Goal: Transaction & Acquisition: Purchase product/service

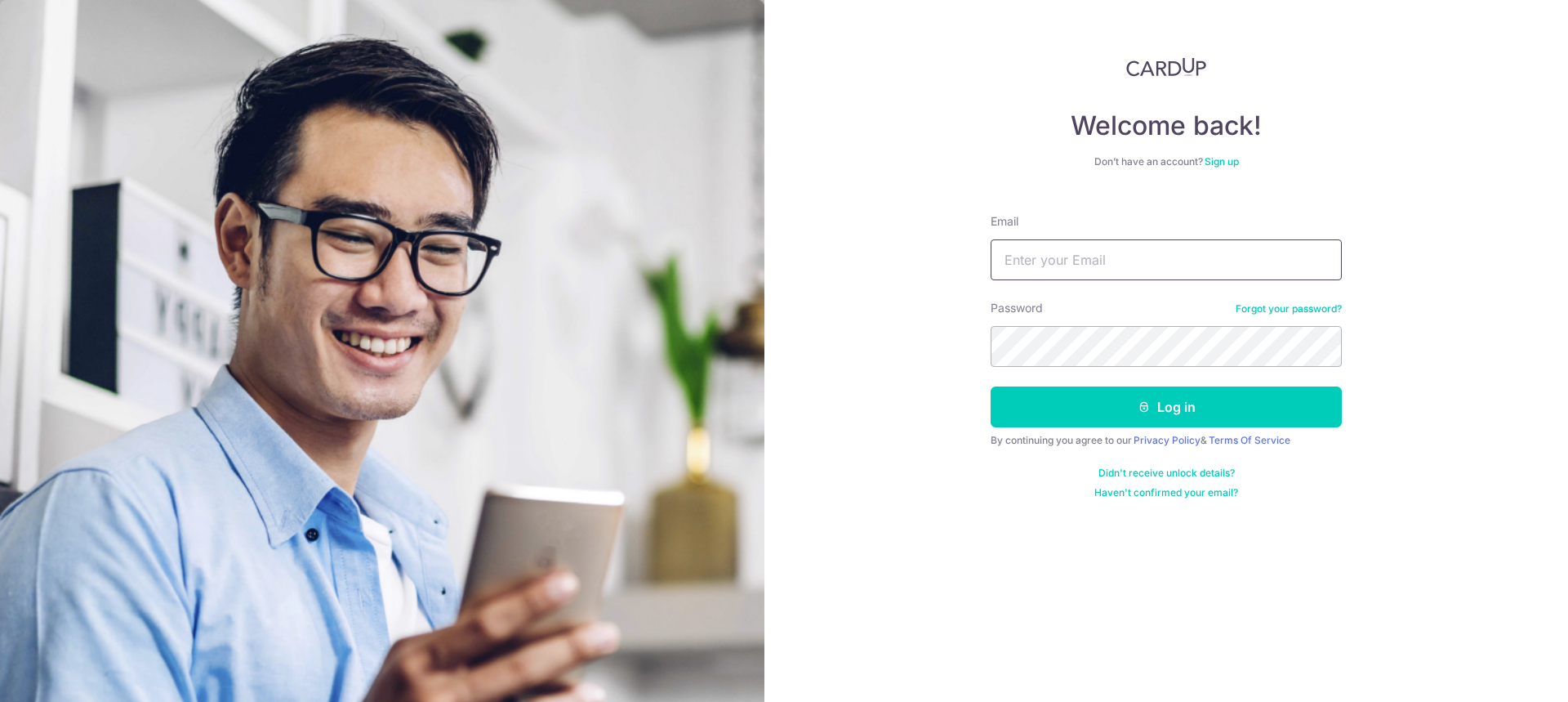
click at [1157, 268] on input "Email" at bounding box center [1166, 260] width 351 height 41
type input "[EMAIL_ADDRESS][DOMAIN_NAME]"
click at [991, 387] on button "Log in" at bounding box center [1166, 407] width 351 height 41
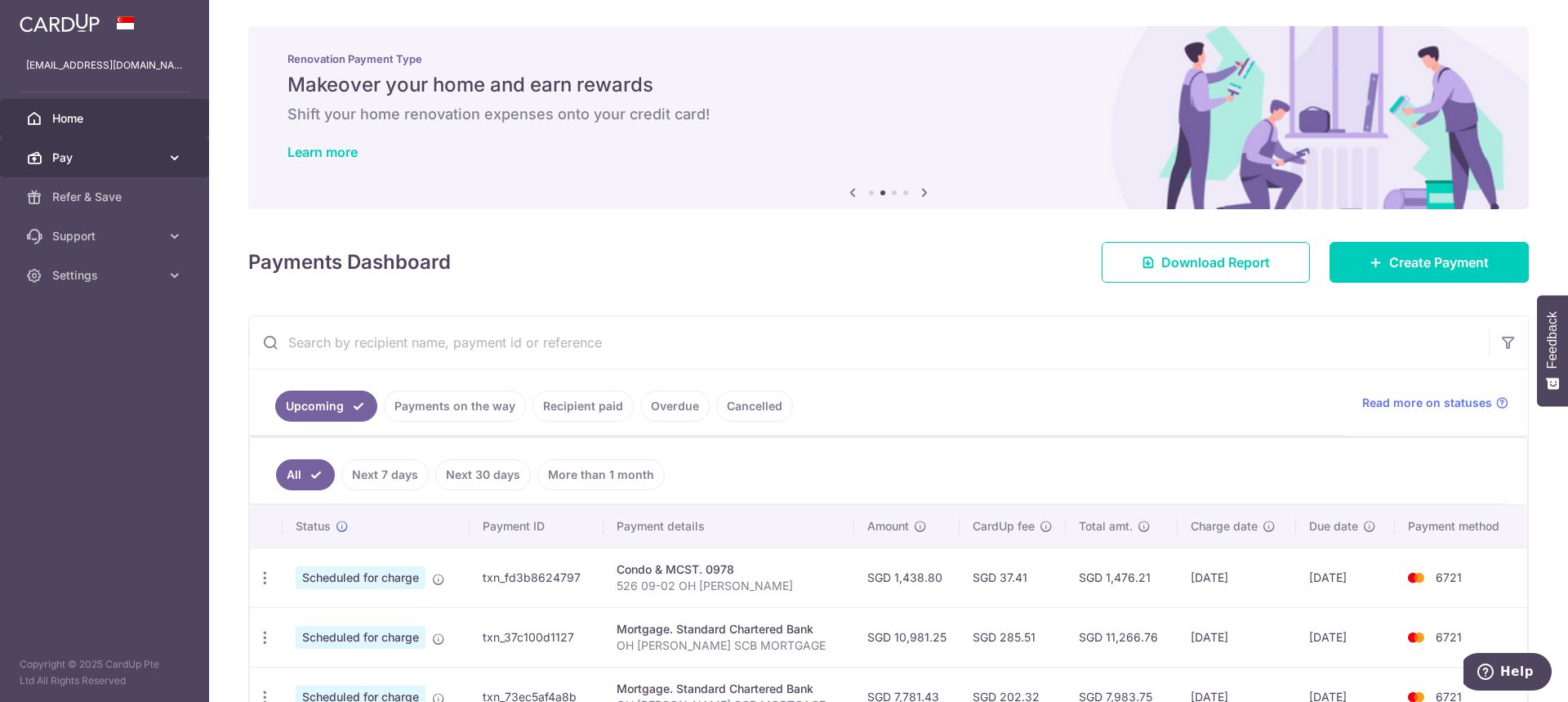
click at [183, 156] on link "Pay" at bounding box center [104, 157] width 209 height 39
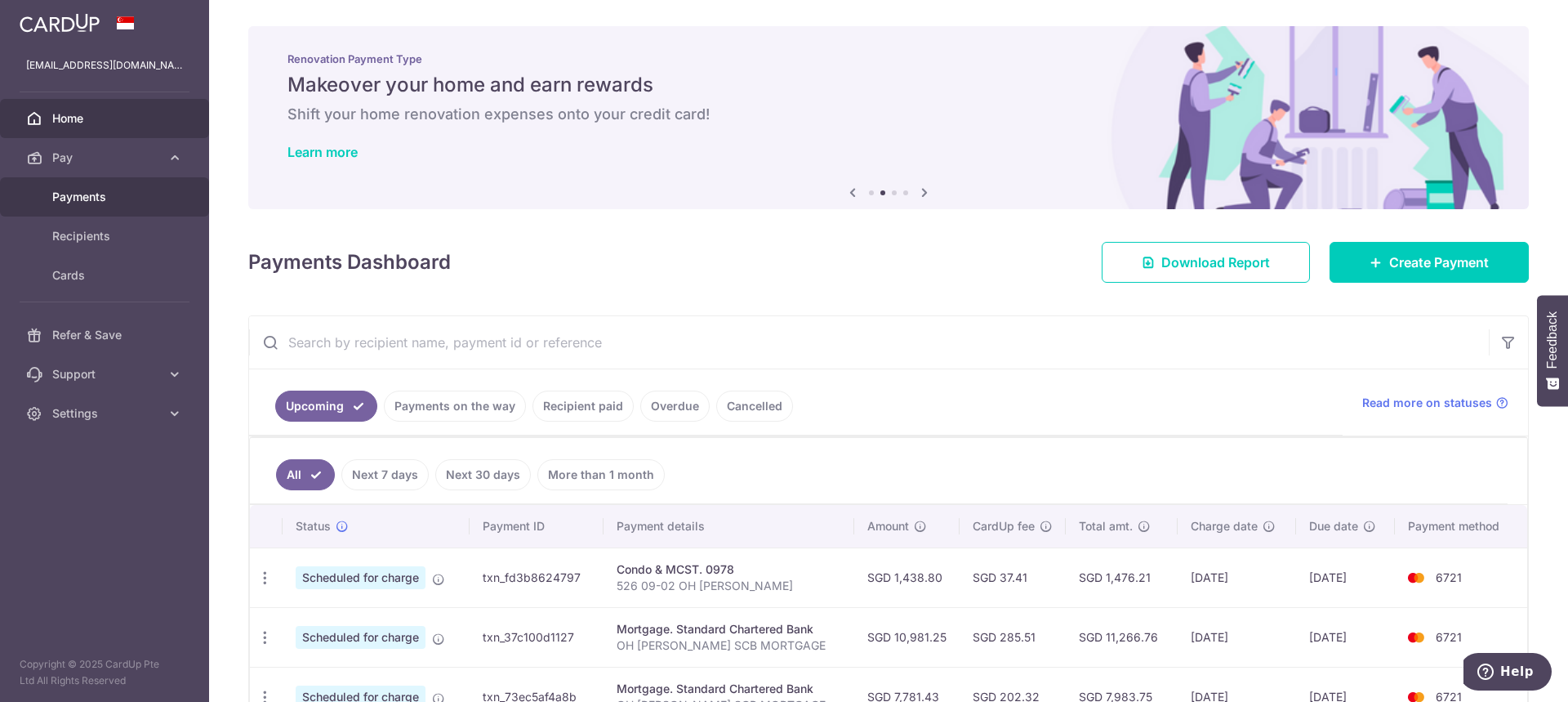
click at [100, 207] on link "Payments" at bounding box center [104, 196] width 209 height 39
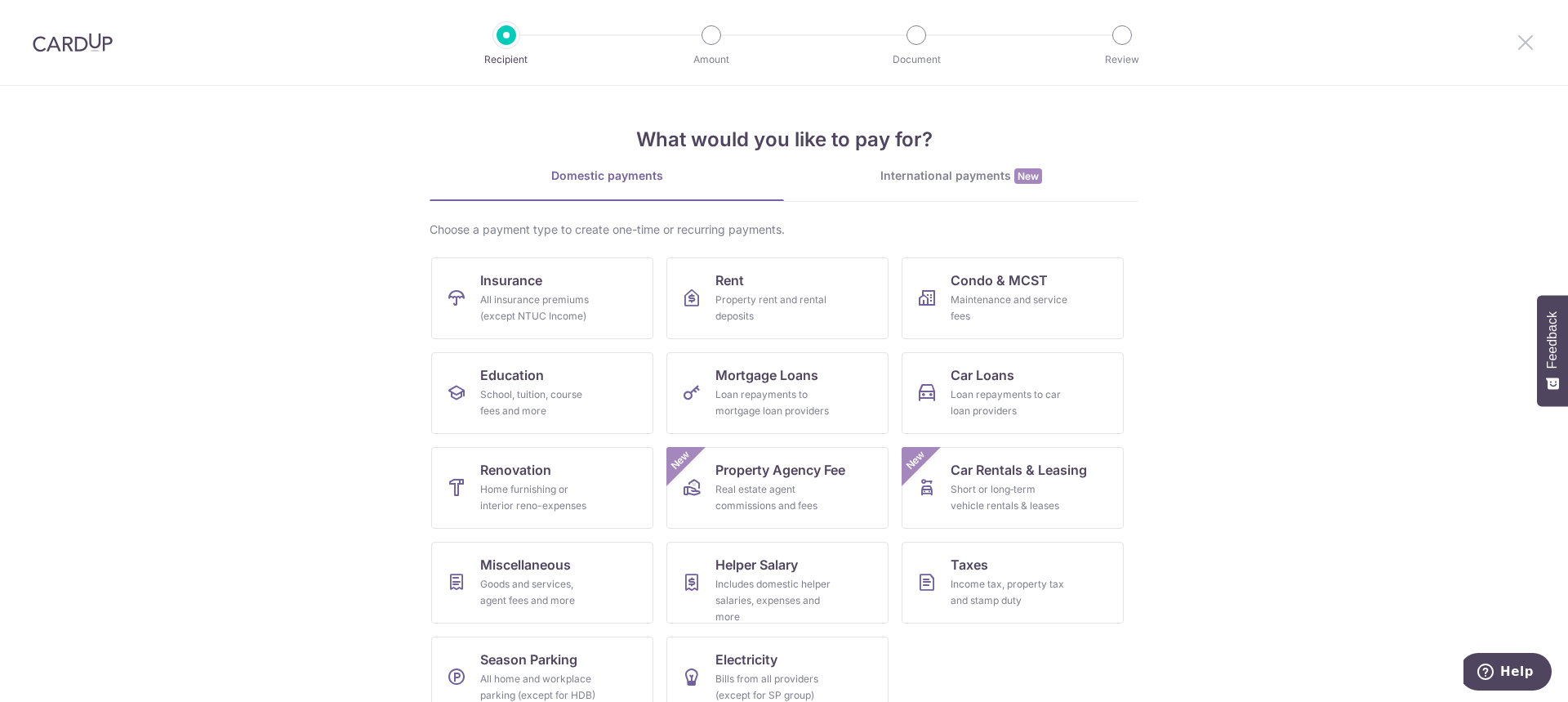
click at [1533, 47] on icon at bounding box center [1525, 43] width 20 height 21
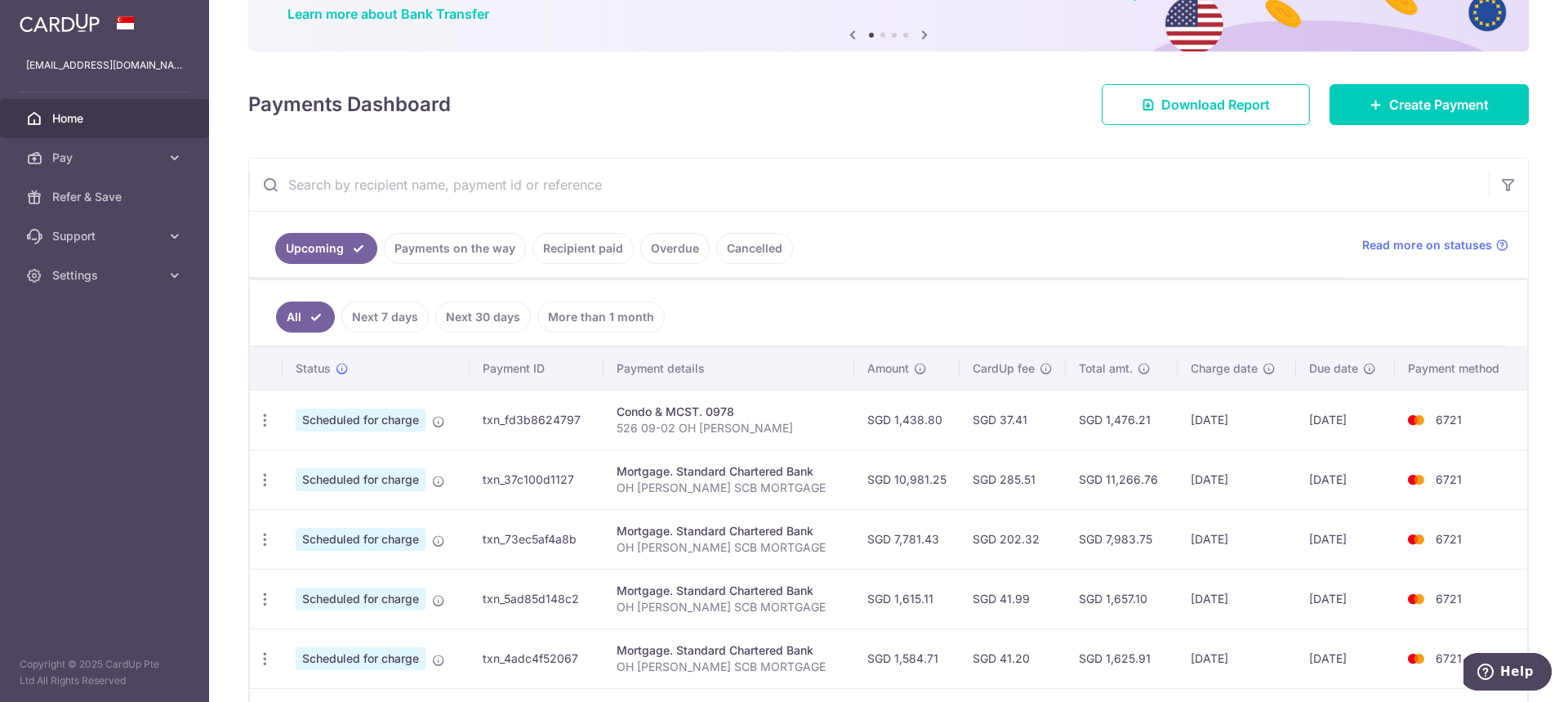
scroll to position [133, 0]
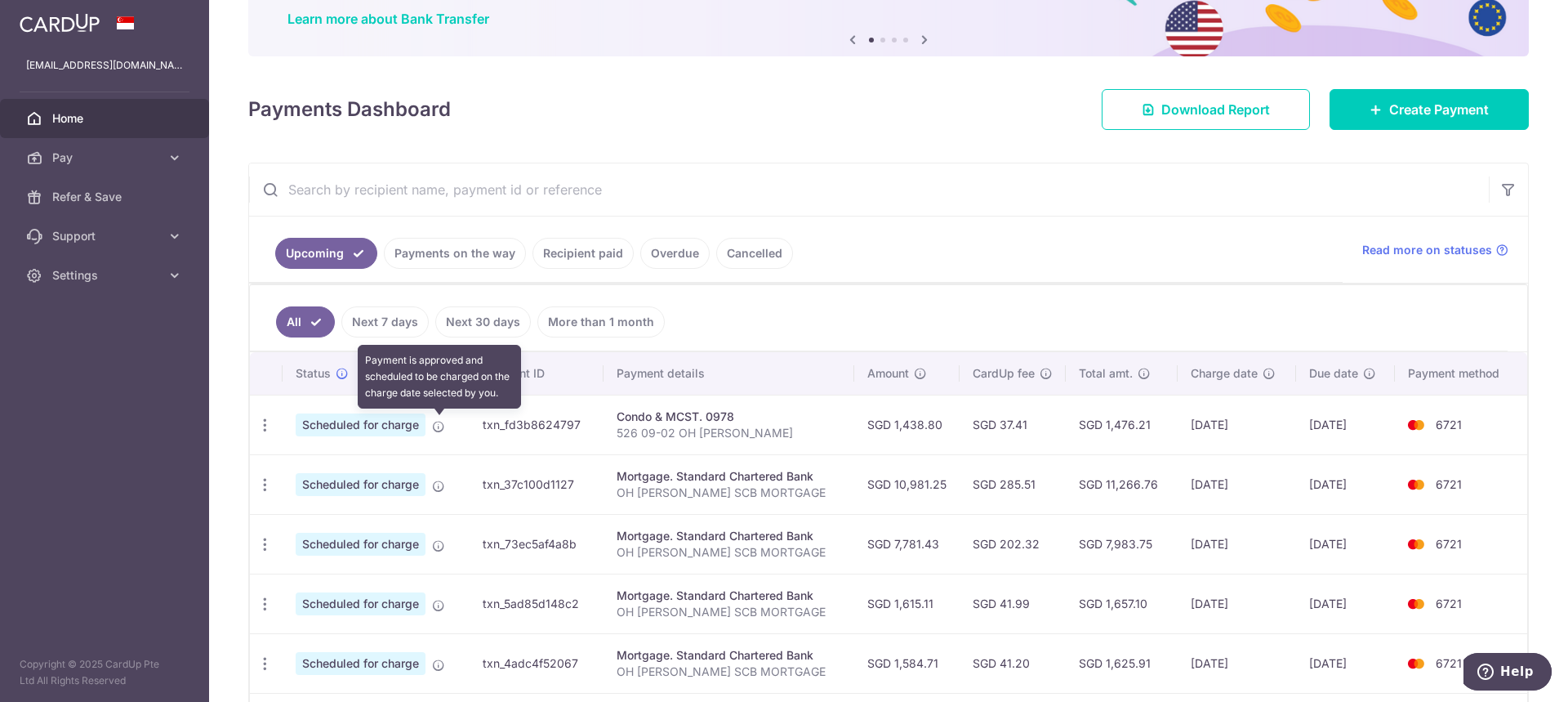
click at [438, 424] on icon at bounding box center [438, 426] width 13 height 13
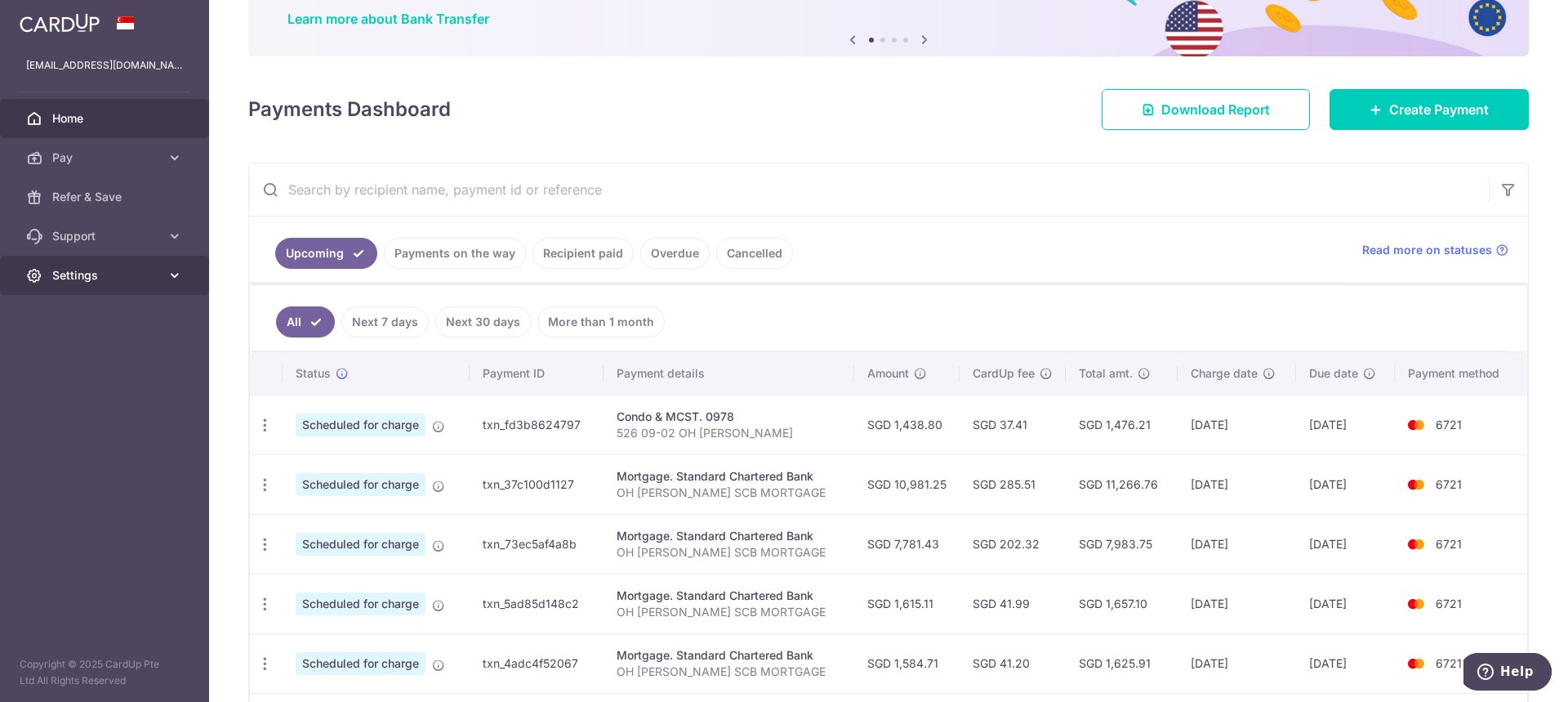
click at [172, 274] on icon at bounding box center [175, 275] width 16 height 17
click at [78, 320] on span "Account" at bounding box center [106, 315] width 108 height 17
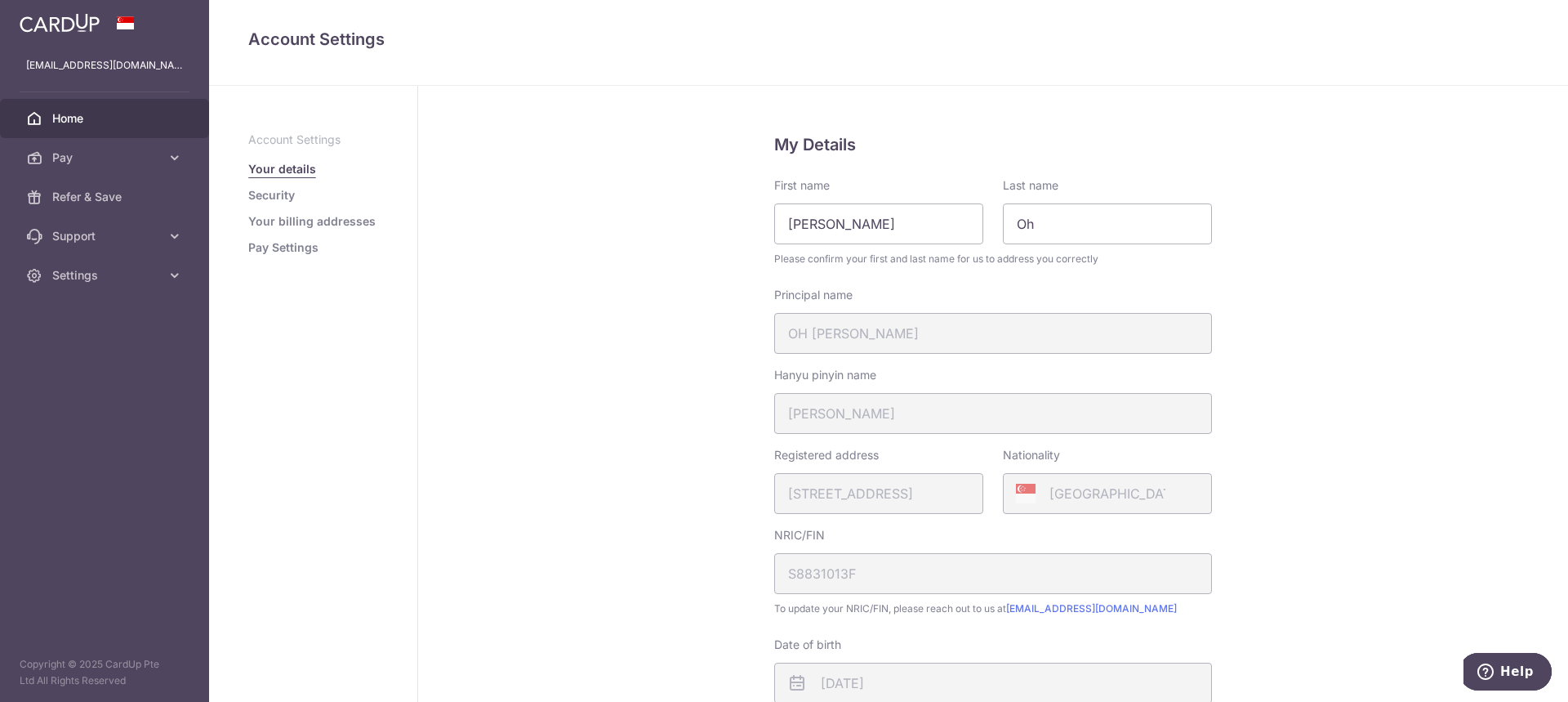
click at [115, 116] on span "Home" at bounding box center [106, 118] width 108 height 17
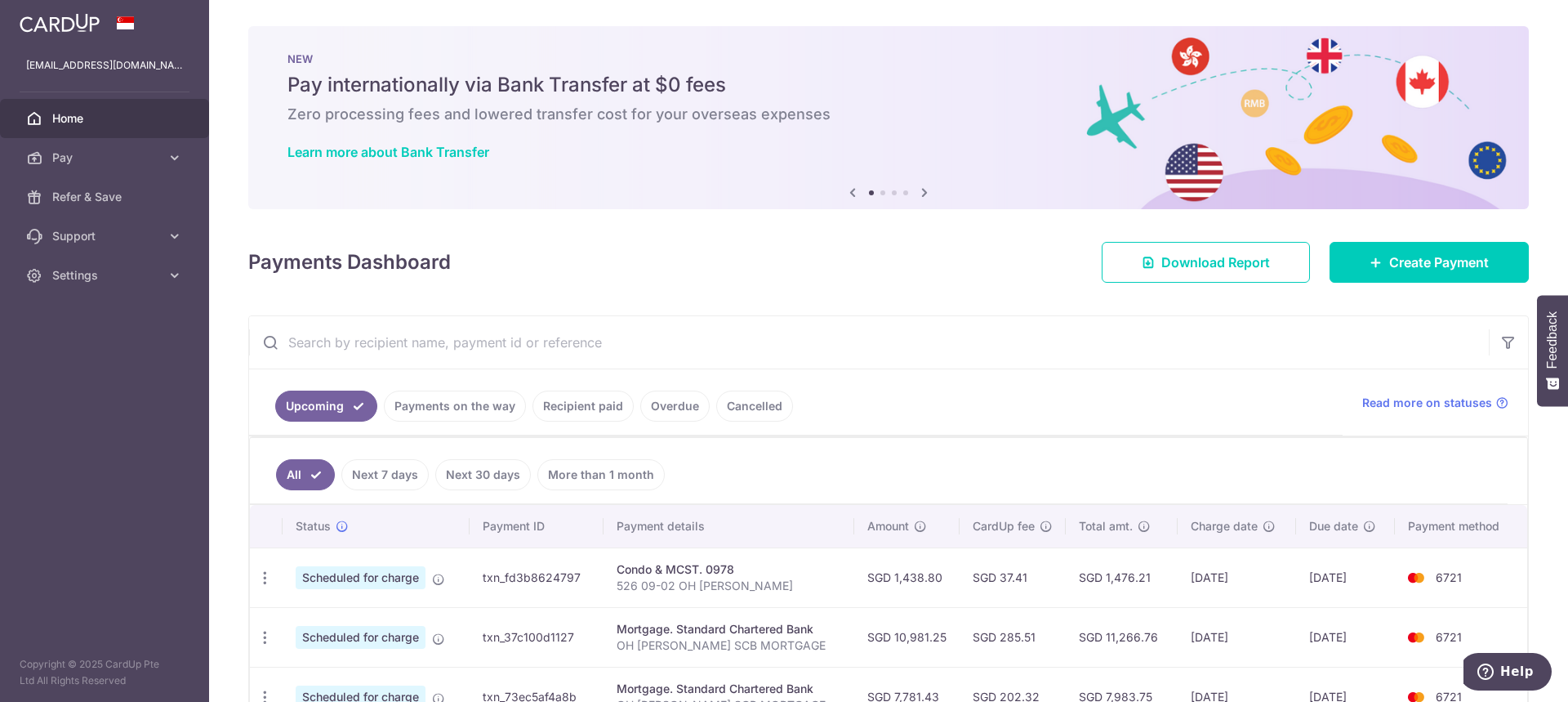
click at [410, 407] on link "Payments on the way" at bounding box center [455, 407] width 142 height 31
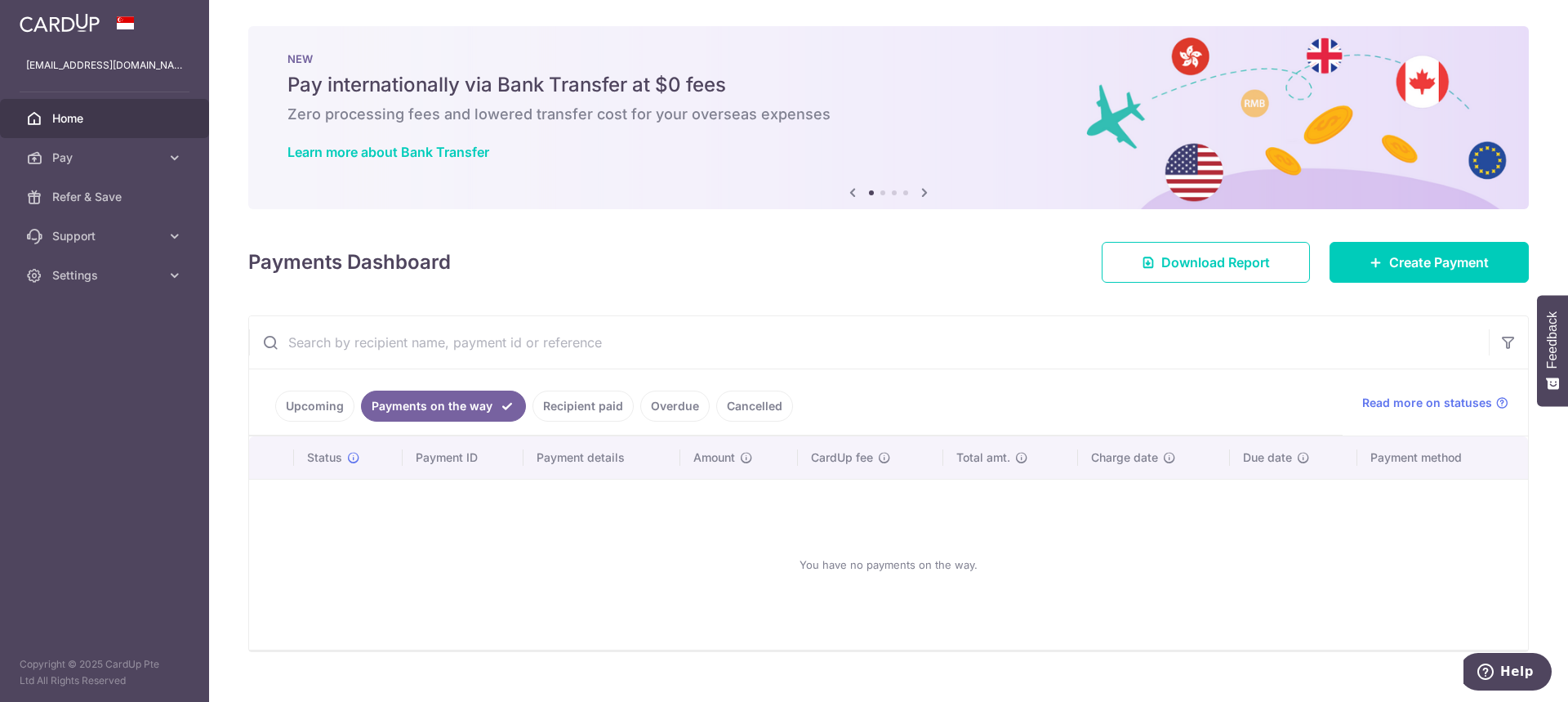
click at [323, 413] on link "Upcoming" at bounding box center [314, 407] width 79 height 31
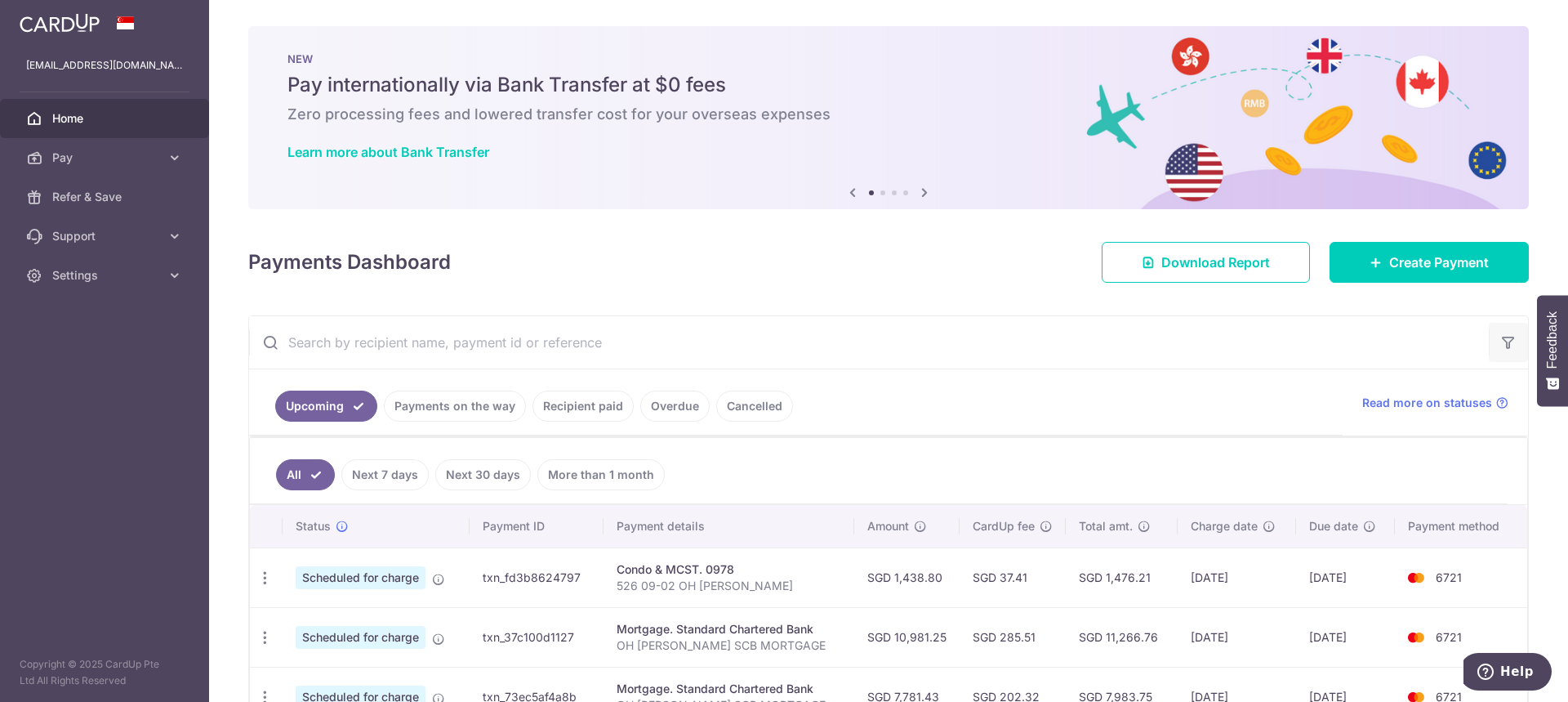
click at [1505, 348] on icon "button" at bounding box center [1507, 342] width 16 height 17
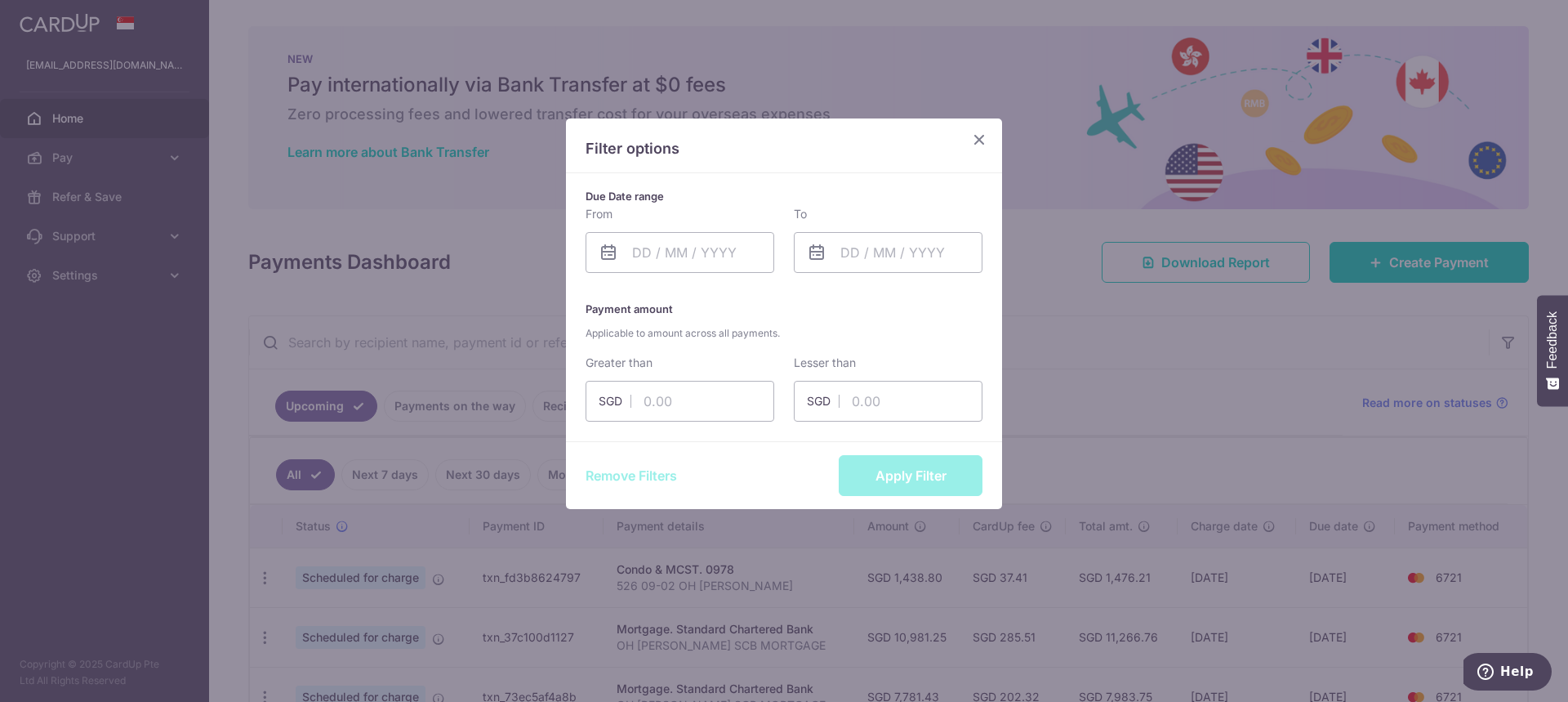
click at [979, 139] on icon "Close" at bounding box center [978, 140] width 20 height 21
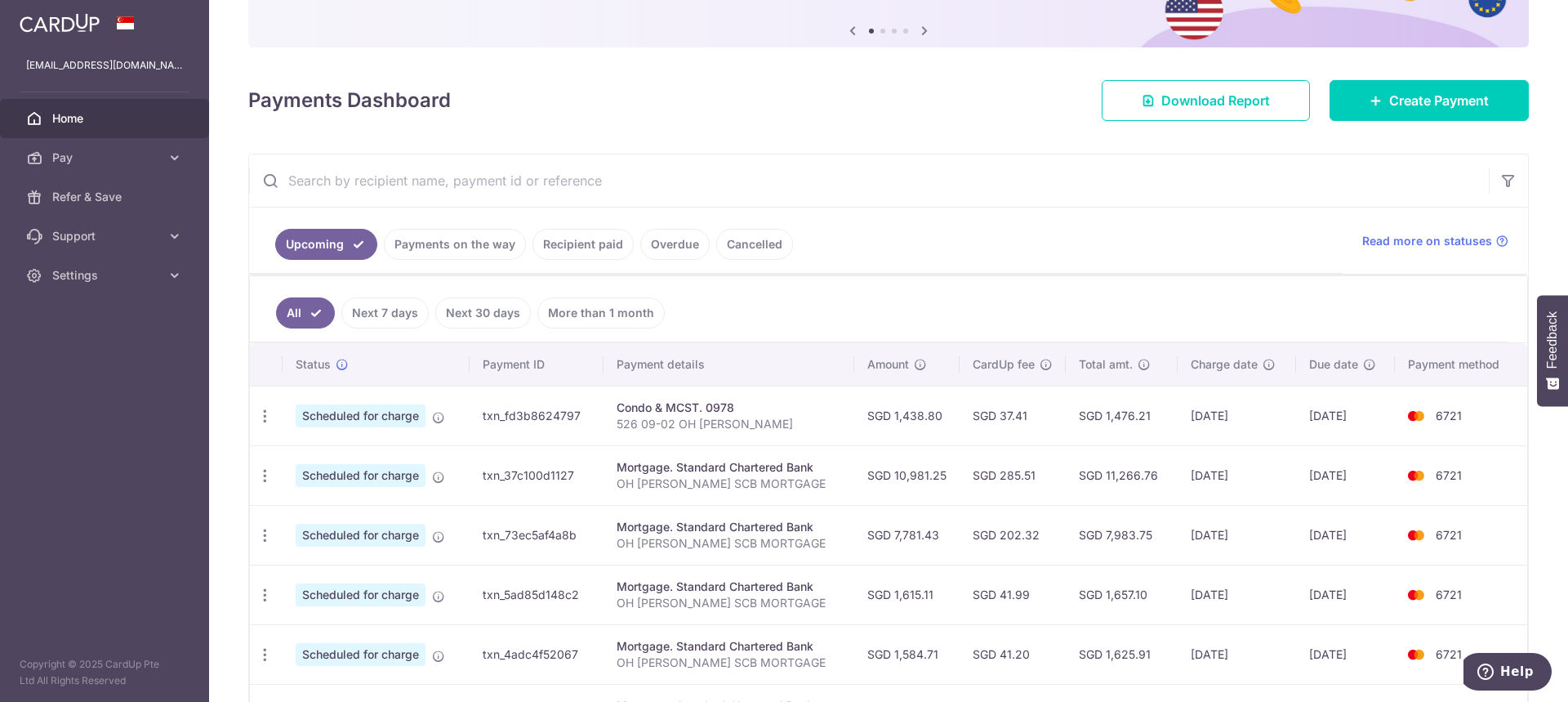
scroll to position [163, 0]
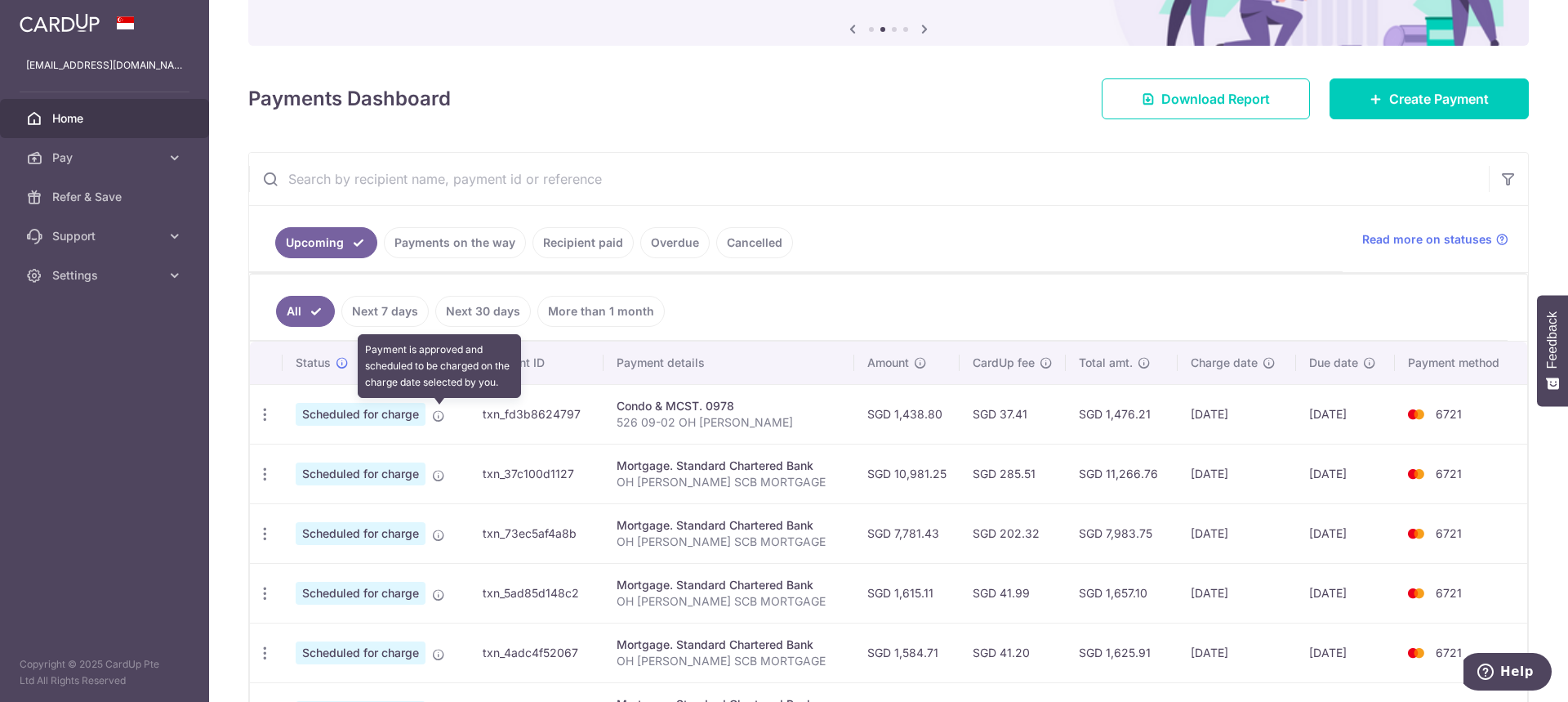
click at [442, 418] on icon at bounding box center [438, 415] width 13 height 13
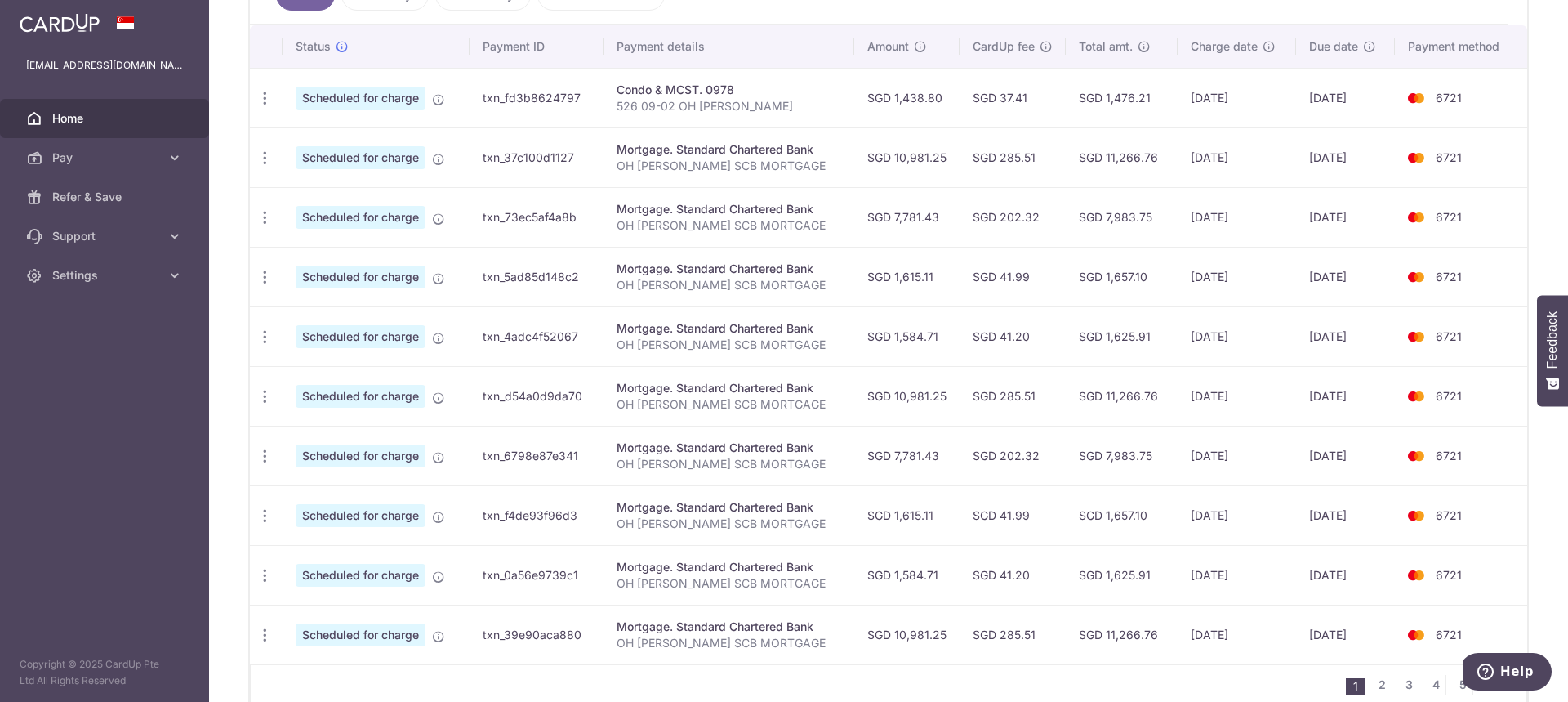
scroll to position [153, 0]
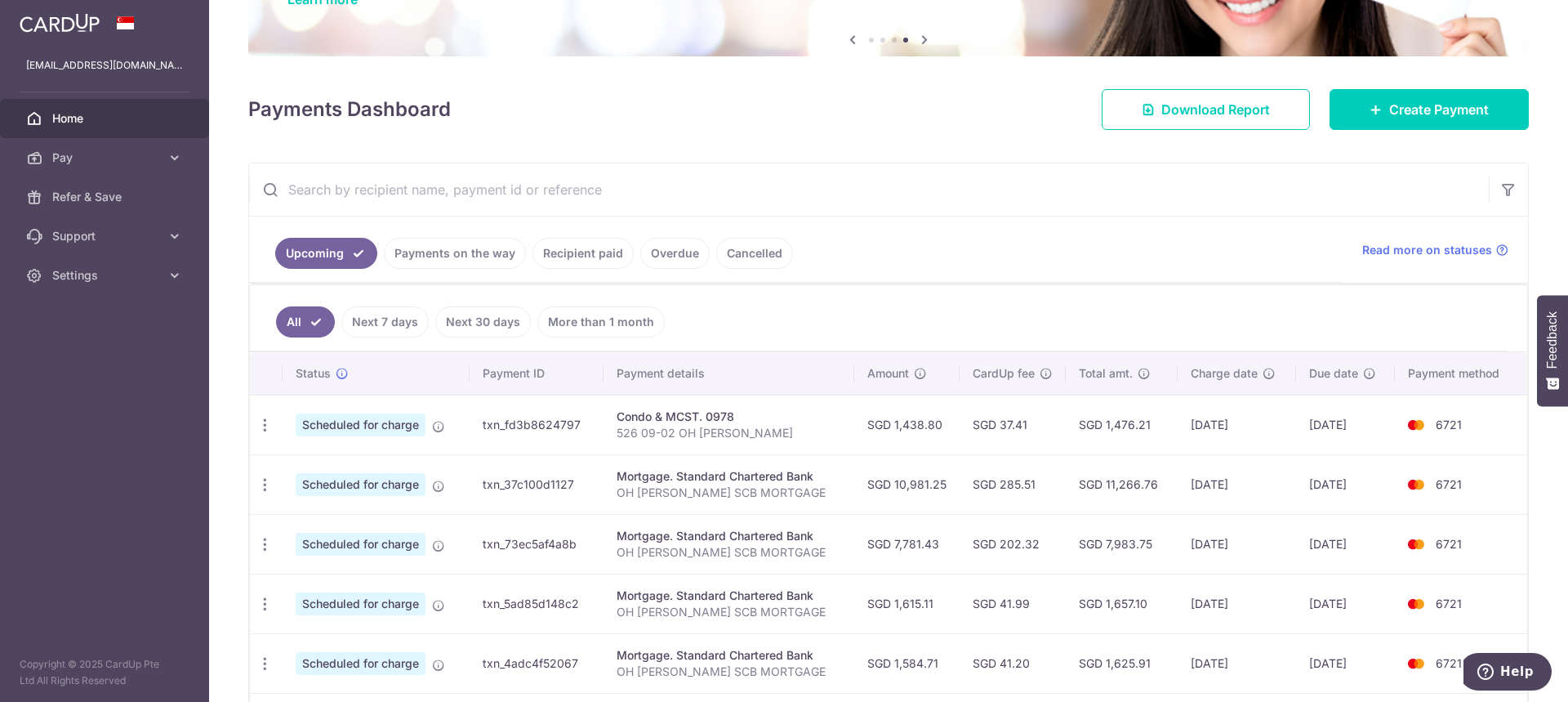
click at [586, 242] on link "Recipient paid" at bounding box center [583, 254] width 102 height 31
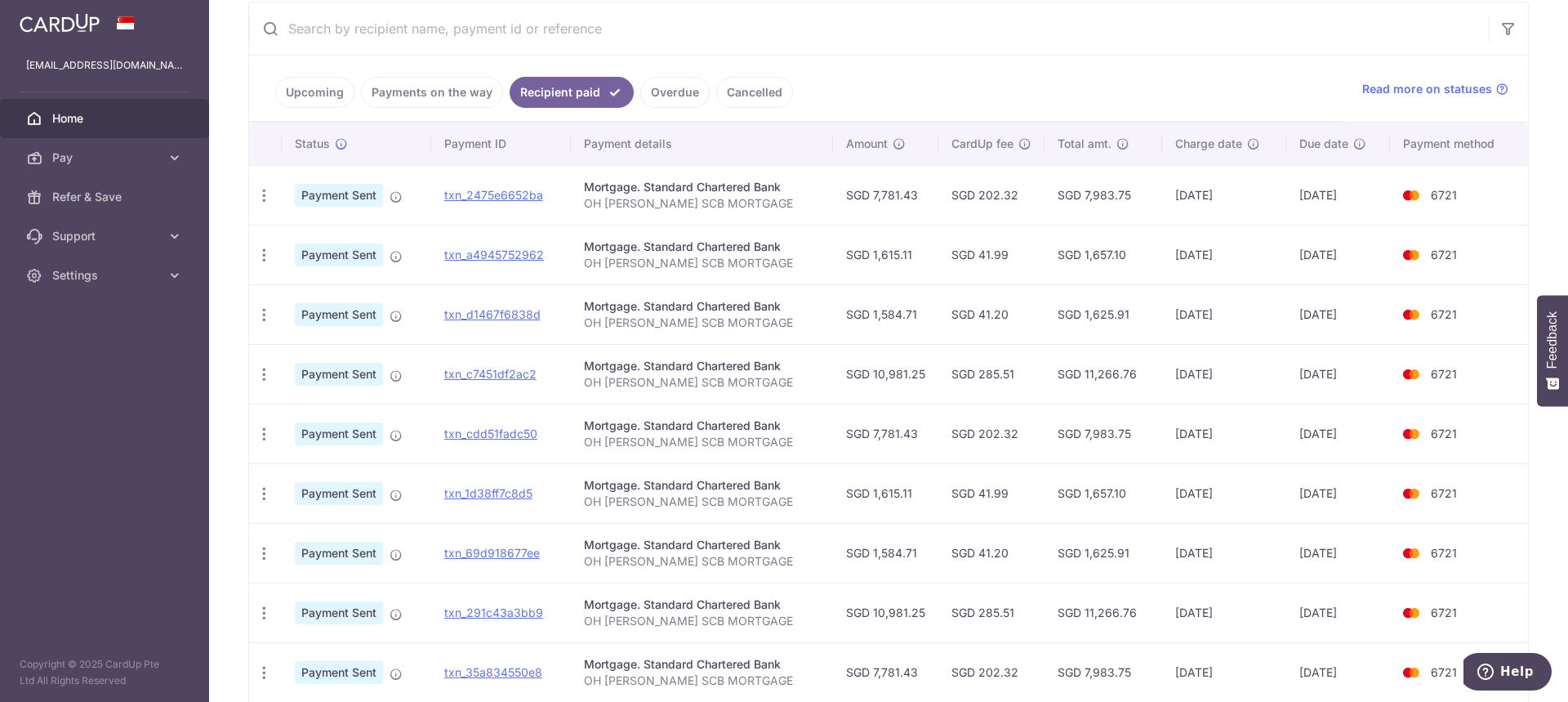
scroll to position [327, 0]
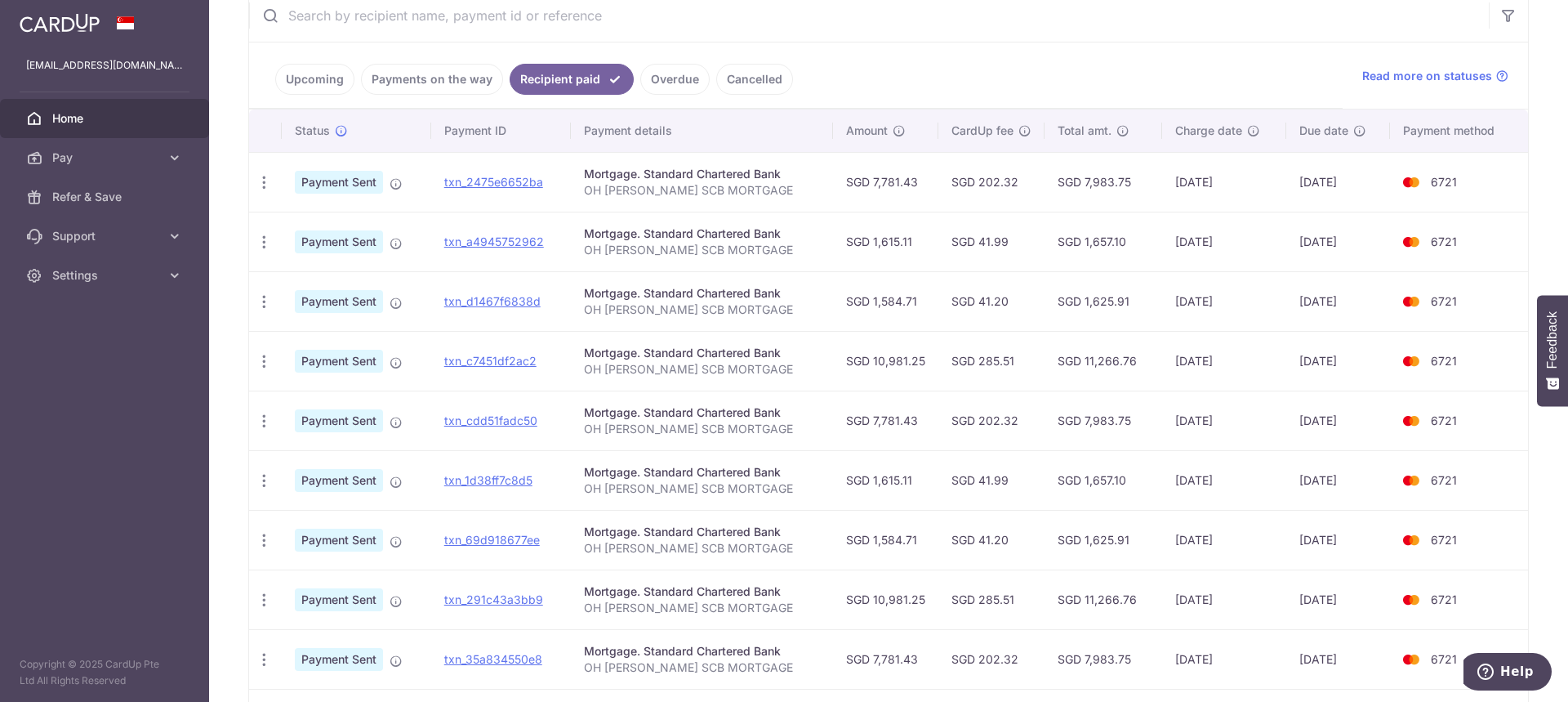
click at [664, 72] on link "Overdue" at bounding box center [675, 79] width 69 height 31
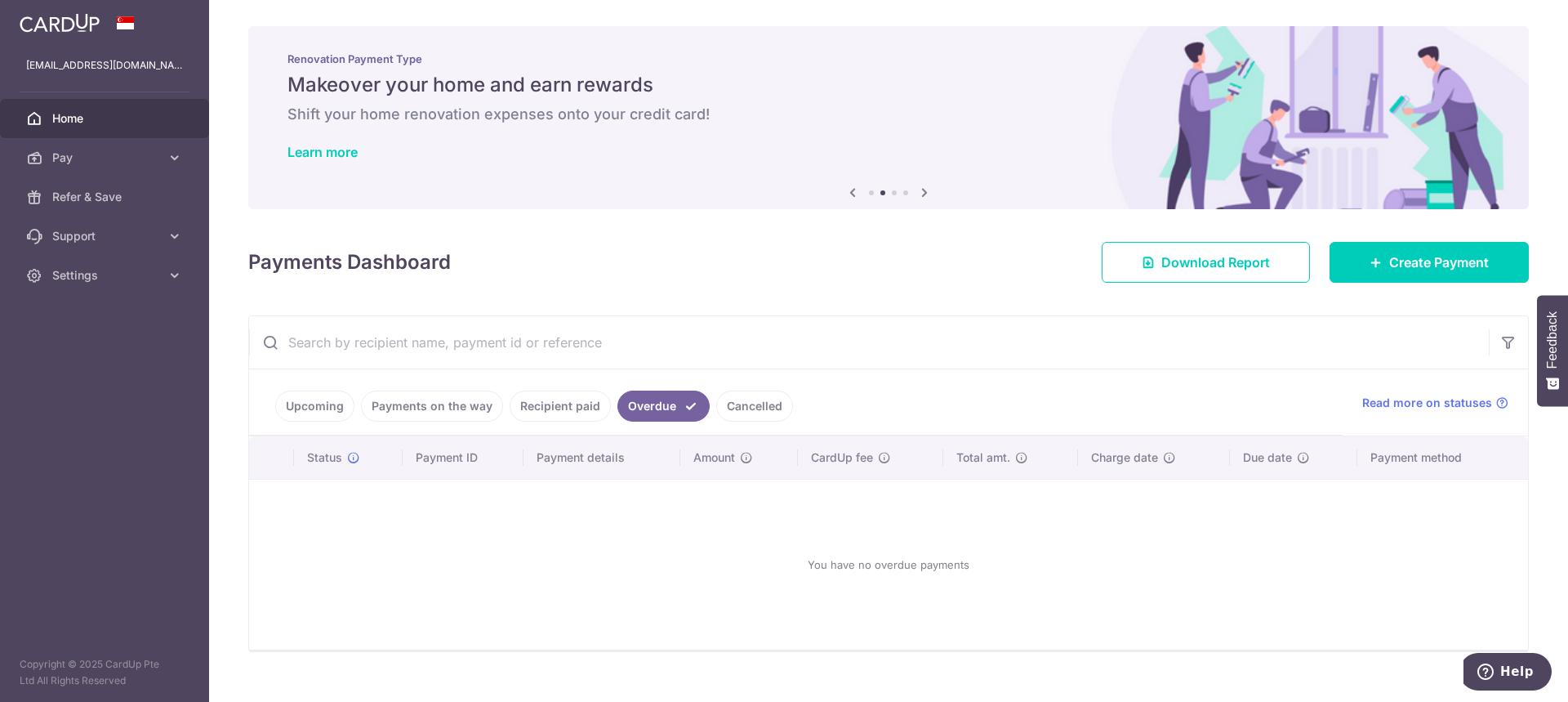
click at [770, 403] on link "Cancelled" at bounding box center [754, 407] width 76 height 31
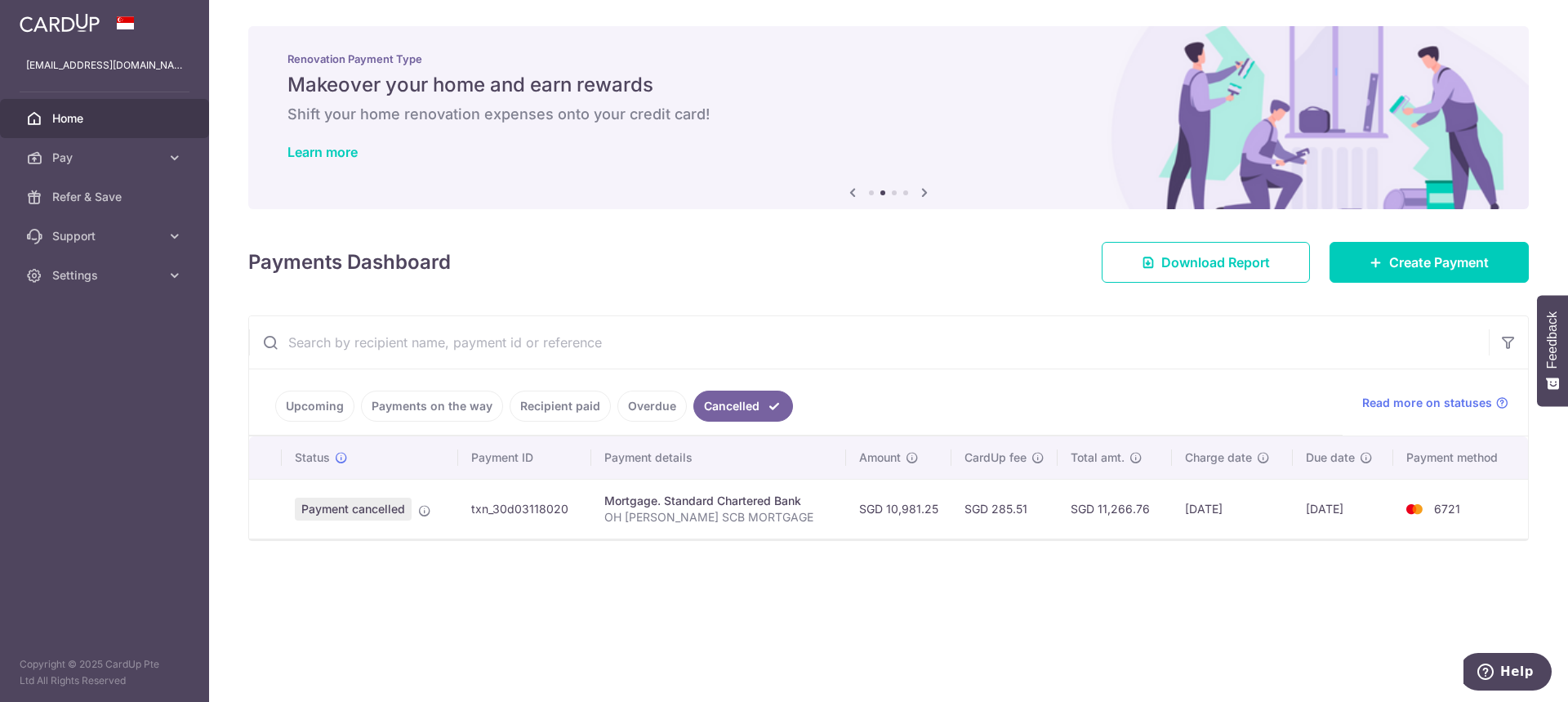
click at [651, 402] on link "Overdue" at bounding box center [652, 407] width 69 height 31
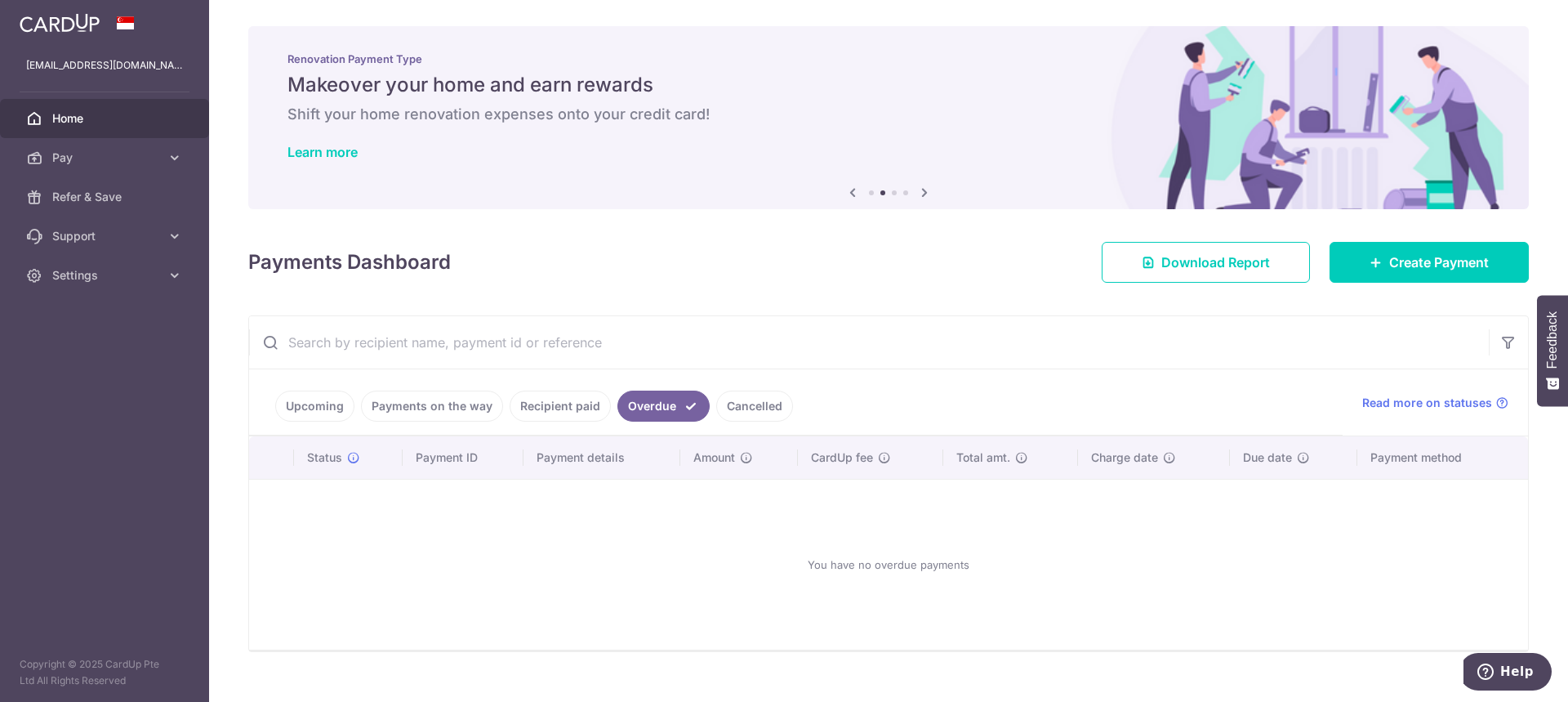
click at [592, 410] on link "Recipient paid" at bounding box center [560, 407] width 102 height 31
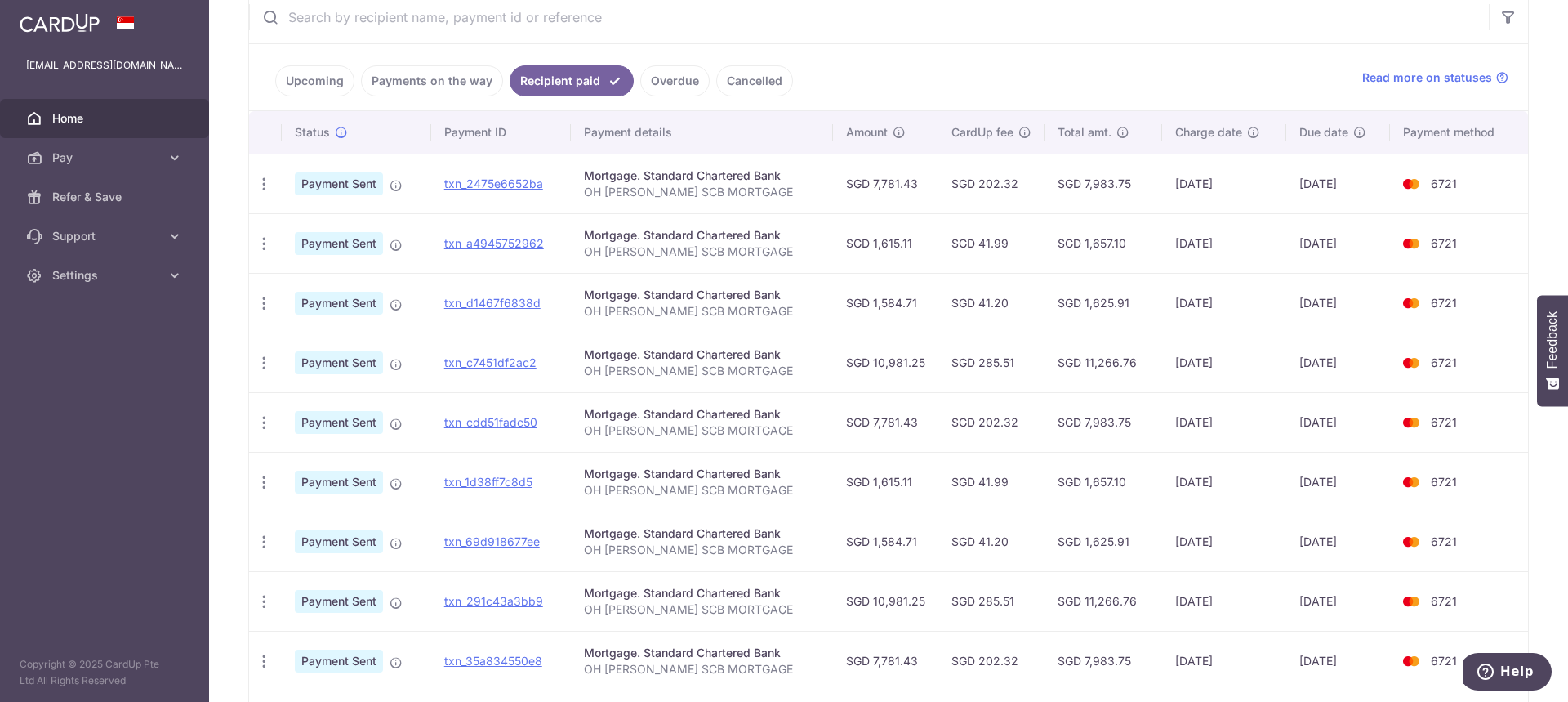
scroll to position [327, 0]
drag, startPoint x: 1158, startPoint y: 369, endPoint x: 1373, endPoint y: 362, distance: 215.1
click at [1373, 362] on tr "PDF Receipt Payment Sent txn_c7451df2ac2 Mortgage. Standard Chartered Bank OH C…" at bounding box center [888, 361] width 1279 height 60
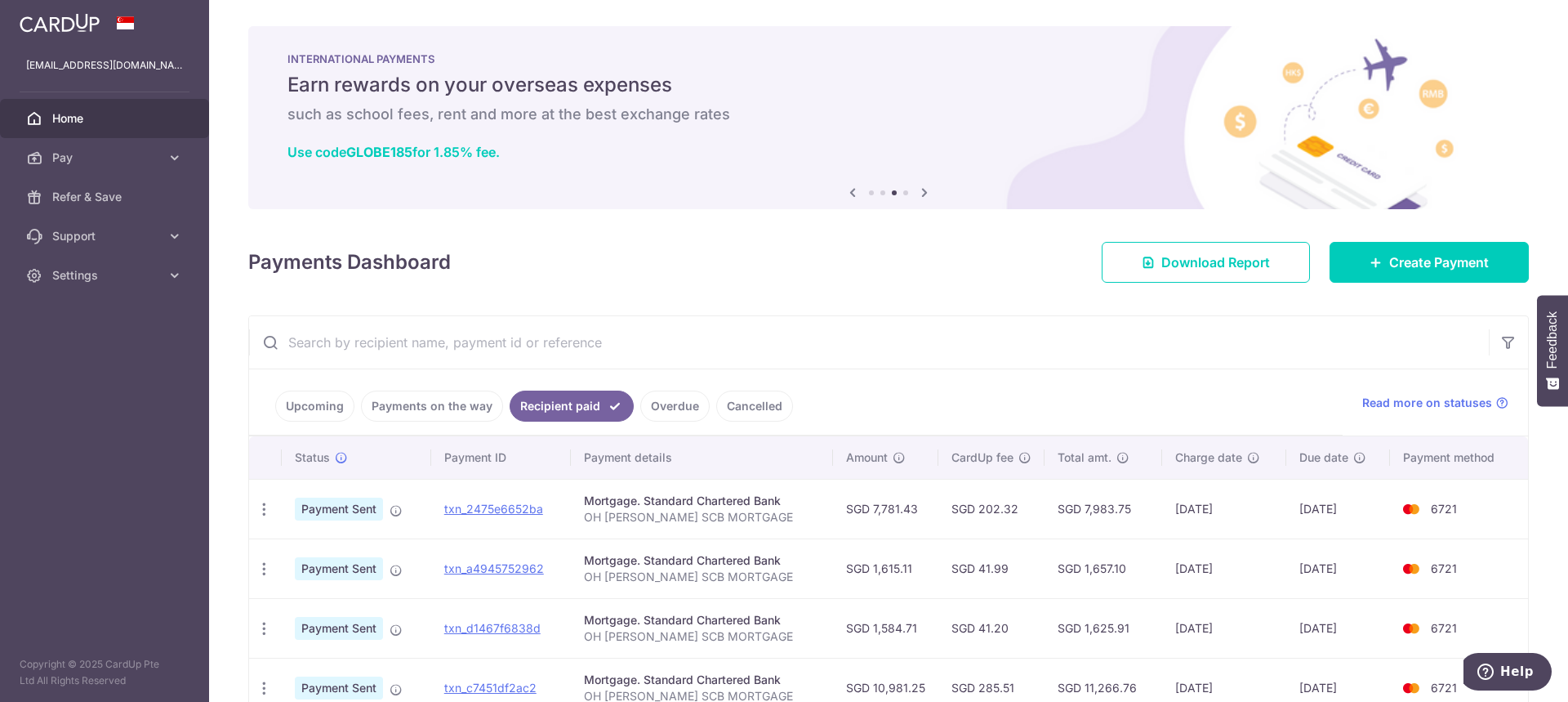
scroll to position [245, 0]
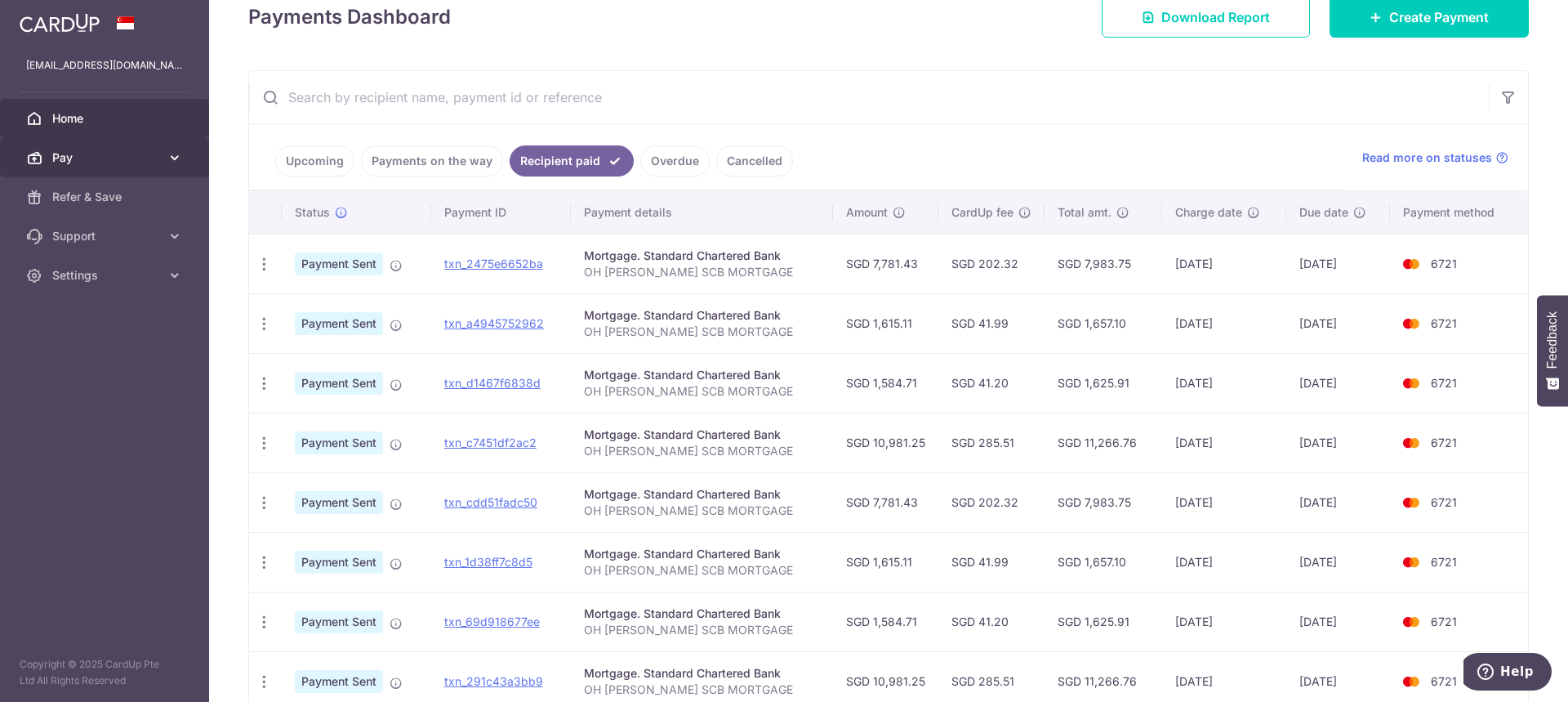
click at [157, 162] on span "Pay" at bounding box center [106, 157] width 108 height 17
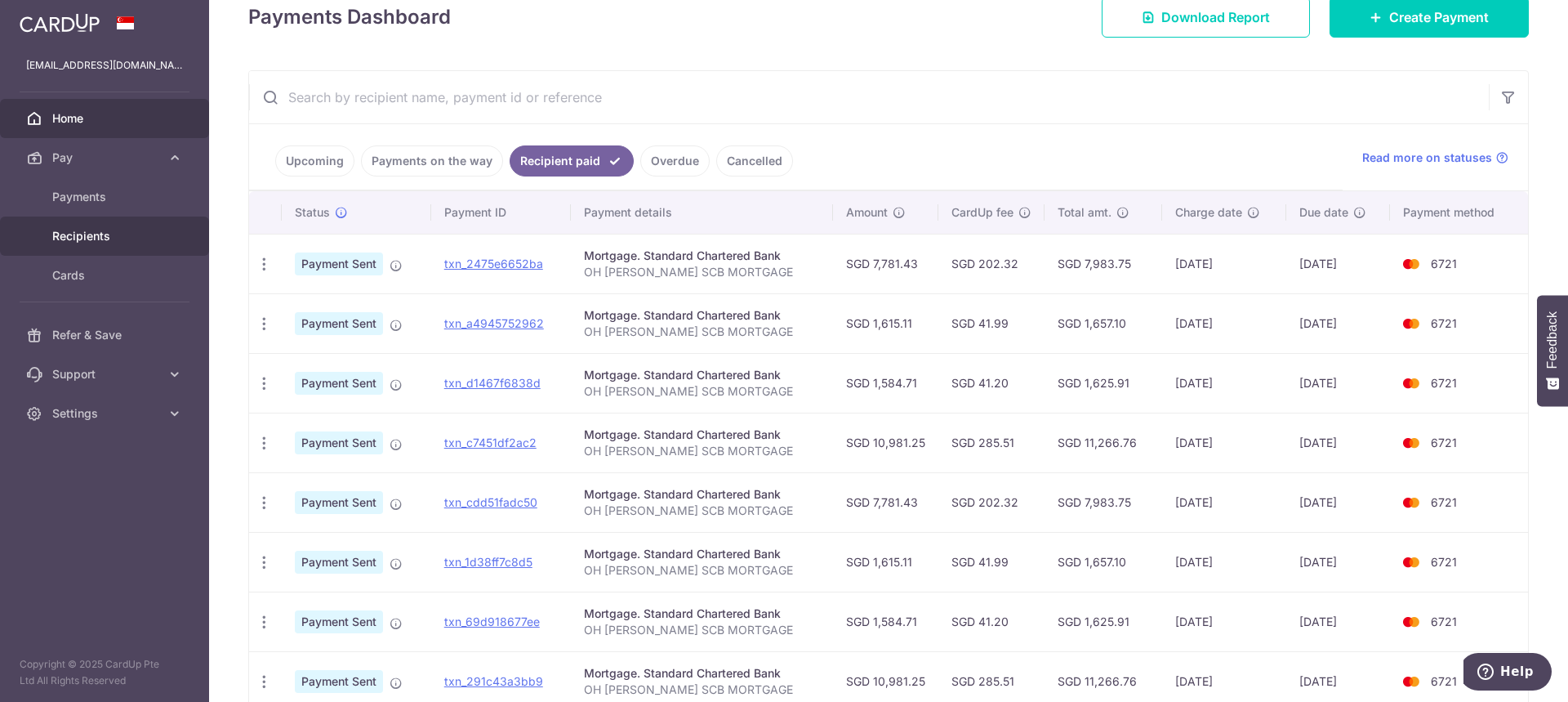
click at [84, 249] on link "Recipients" at bounding box center [104, 235] width 209 height 39
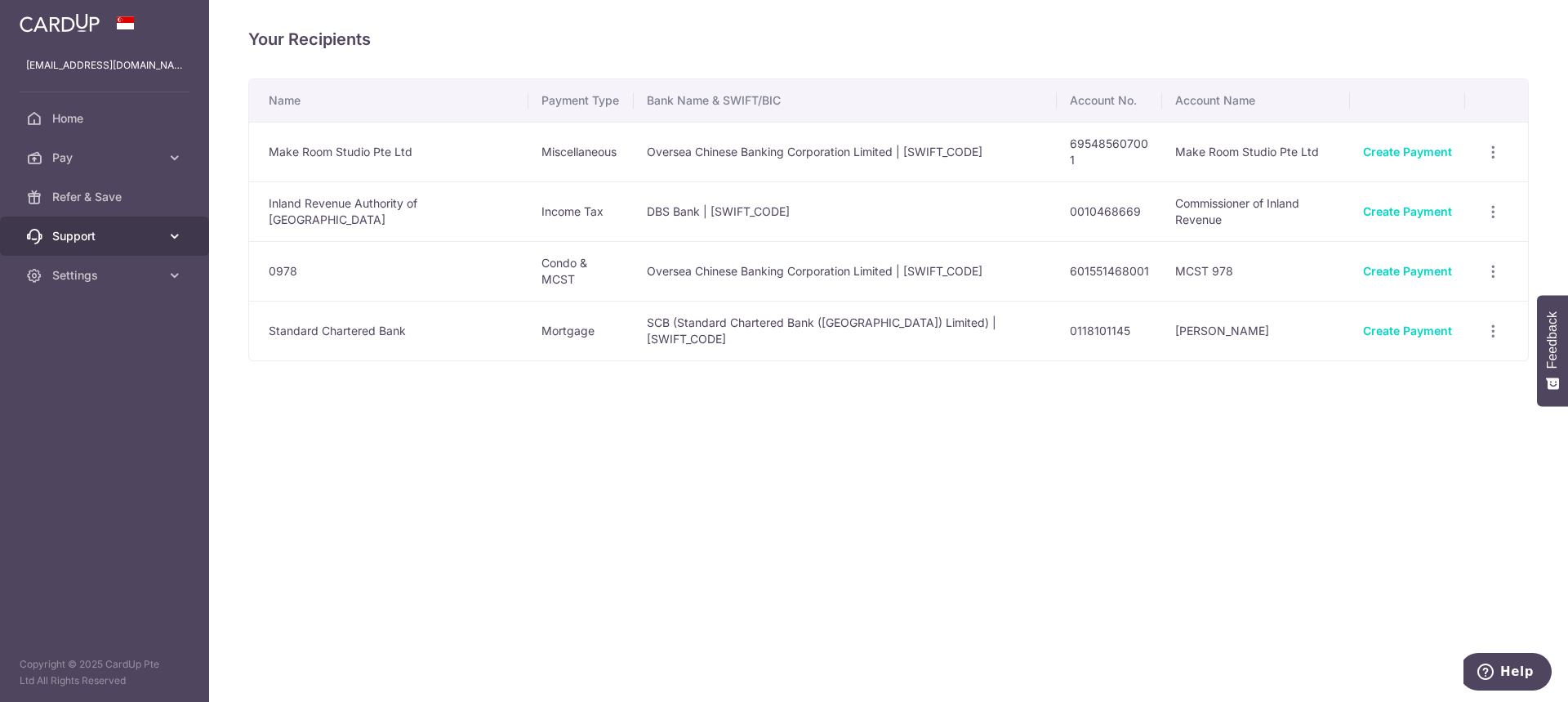
click at [116, 235] on span "Support" at bounding box center [106, 235] width 108 height 17
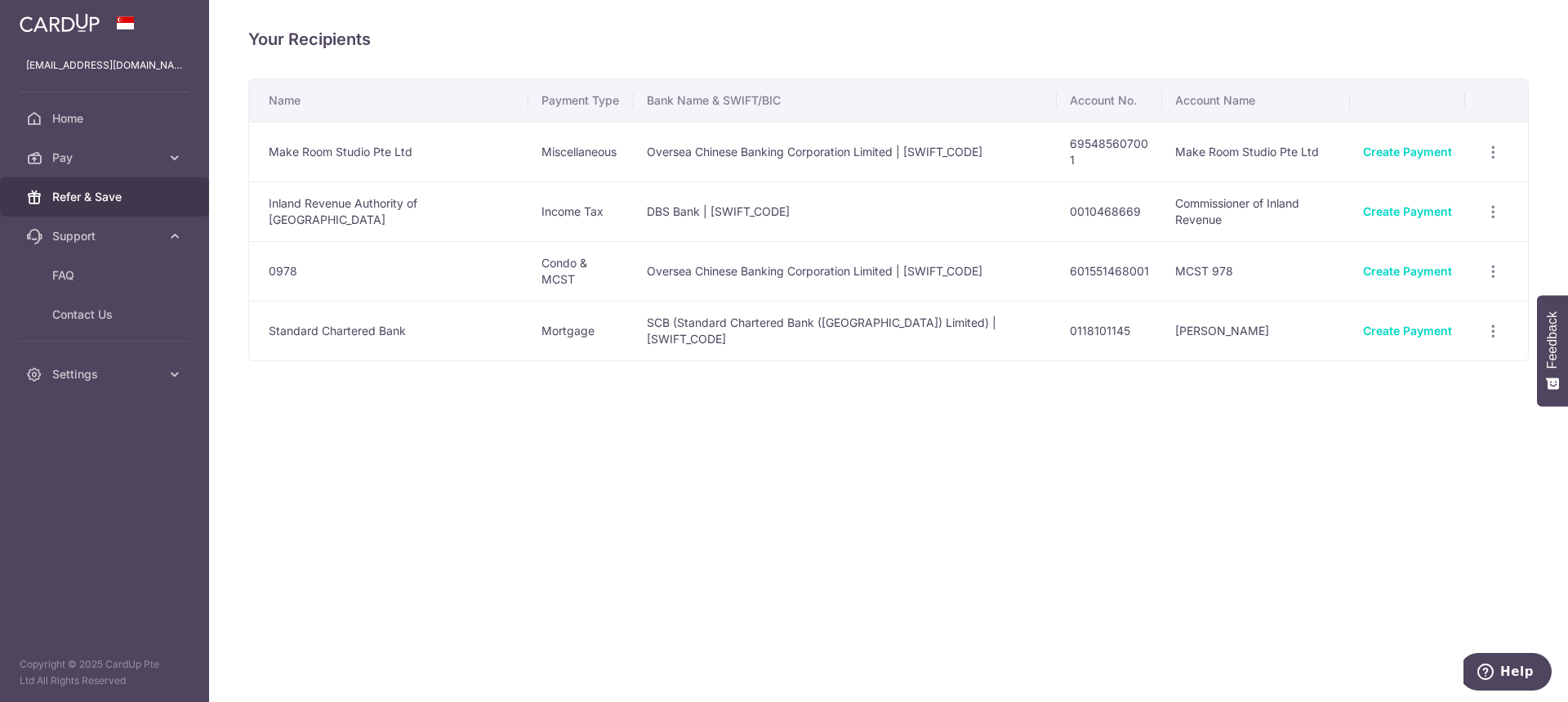
click at [147, 195] on span "Refer & Save" at bounding box center [106, 196] width 108 height 17
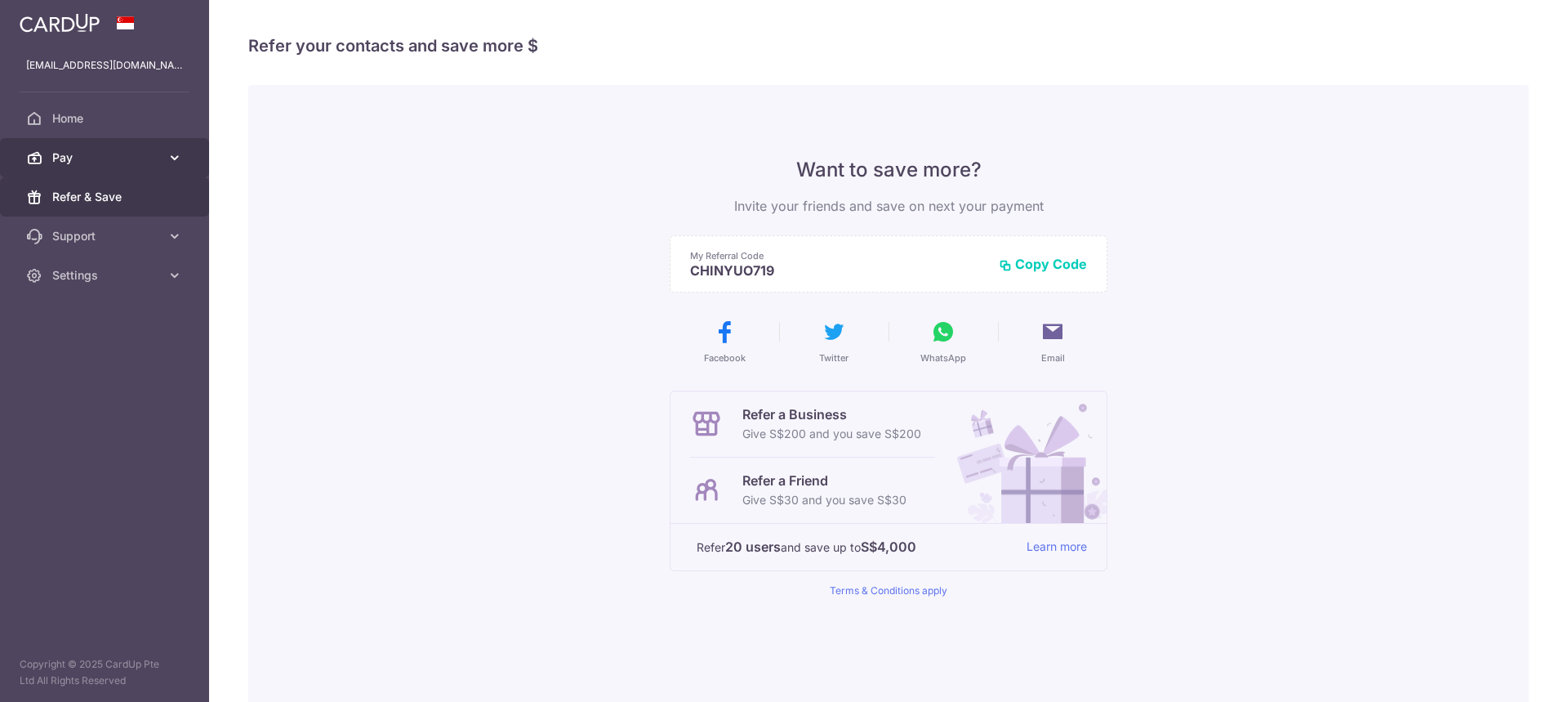
click at [163, 169] on link "Pay" at bounding box center [104, 157] width 209 height 39
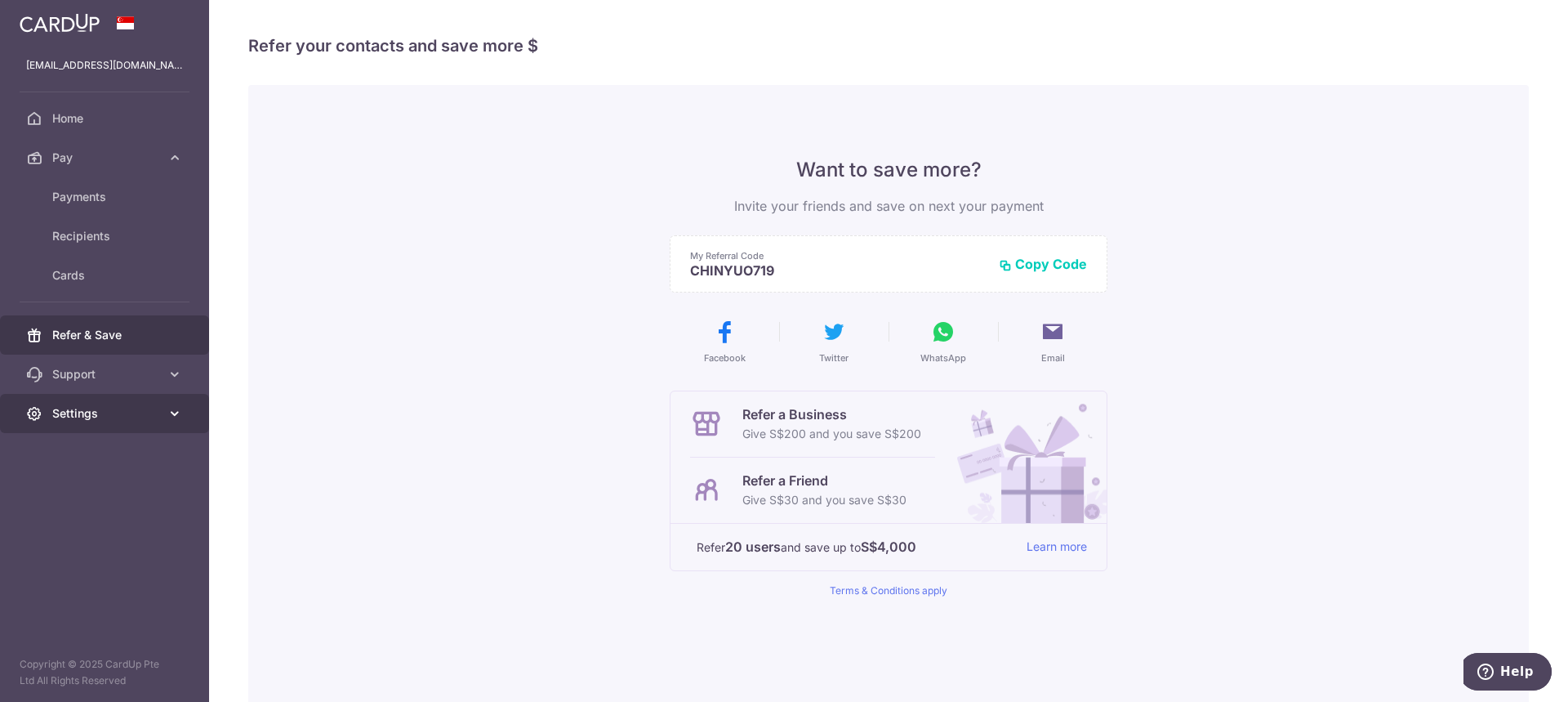
click at [128, 417] on span "Settings" at bounding box center [106, 413] width 108 height 17
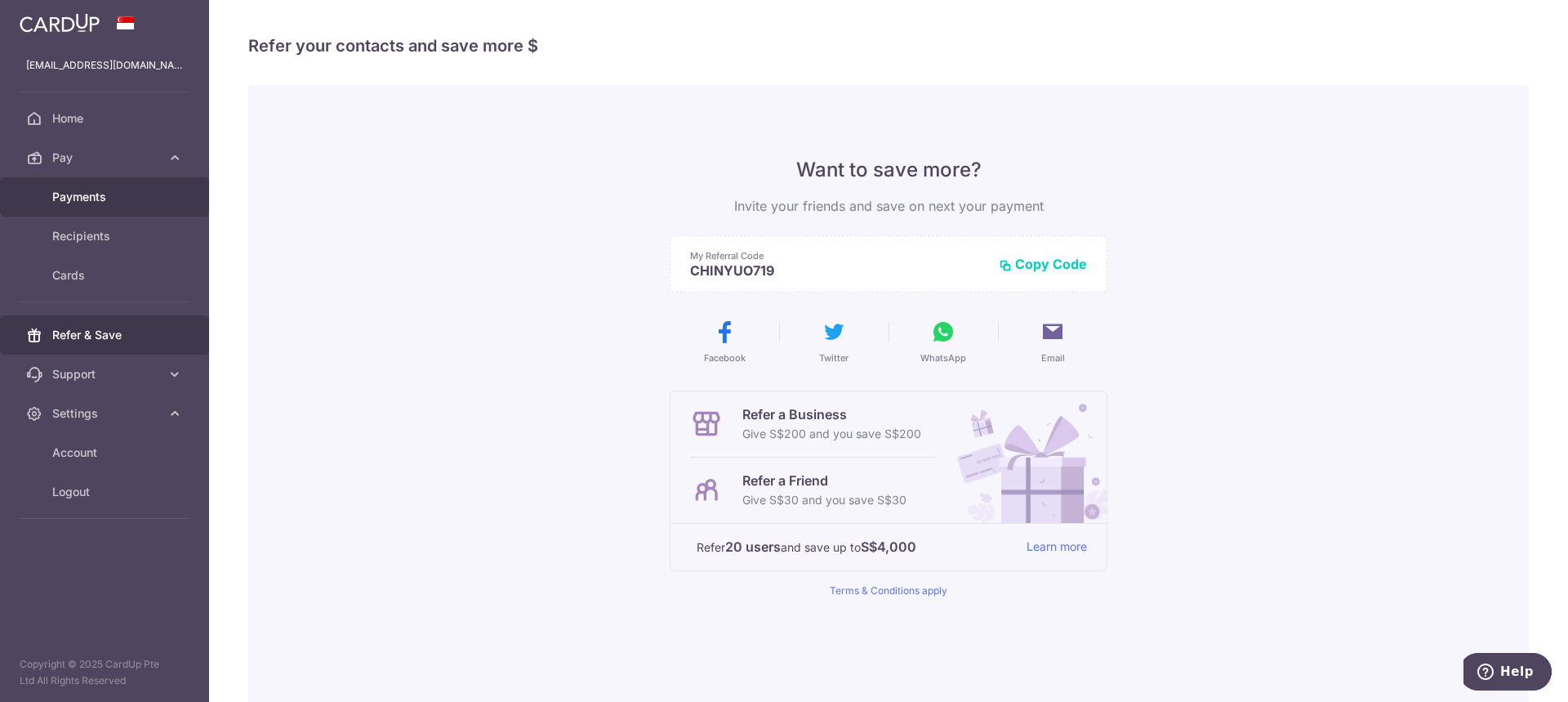
click at [77, 183] on link "Payments" at bounding box center [104, 196] width 209 height 39
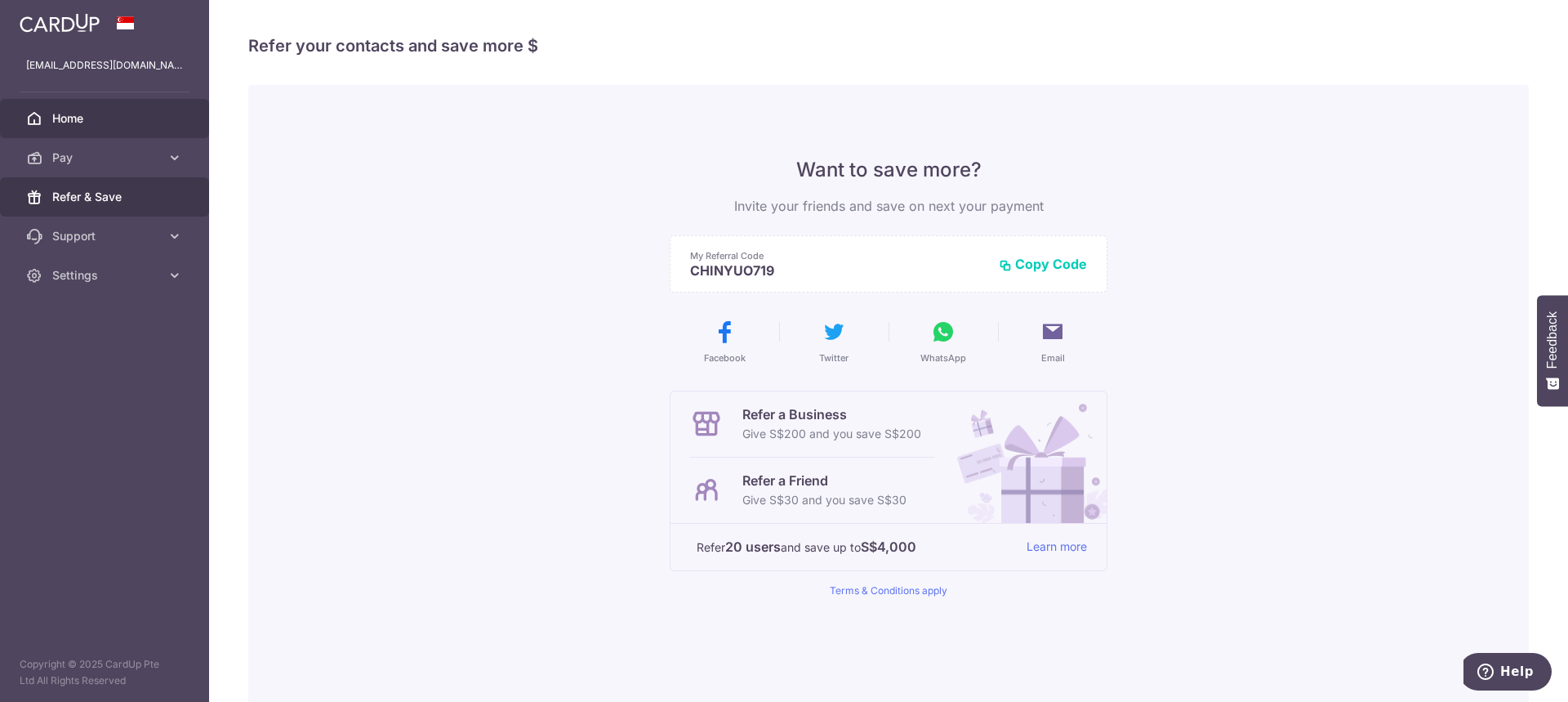
click at [96, 119] on span "Home" at bounding box center [106, 118] width 108 height 17
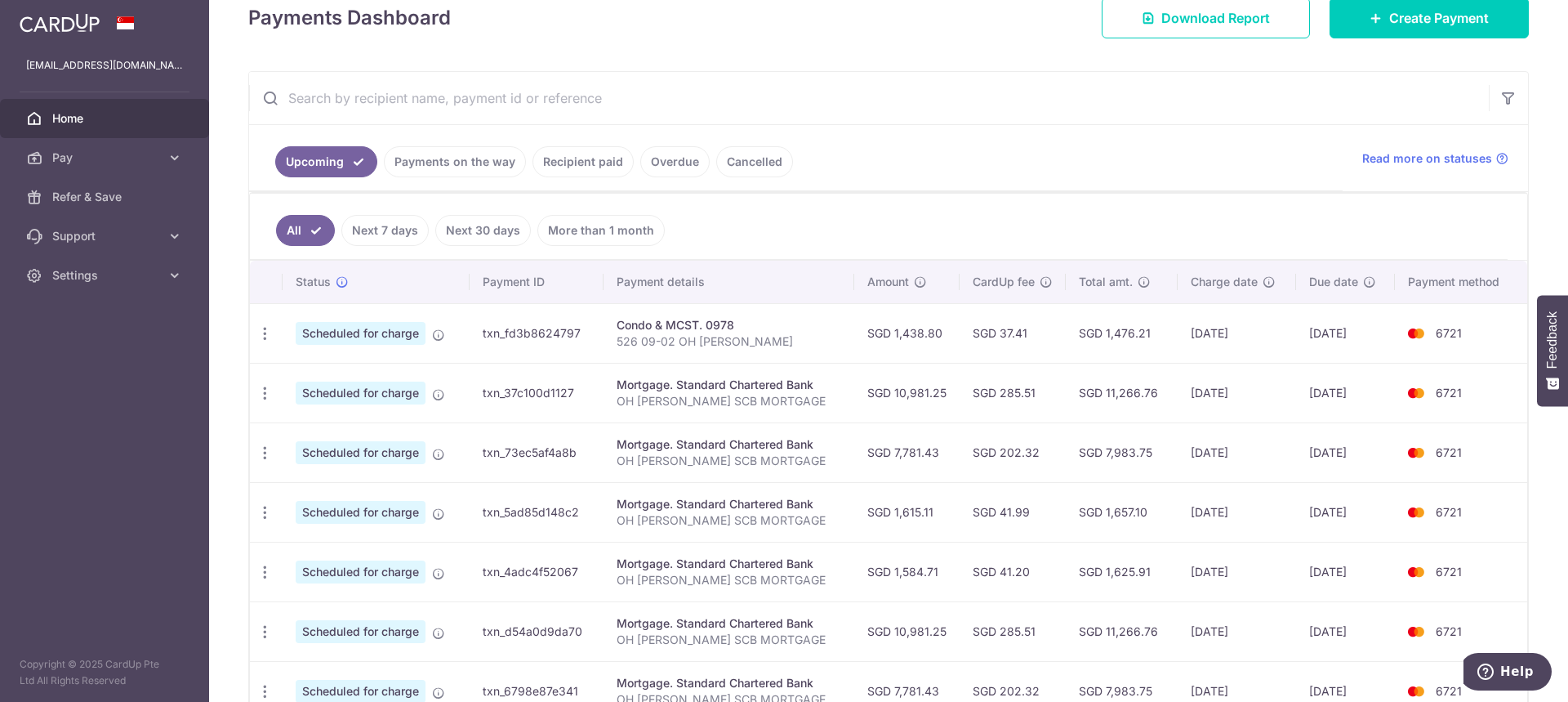
scroll to position [245, 0]
click at [267, 338] on icon "button" at bounding box center [265, 333] width 17 height 17
click at [331, 413] on span "Cancel payment" at bounding box center [352, 417] width 109 height 20
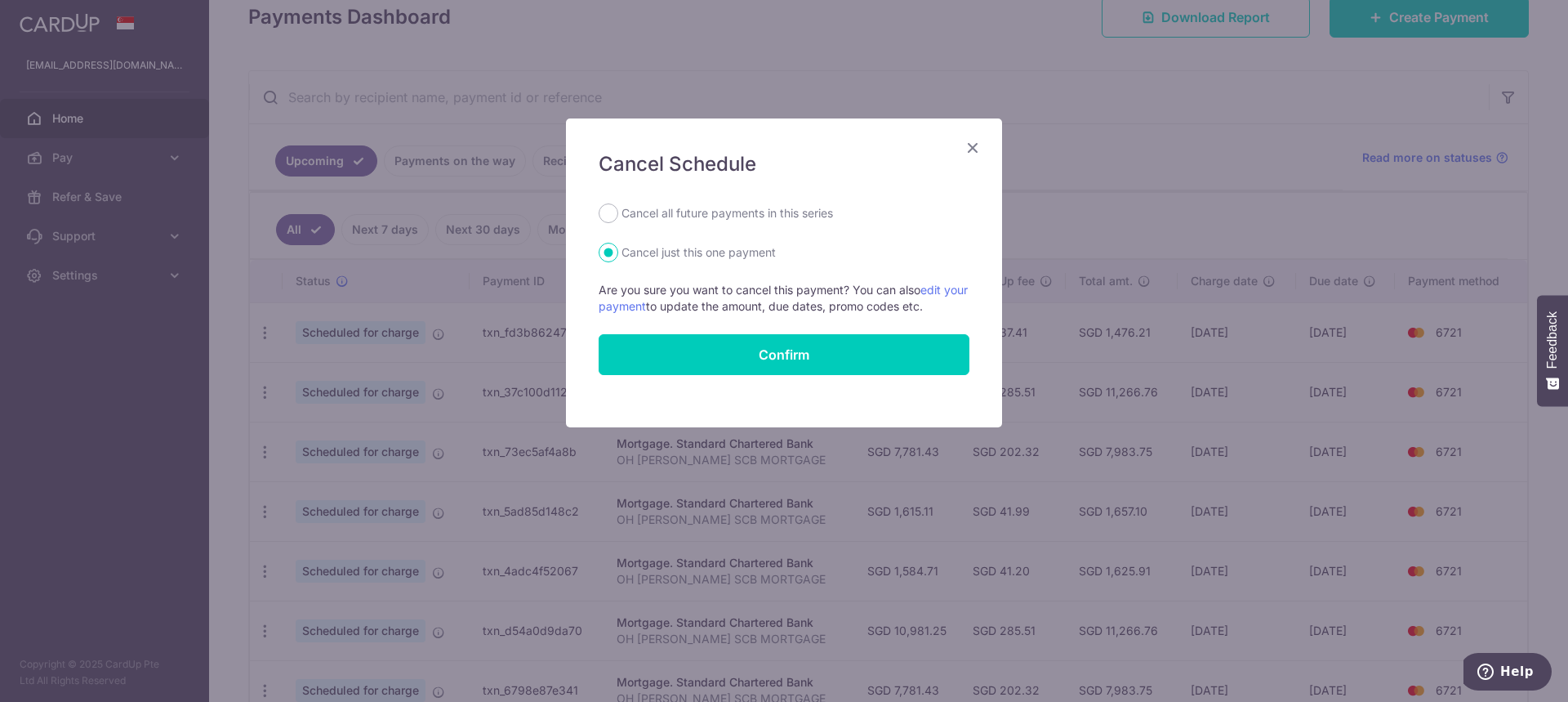
click at [763, 213] on label "Cancel all future payments in this series" at bounding box center [728, 213] width 212 height 20
click at [618, 213] on input "Cancel all future payments in this series" at bounding box center [608, 213] width 20 height 20
radio input "true"
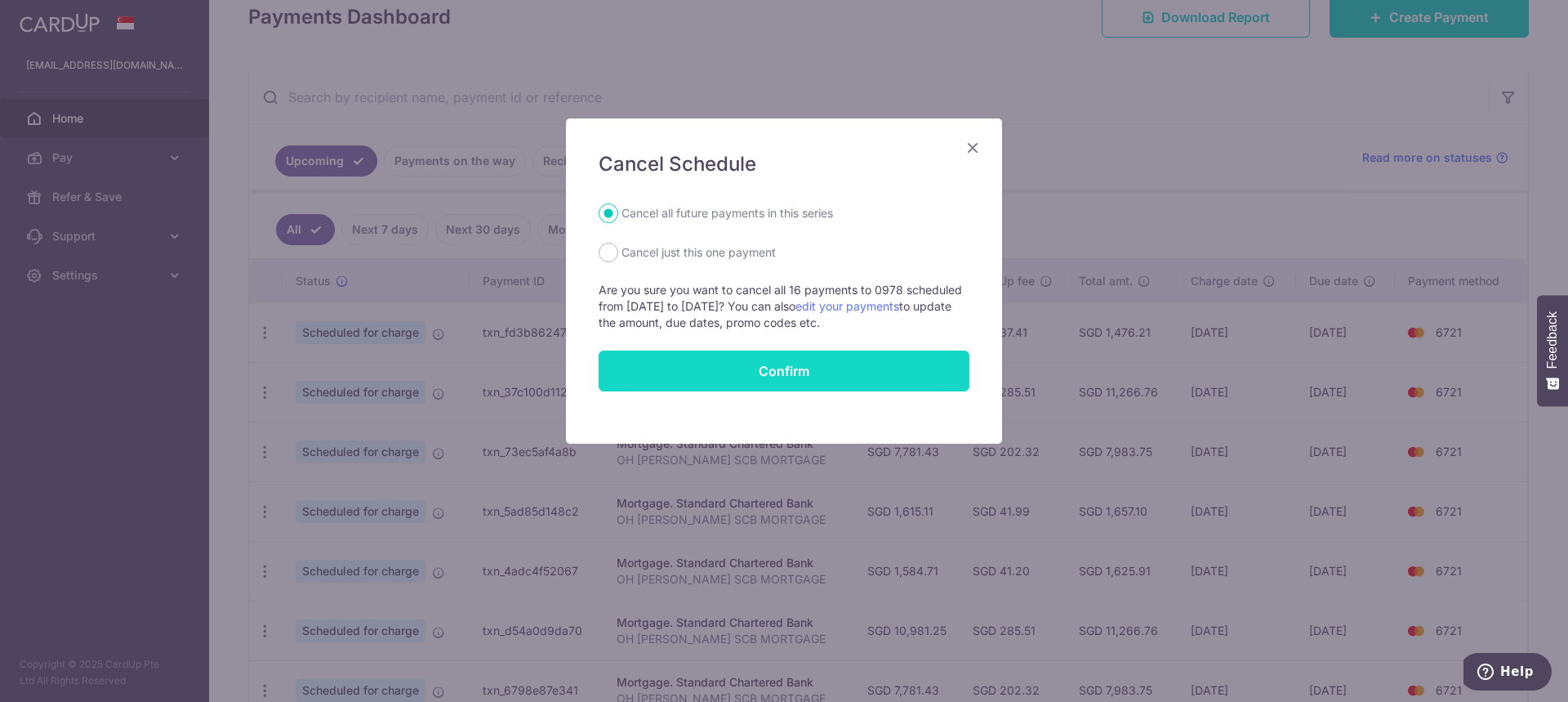
click at [766, 363] on button "Confirm" at bounding box center [783, 370] width 371 height 41
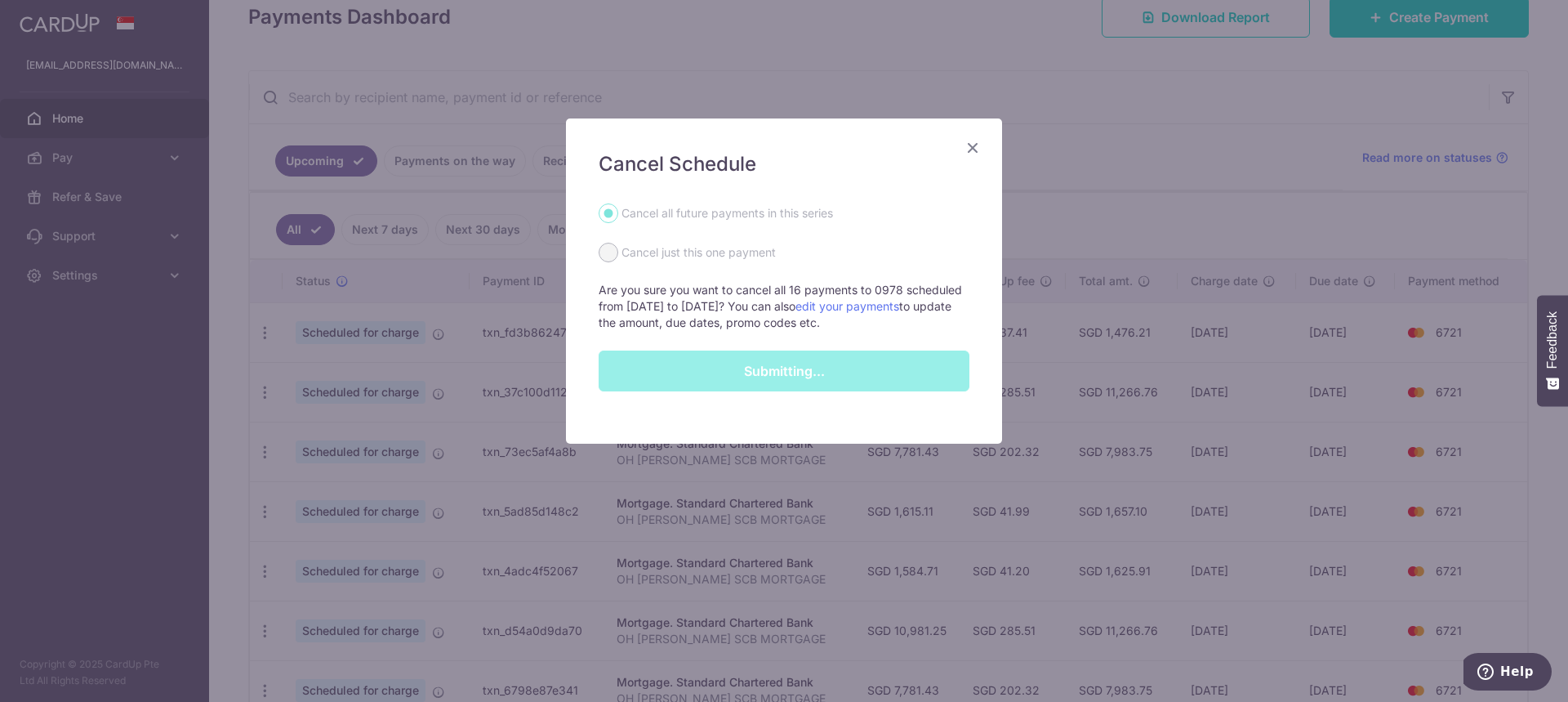
click at [973, 152] on icon "Close" at bounding box center [972, 148] width 20 height 21
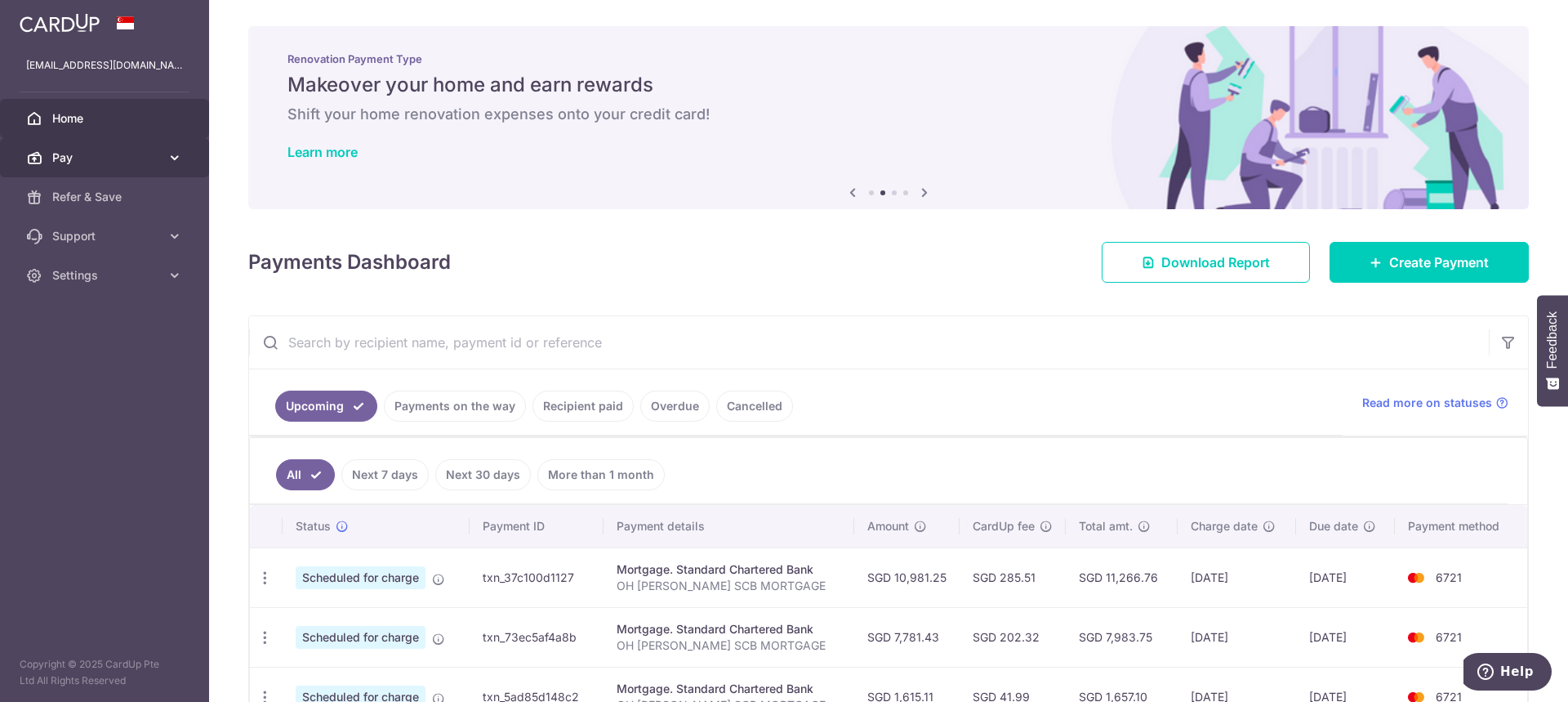
click at [170, 169] on link "Pay" at bounding box center [104, 157] width 209 height 39
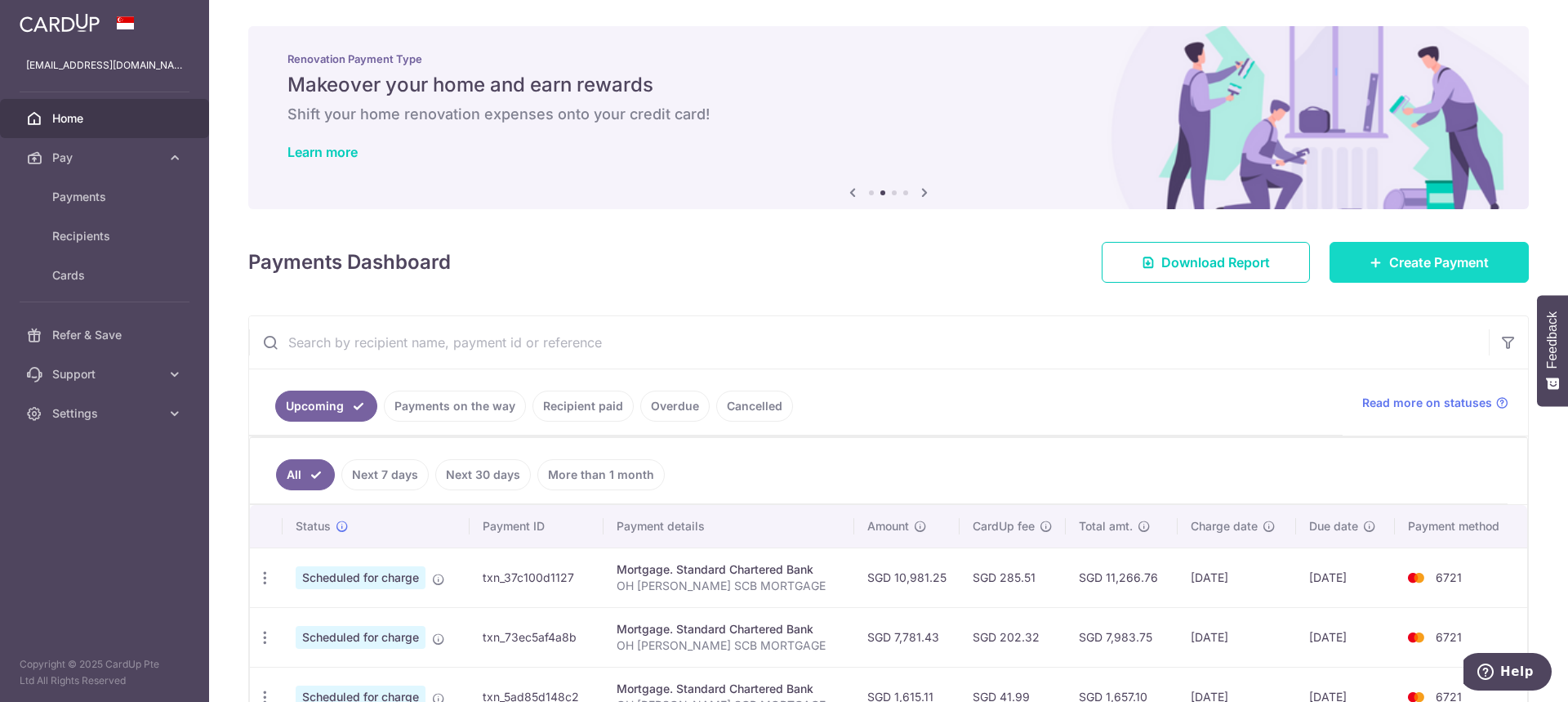
click at [1389, 262] on span "Create Payment" at bounding box center [1439, 262] width 100 height 20
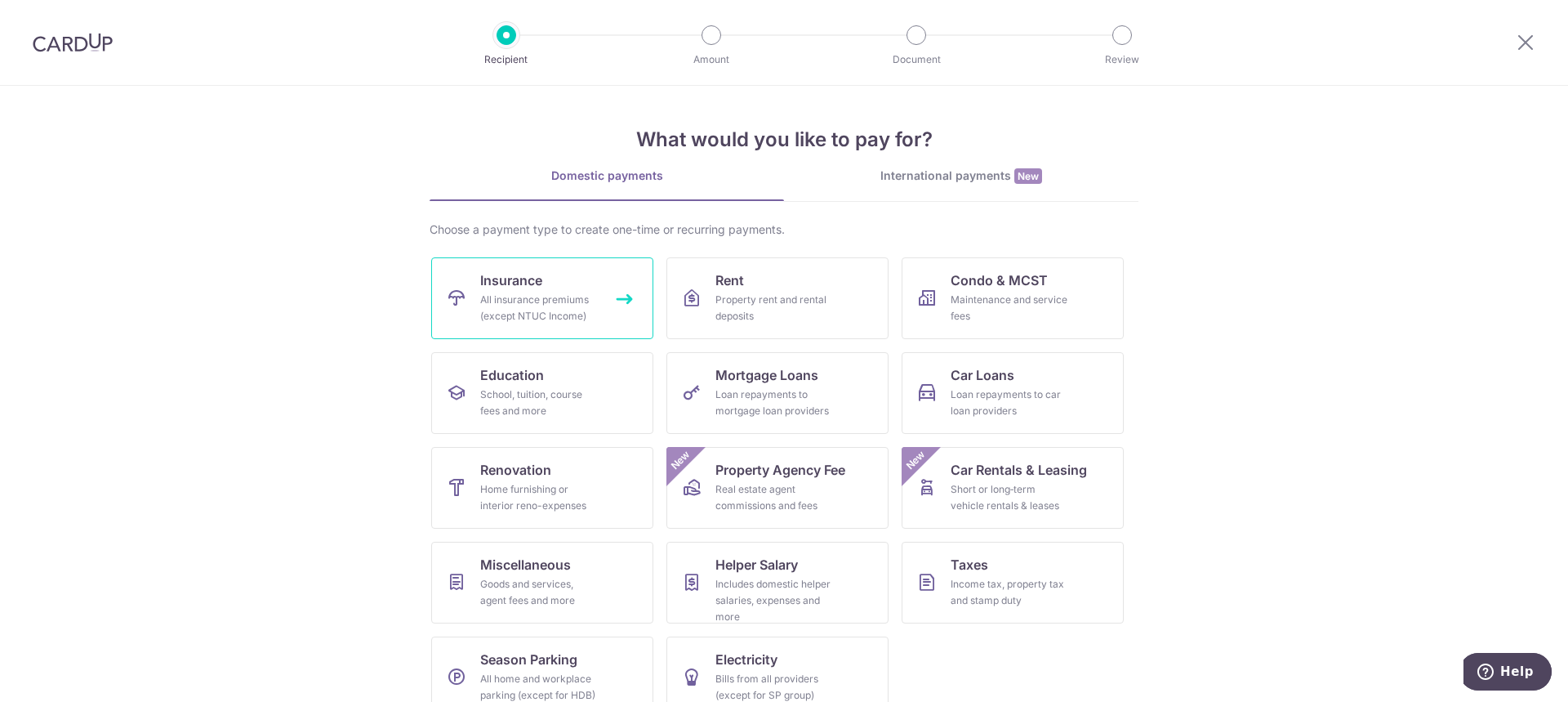
scroll to position [30, 0]
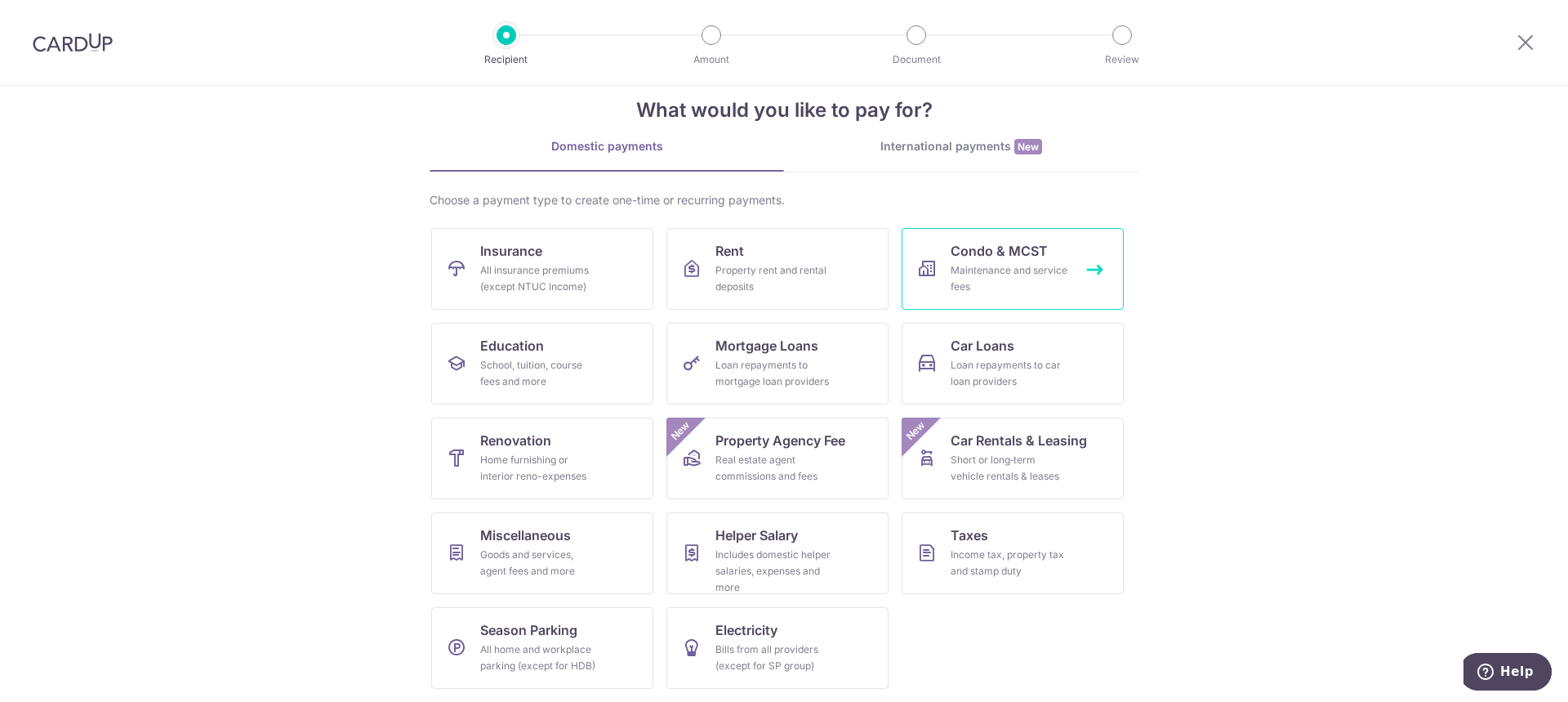
click at [997, 261] on link "Condo & MCST Maintenance and service fees" at bounding box center [1012, 268] width 222 height 82
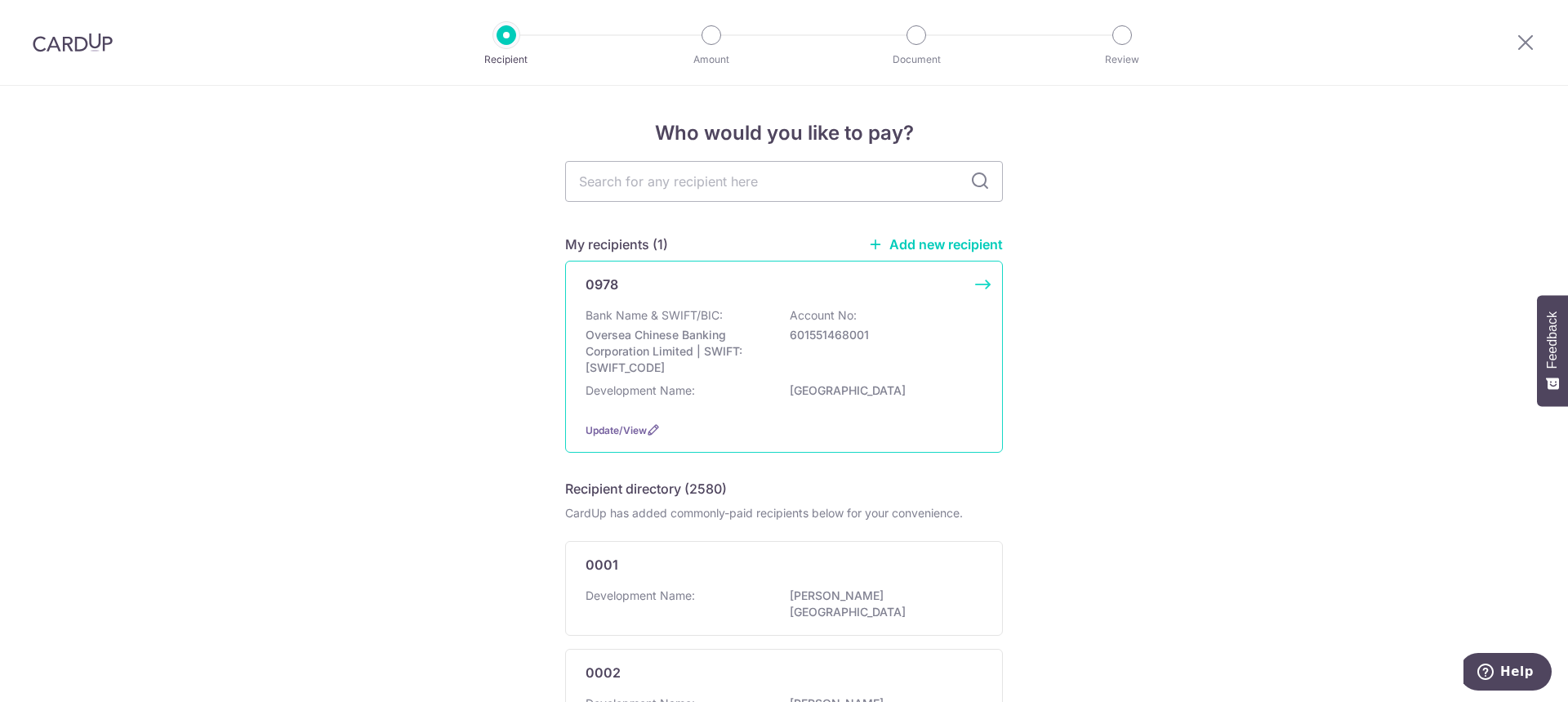
click at [656, 335] on p "Oversea Chinese Banking Corporation Limited | SWIFT: [SWIFT_CODE]" at bounding box center [676, 351] width 183 height 49
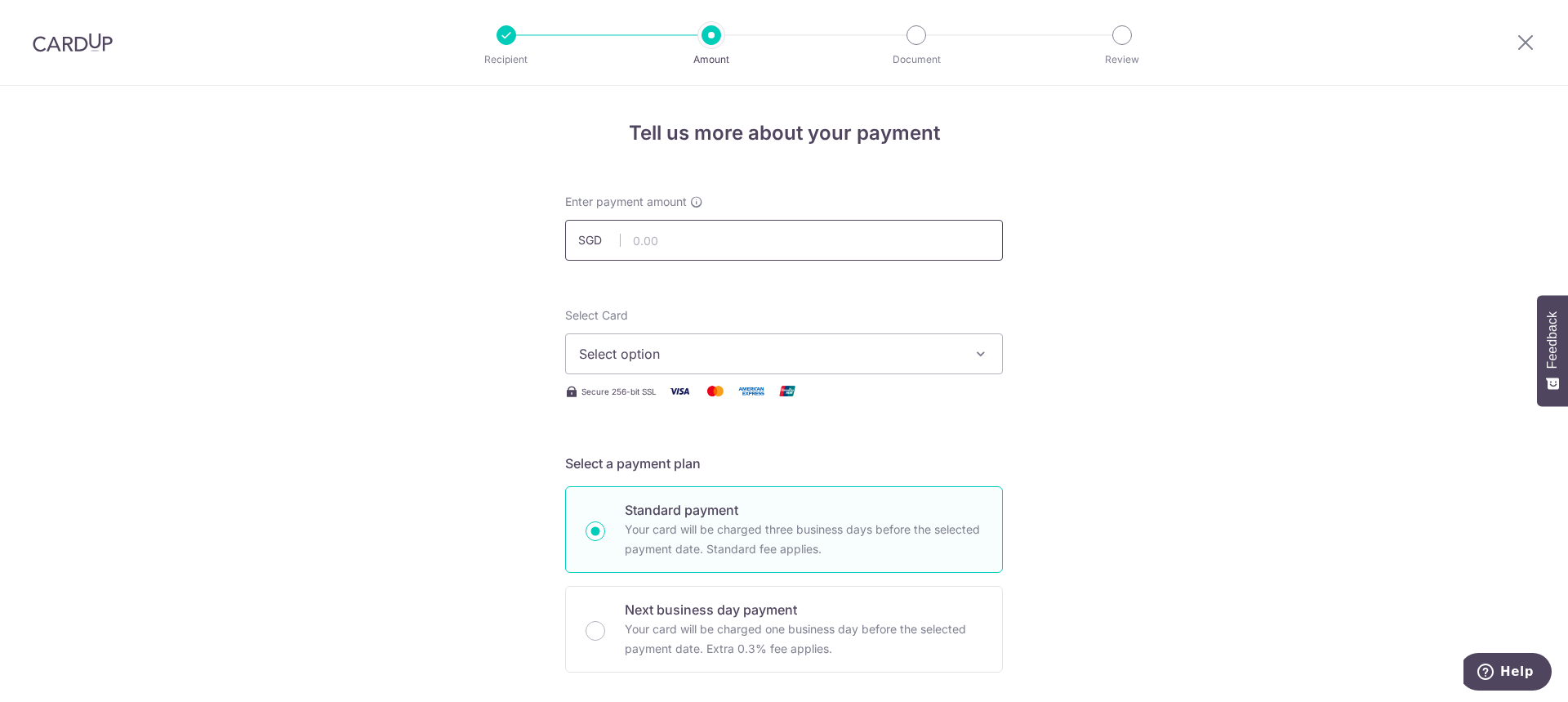
click at [743, 230] on input "text" at bounding box center [784, 240] width 438 height 41
type input "1,504.20"
click at [737, 360] on span "Select option" at bounding box center [769, 354] width 380 height 20
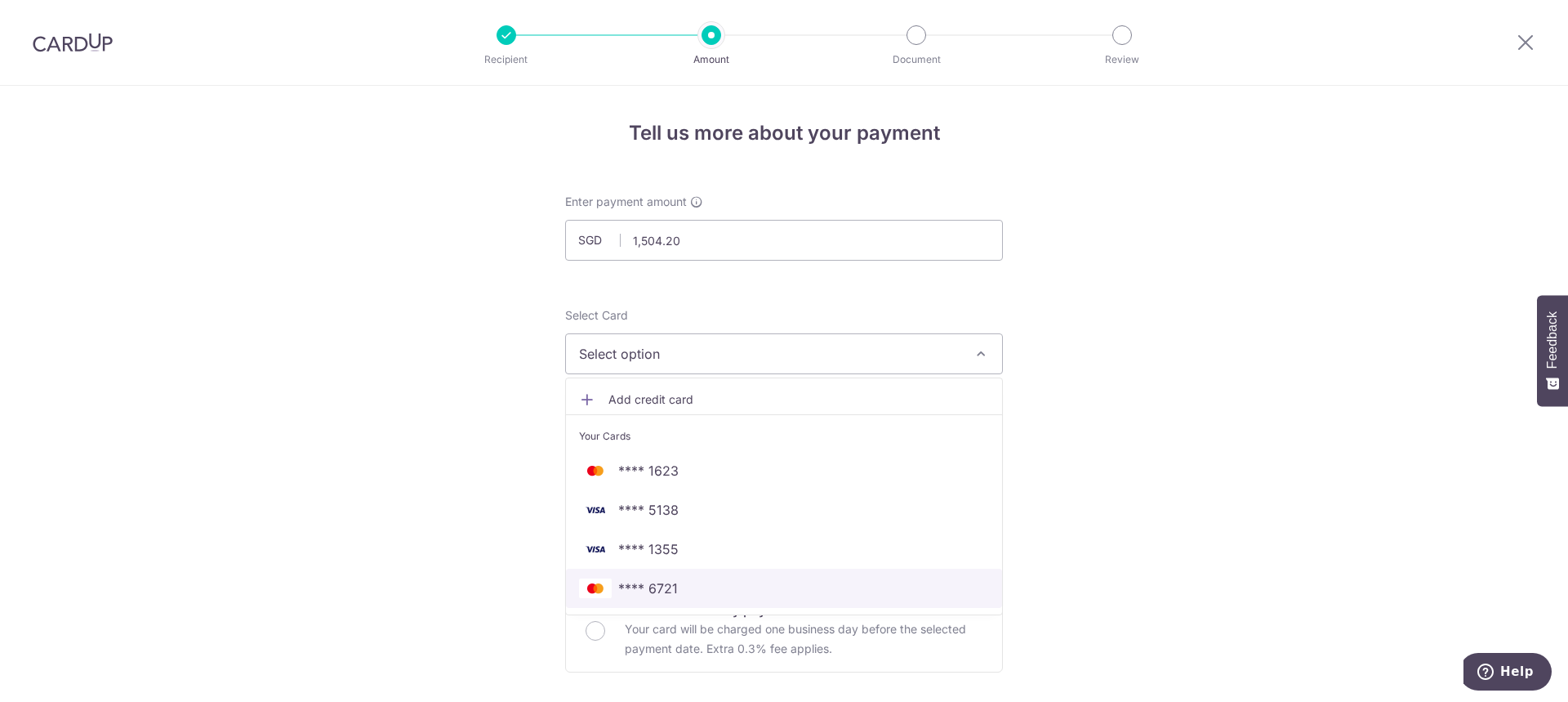
click at [649, 600] on link "**** 6721" at bounding box center [784, 588] width 436 height 39
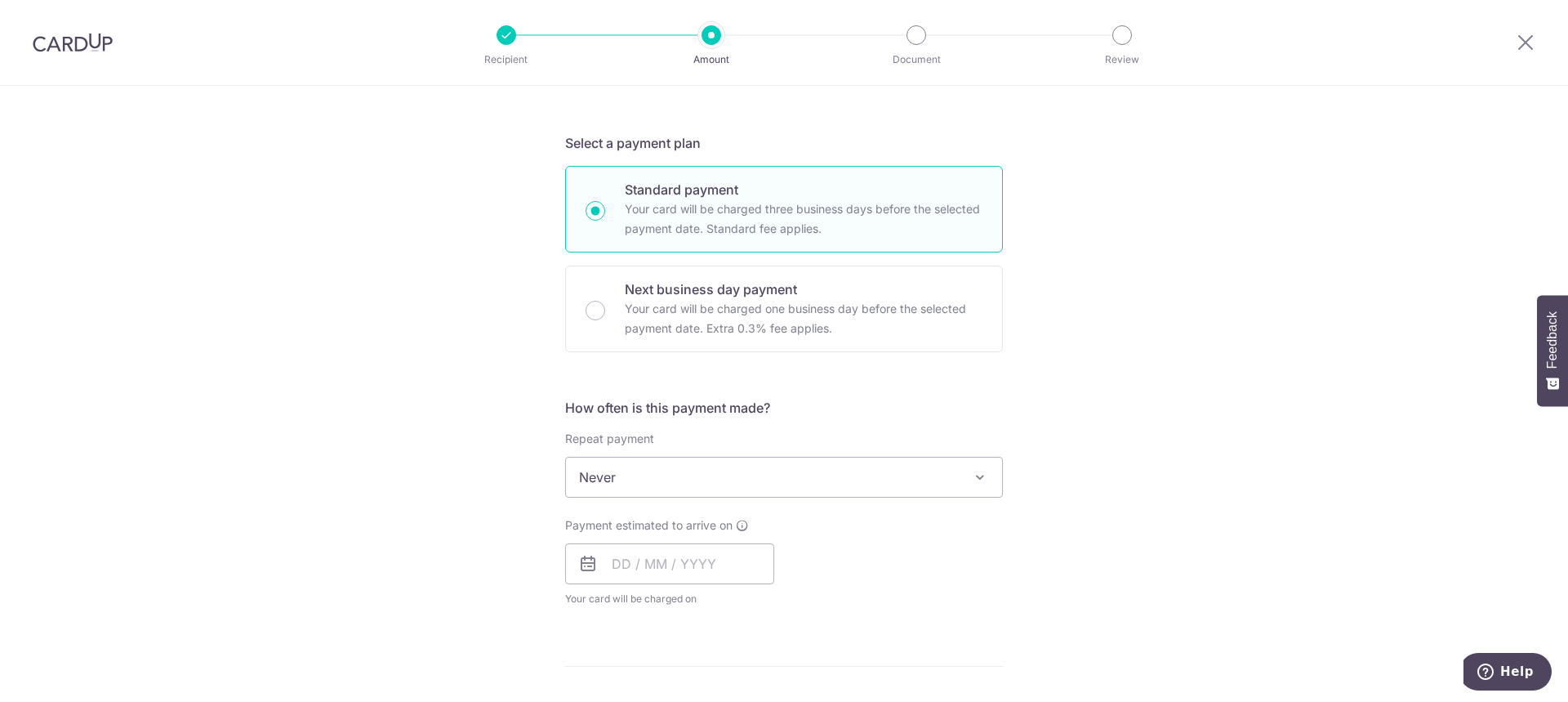
scroll to position [327, 0]
click at [609, 474] on span "Never" at bounding box center [784, 470] width 436 height 39
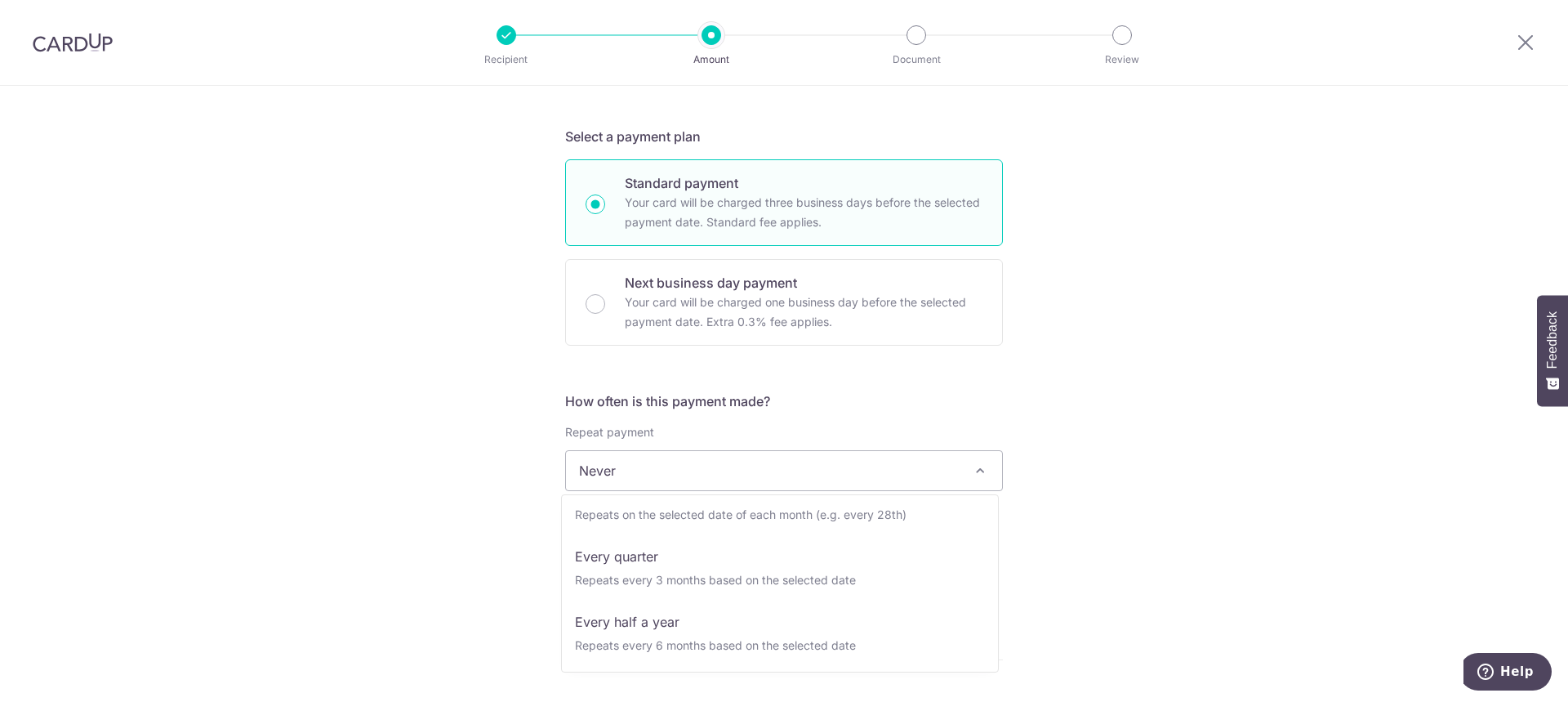
scroll to position [163, 0]
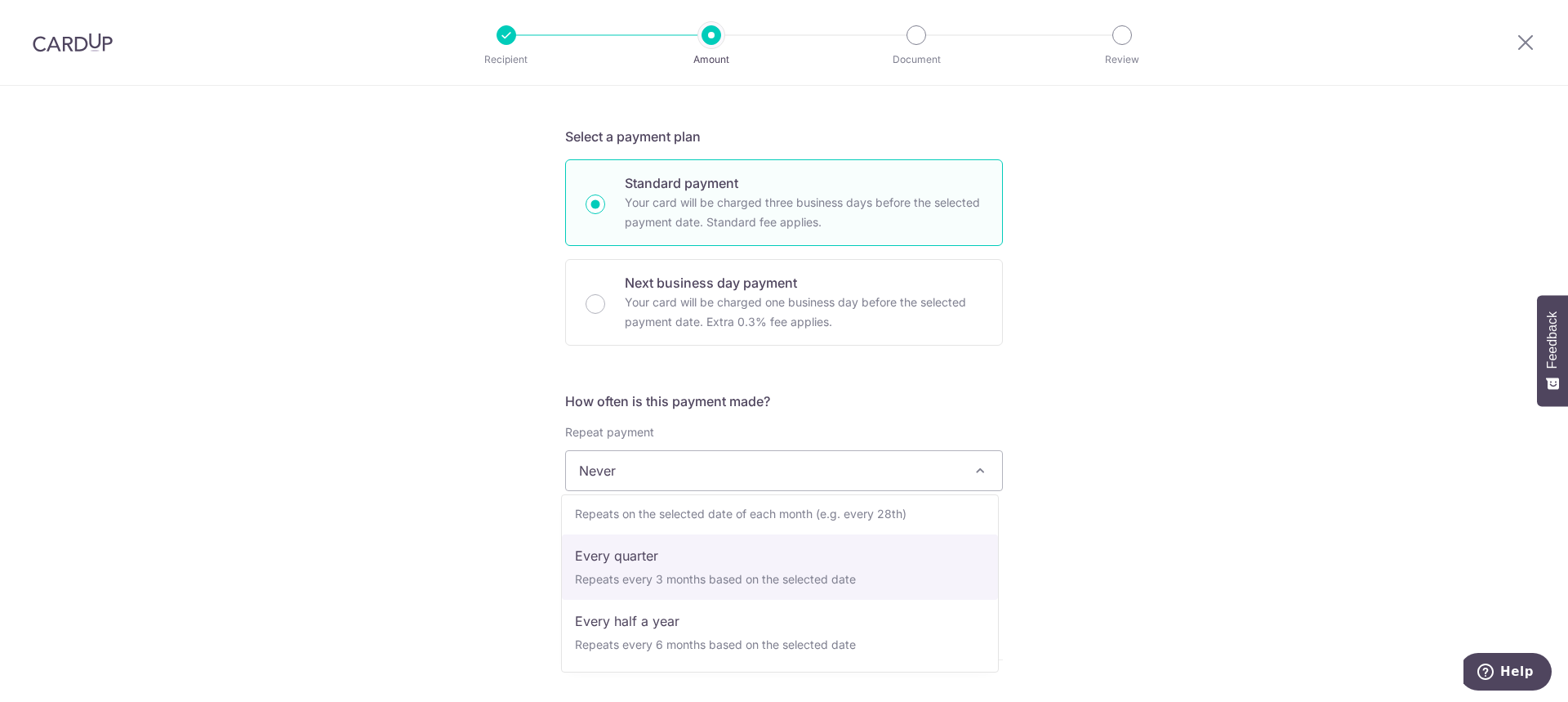
select select "4"
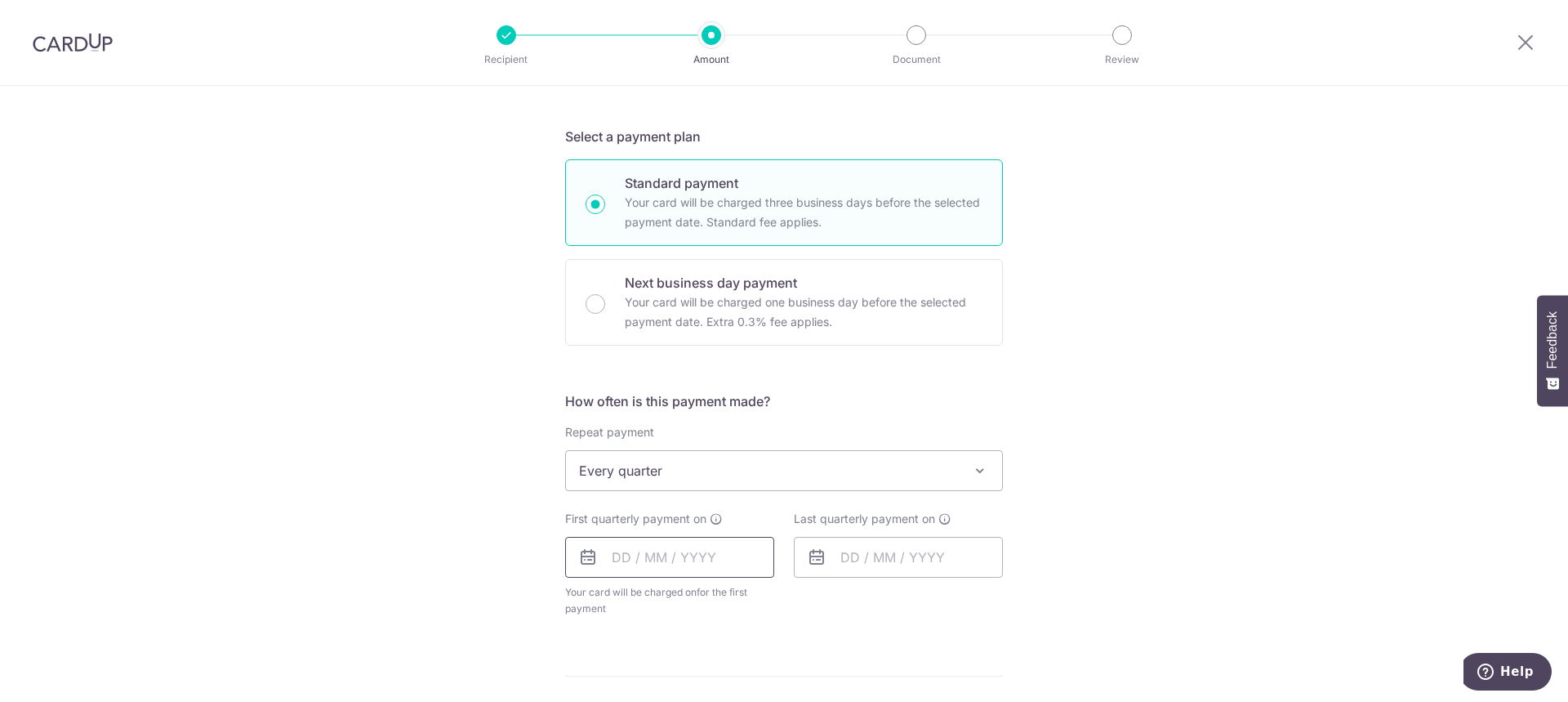
click at [695, 569] on input "text" at bounding box center [669, 557] width 209 height 41
click at [1058, 507] on div "Tell us more about your payment Enter payment amount SGD 1,504.20 1504.20 Selec…" at bounding box center [784, 507] width 1568 height 1494
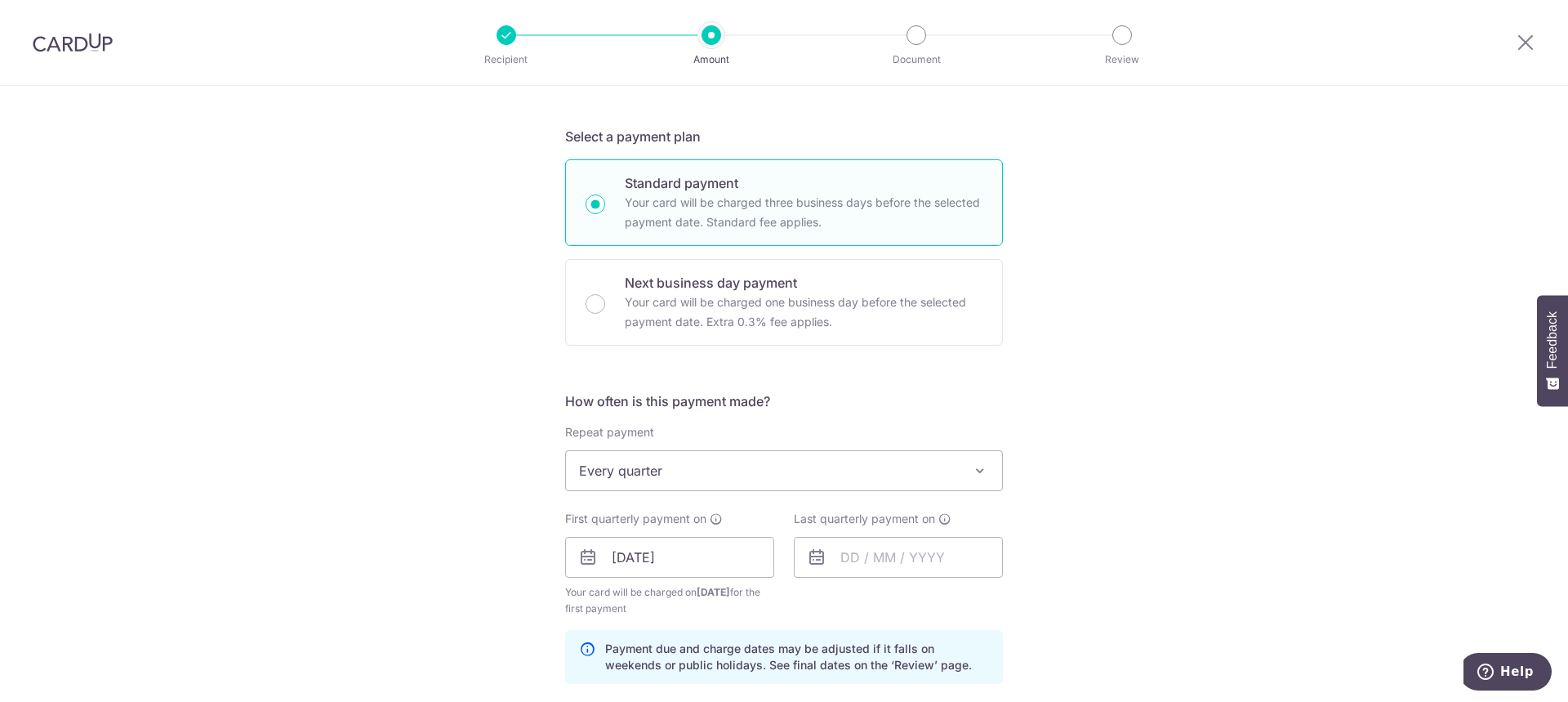
scroll to position [408, 0]
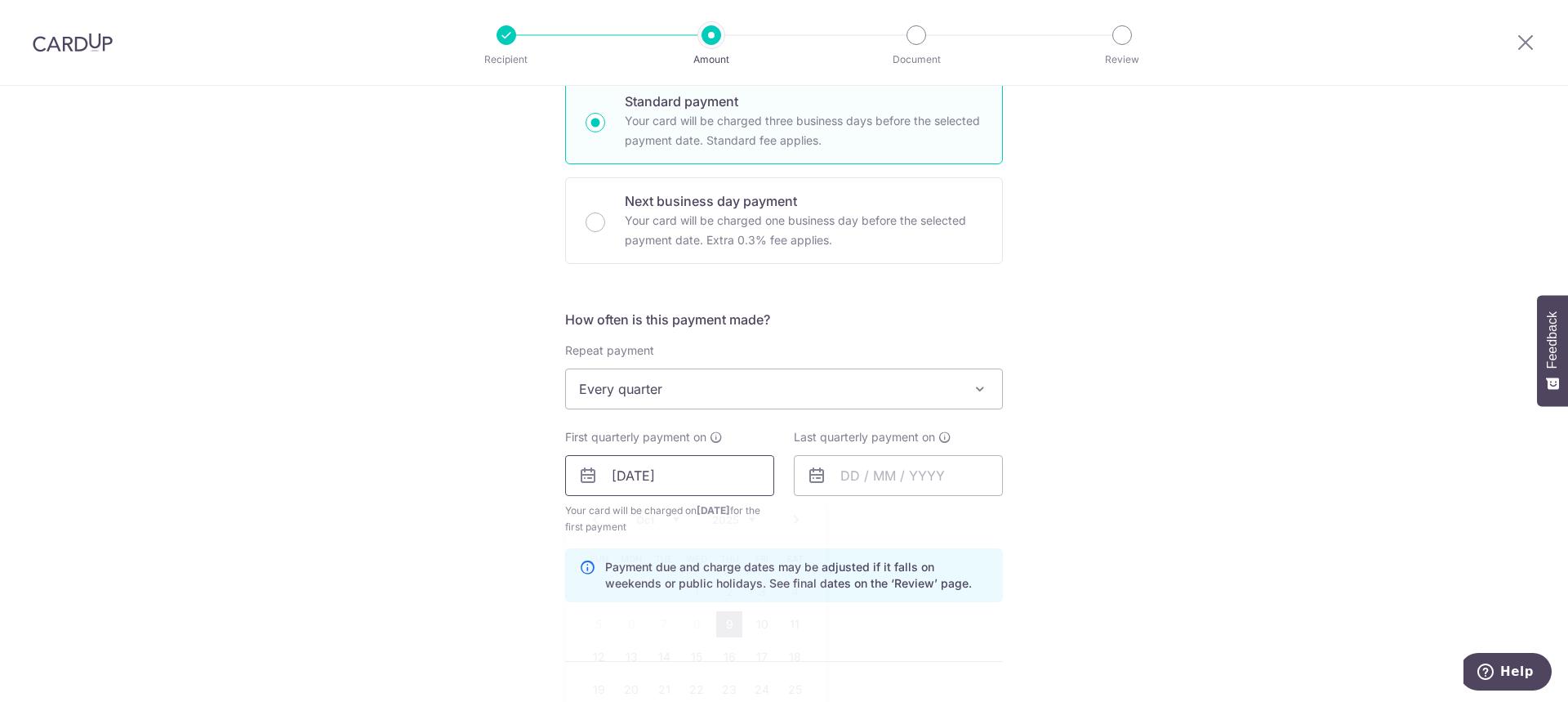
click at [692, 481] on input "03/10/2025" at bounding box center [669, 475] width 209 height 41
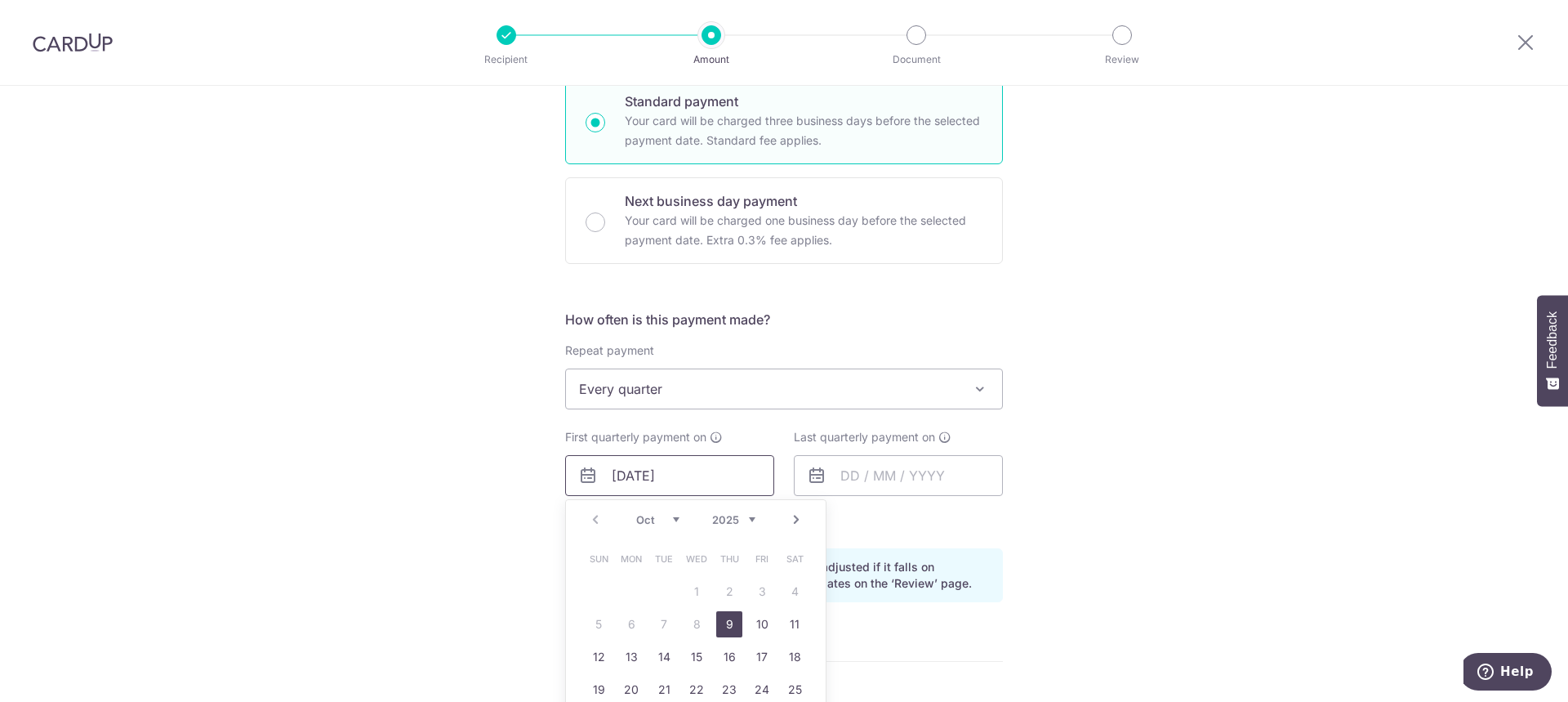
click at [620, 477] on input "03/10/2025" at bounding box center [669, 475] width 209 height 41
click at [862, 480] on input "text" at bounding box center [898, 475] width 209 height 41
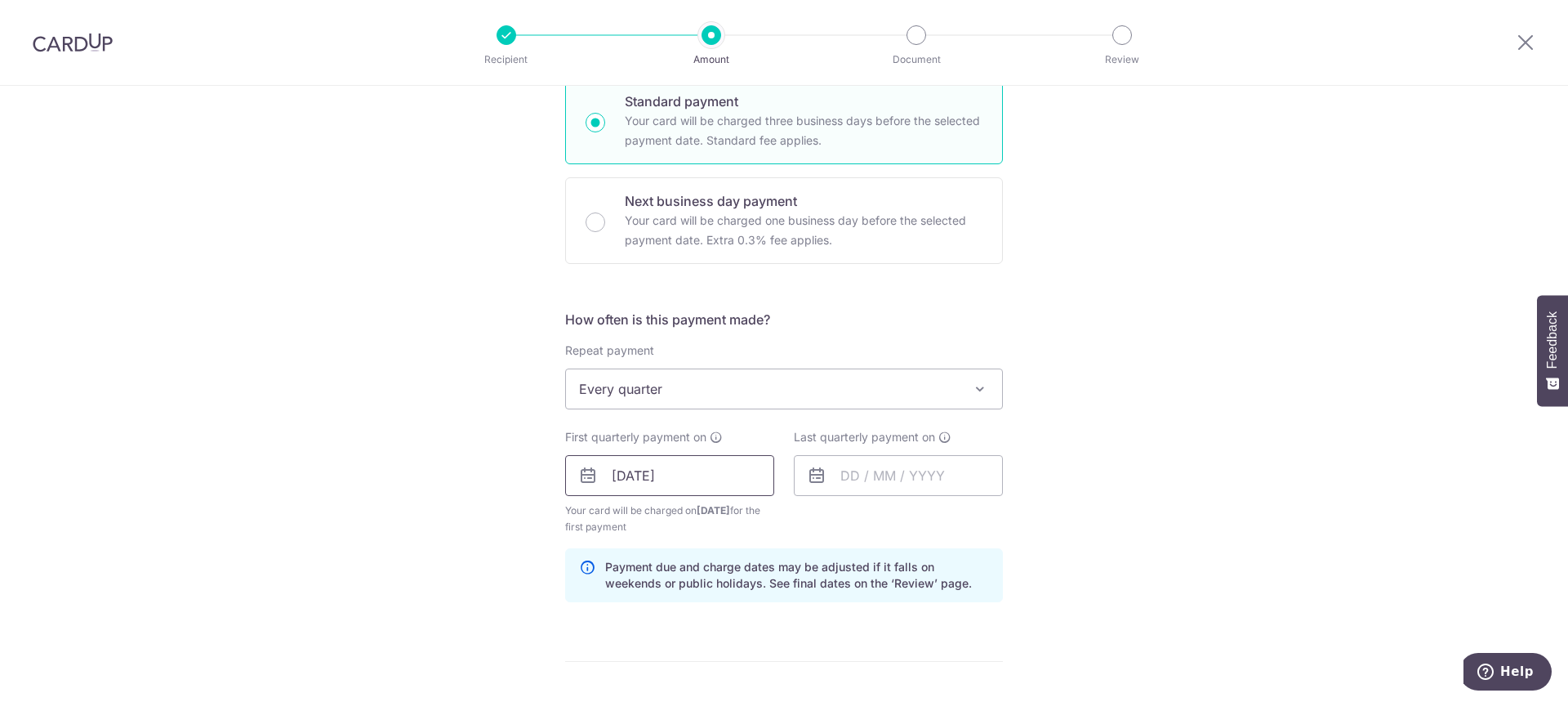
click at [623, 480] on input "07/10/2025" at bounding box center [669, 475] width 209 height 41
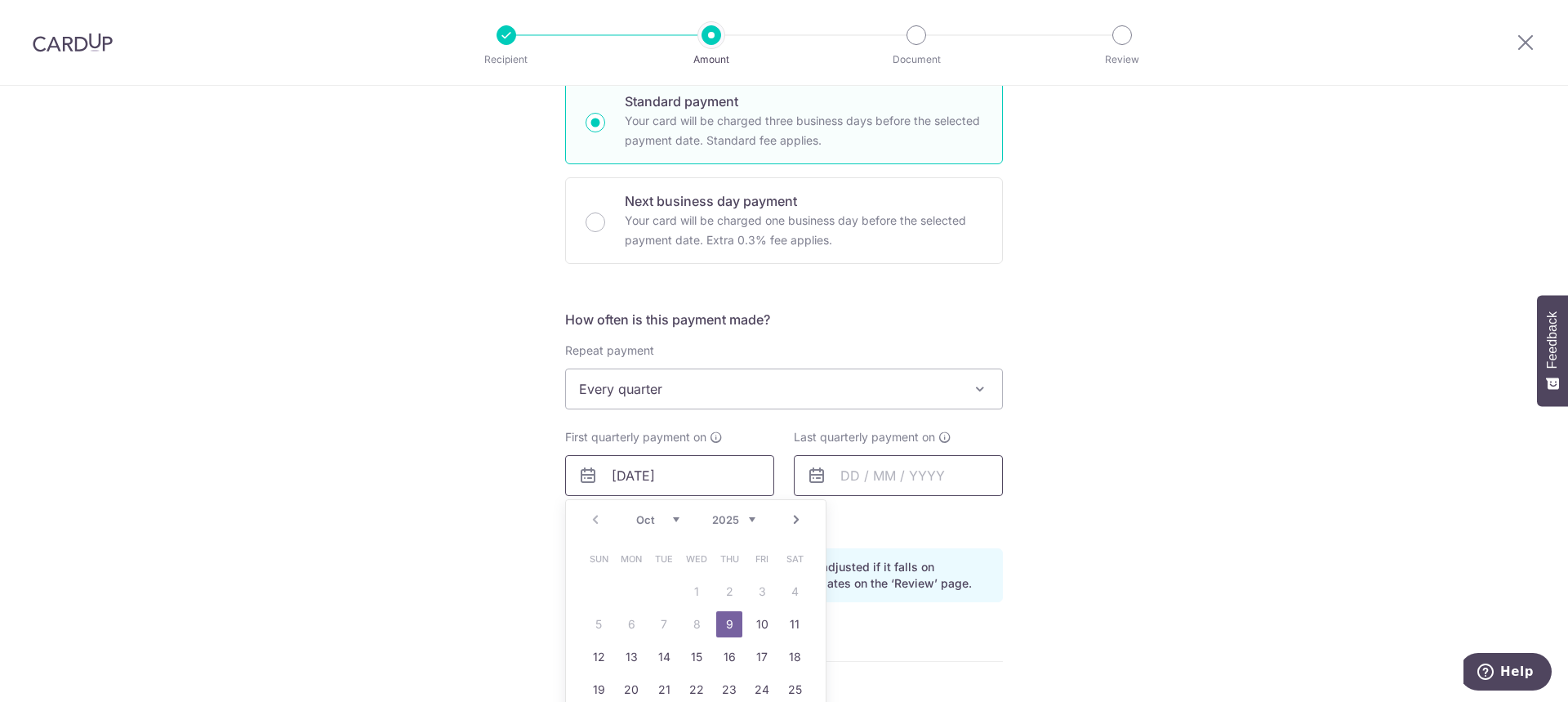
type input "09/10/2025"
click at [869, 482] on input "text" at bounding box center [898, 475] width 209 height 41
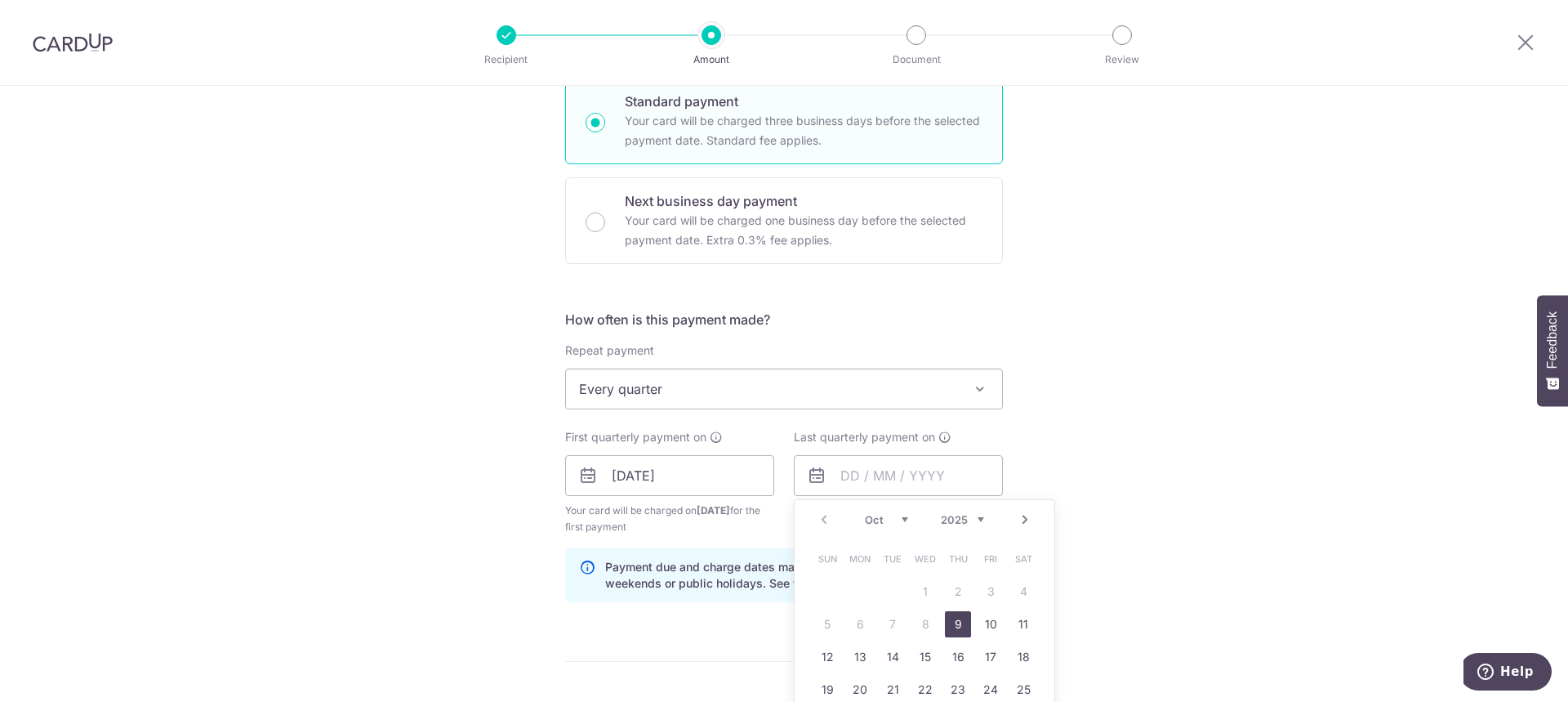
click at [1113, 467] on div "Tell us more about your payment Enter payment amount SGD 1,504.20 1504.20 Selec…" at bounding box center [784, 458] width 1568 height 1561
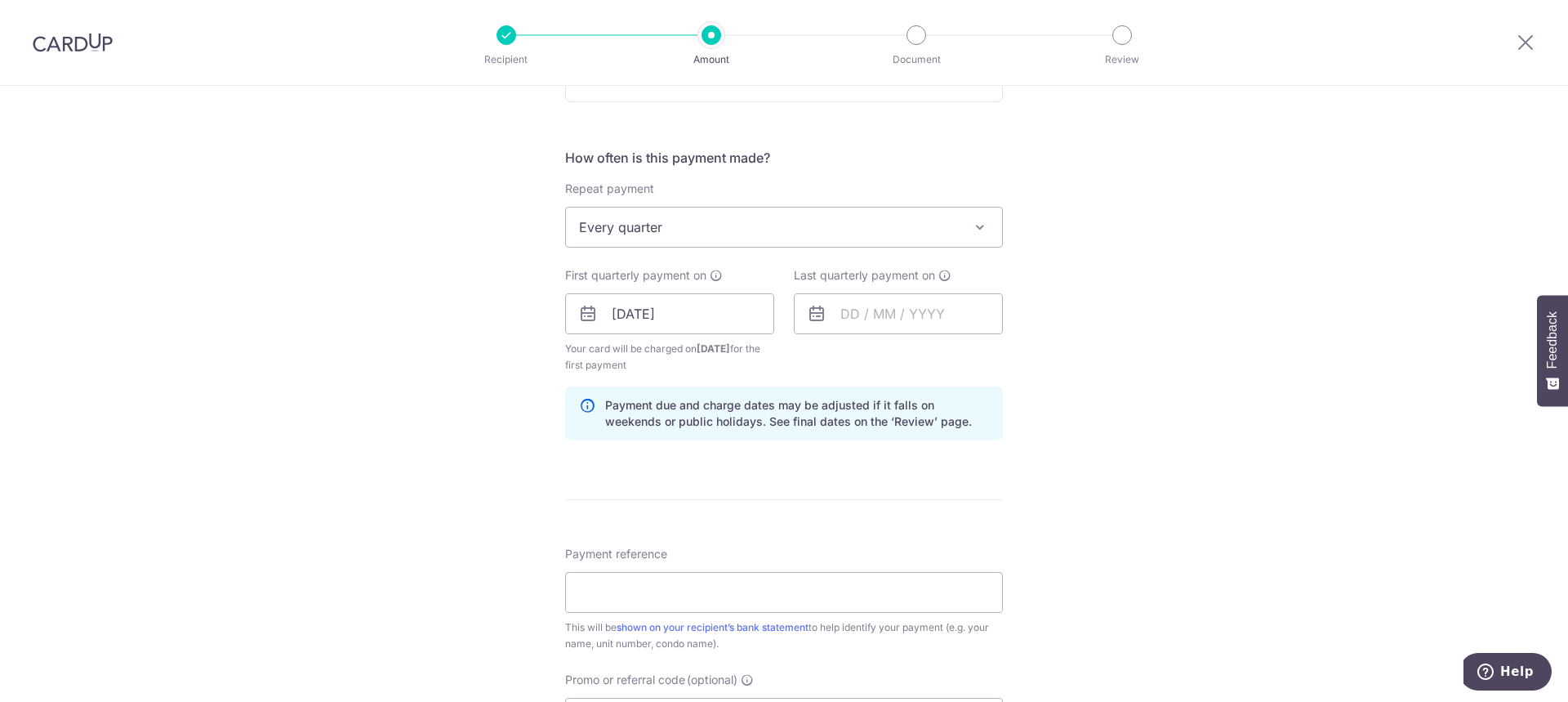
scroll to position [572, 0]
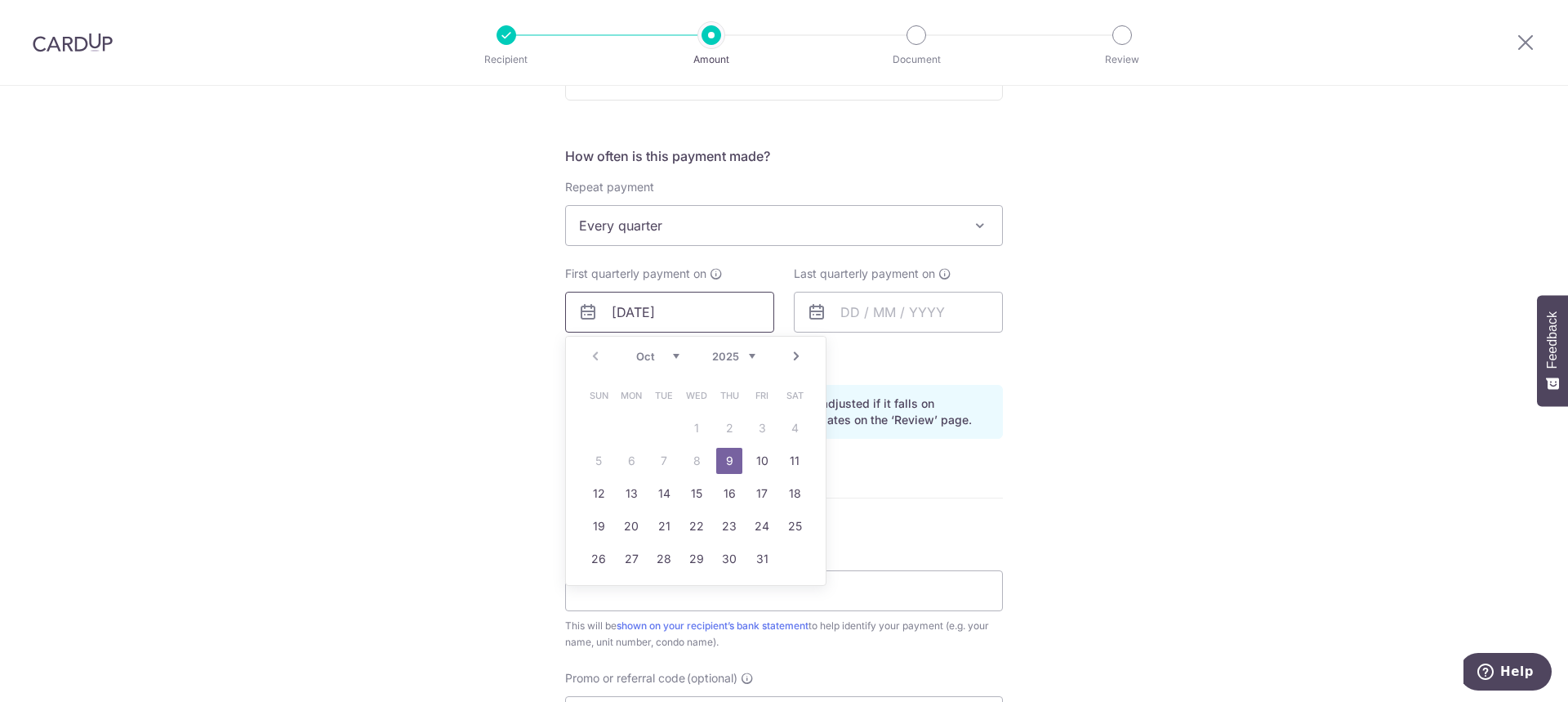
drag, startPoint x: 697, startPoint y: 298, endPoint x: 541, endPoint y: 305, distance: 156.2
click at [541, 305] on div "Tell us more about your payment Enter payment amount SGD 1,504.20 1504.20 Selec…" at bounding box center [784, 294] width 1568 height 1561
click at [879, 309] on input "text" at bounding box center [898, 312] width 209 height 41
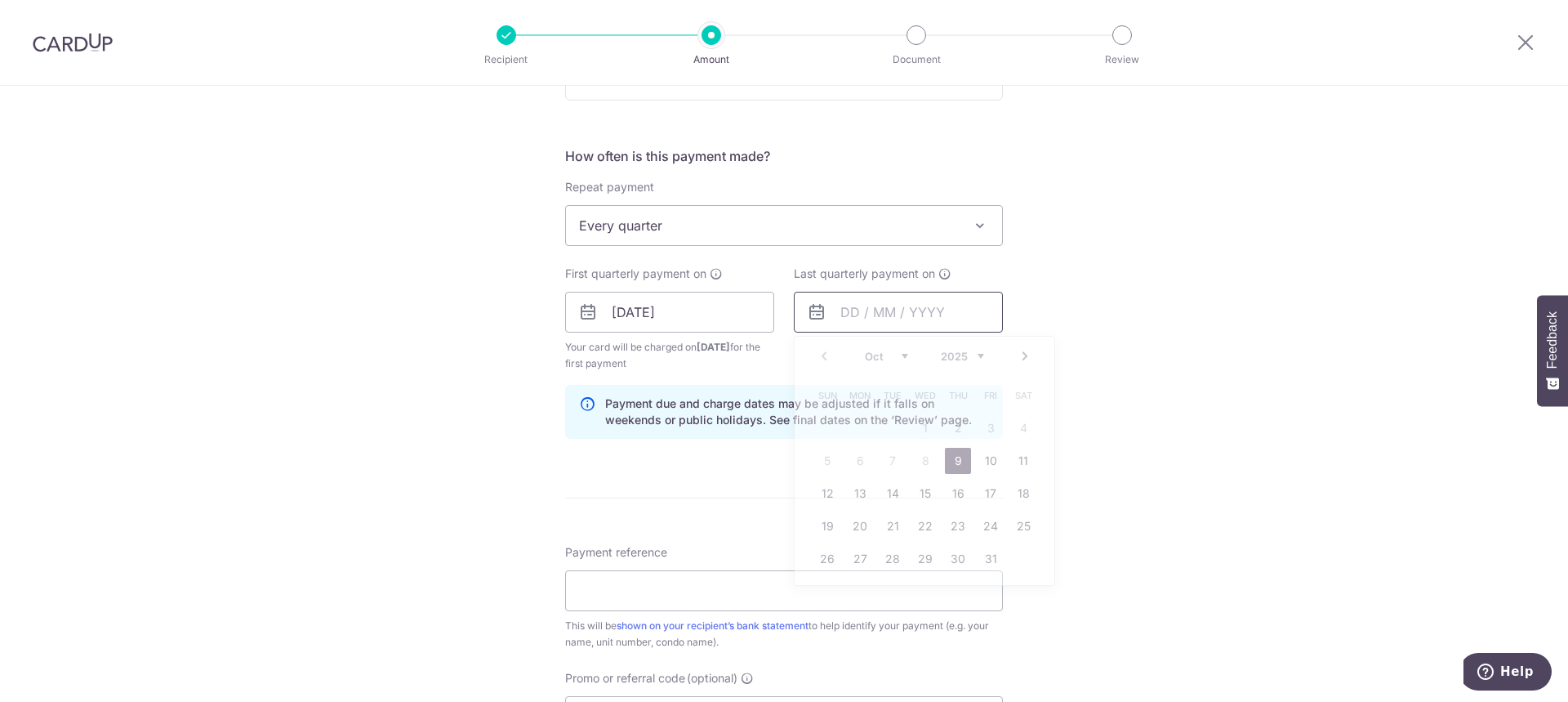
paste input "09/10/2025"
click at [933, 308] on input "09/10/2025" at bounding box center [898, 312] width 209 height 41
type input "09/10/2028"
click at [1106, 400] on div "Tell us more about your payment Enter payment amount SGD 1,504.20 1504.20 Selec…" at bounding box center [784, 294] width 1568 height 1561
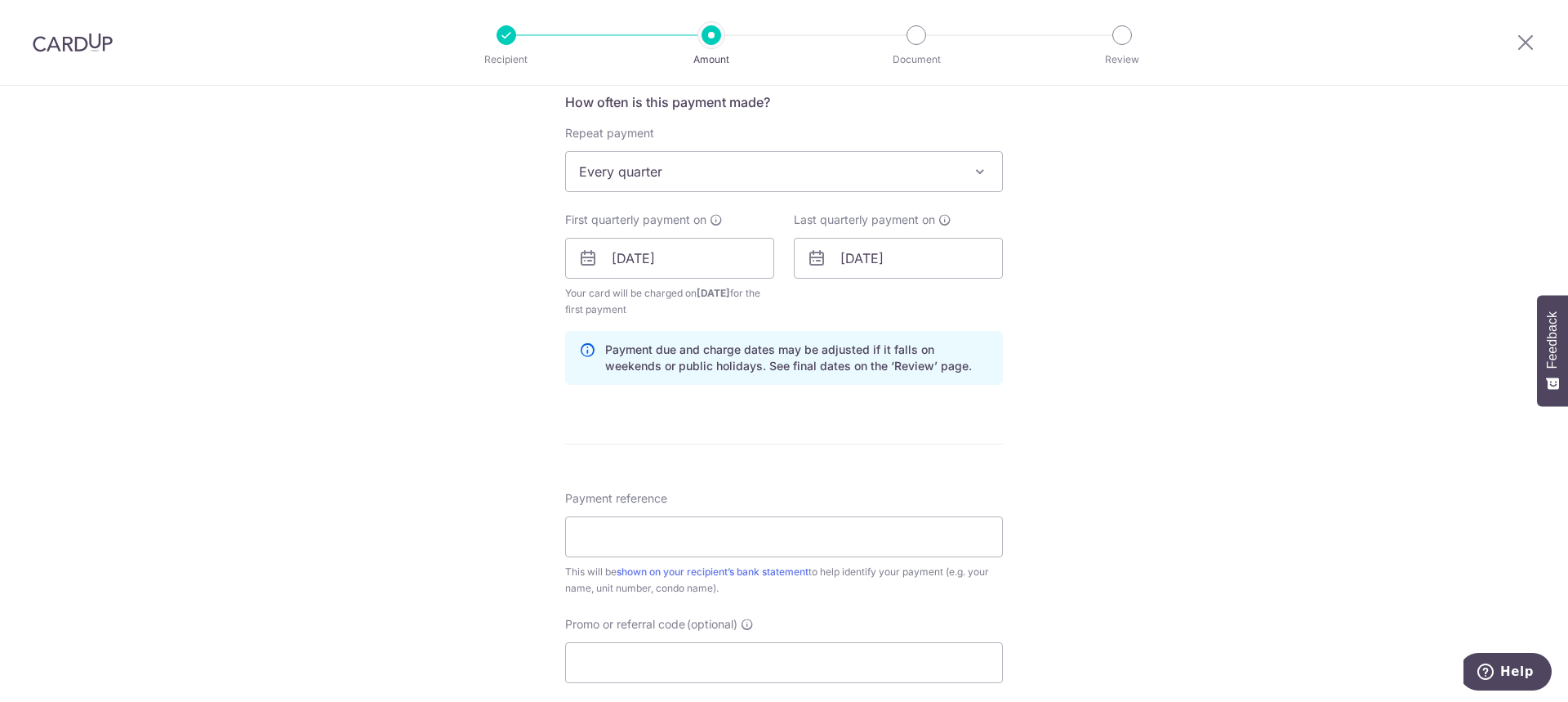
scroll to position [653, 0]
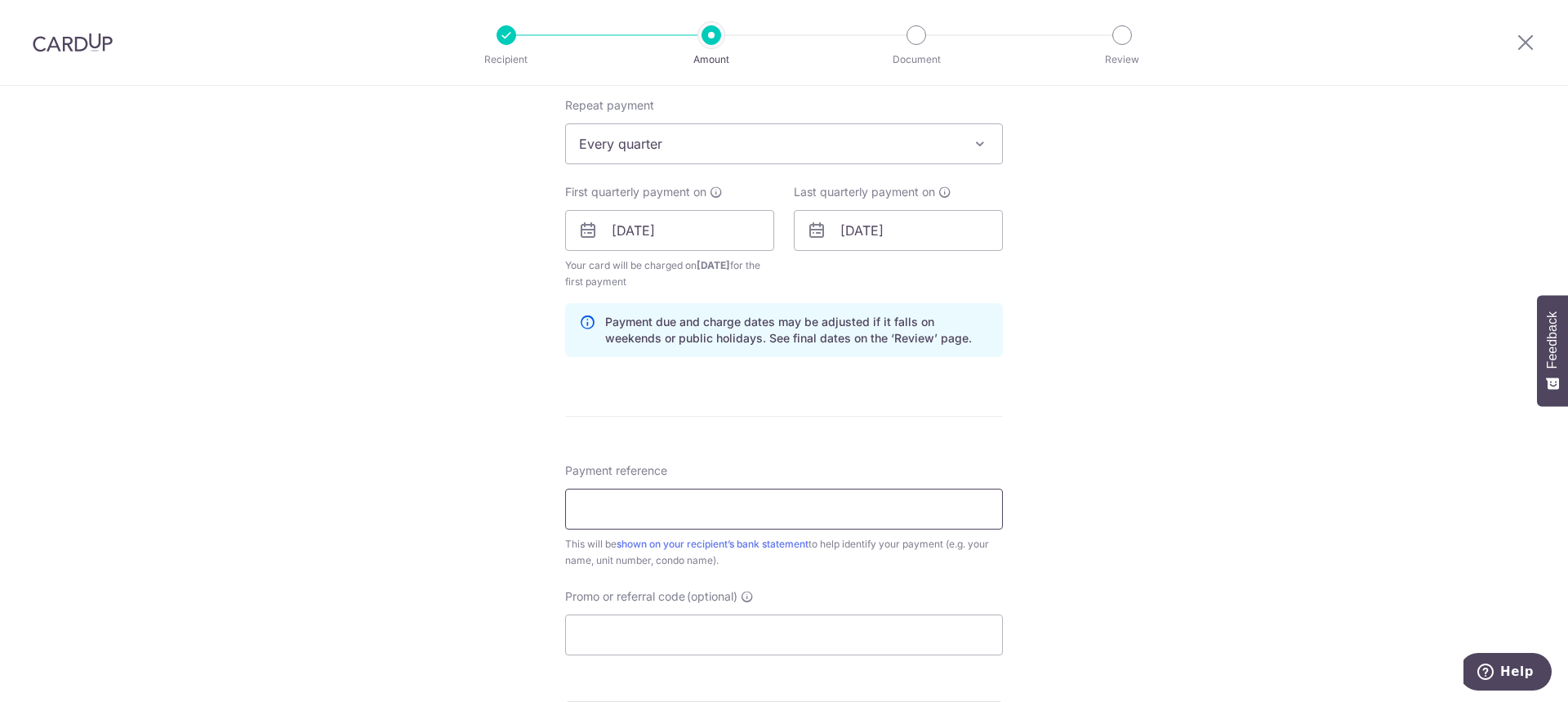
click at [787, 498] on input "Payment reference" at bounding box center [784, 508] width 438 height 41
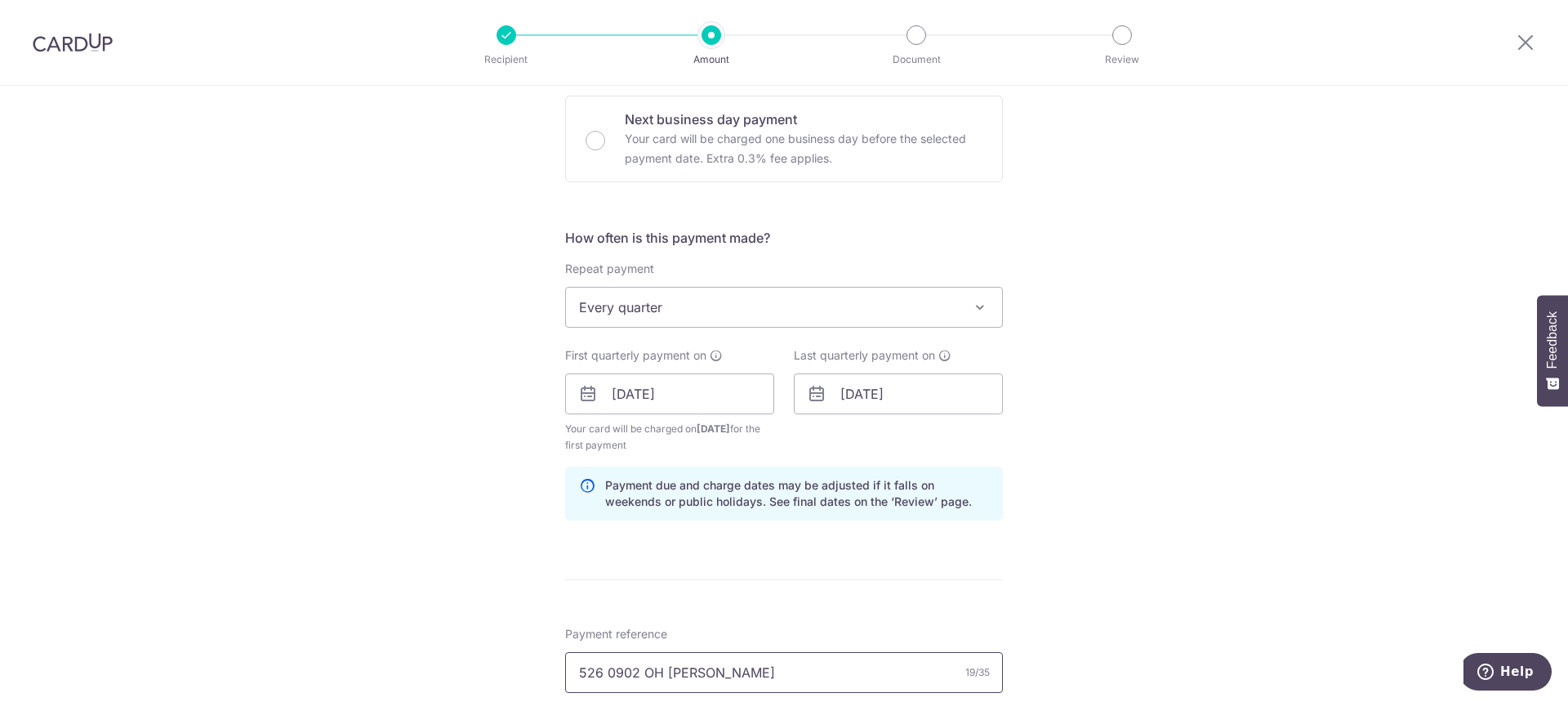
scroll to position [945, 0]
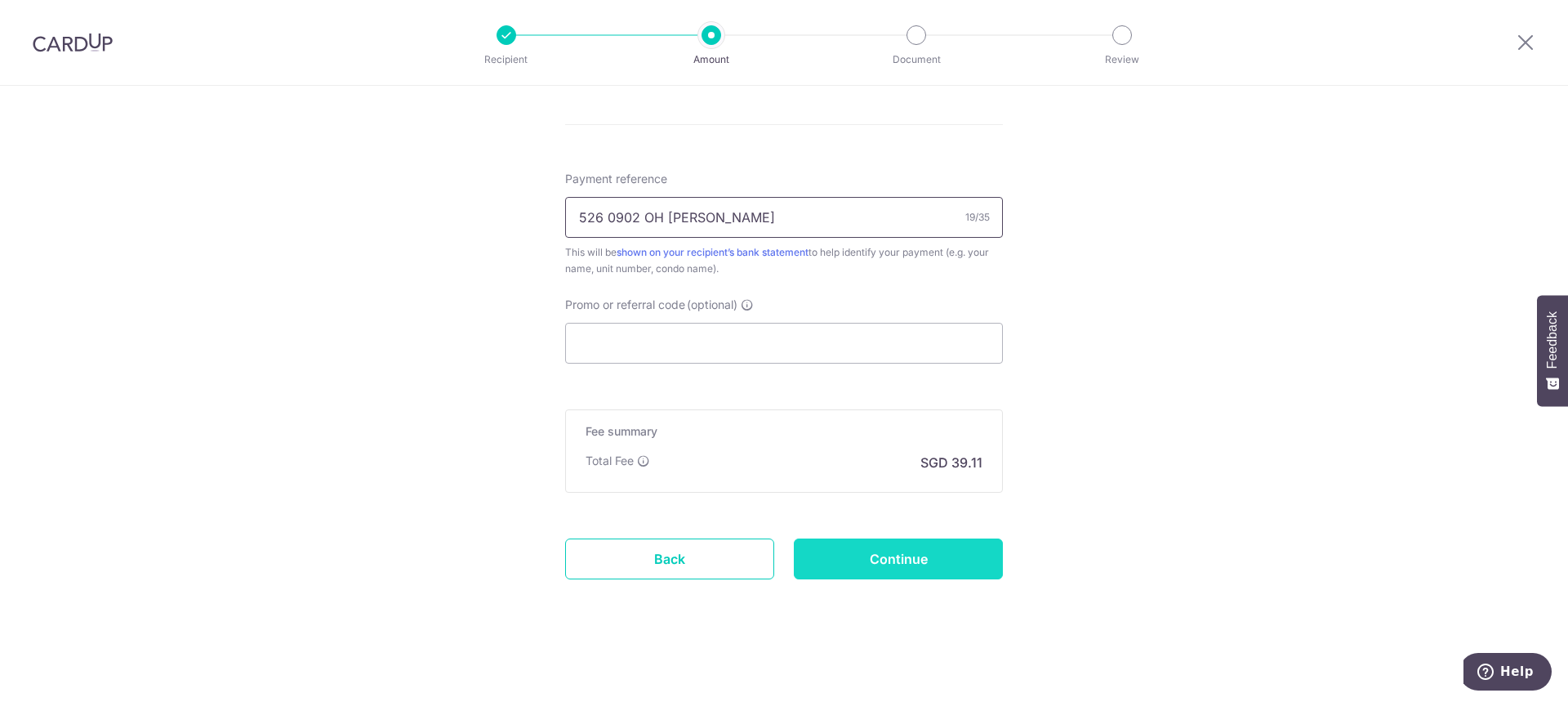
type input "526 0902 OH CHIN YU"
click at [896, 553] on input "Continue" at bounding box center [898, 559] width 209 height 41
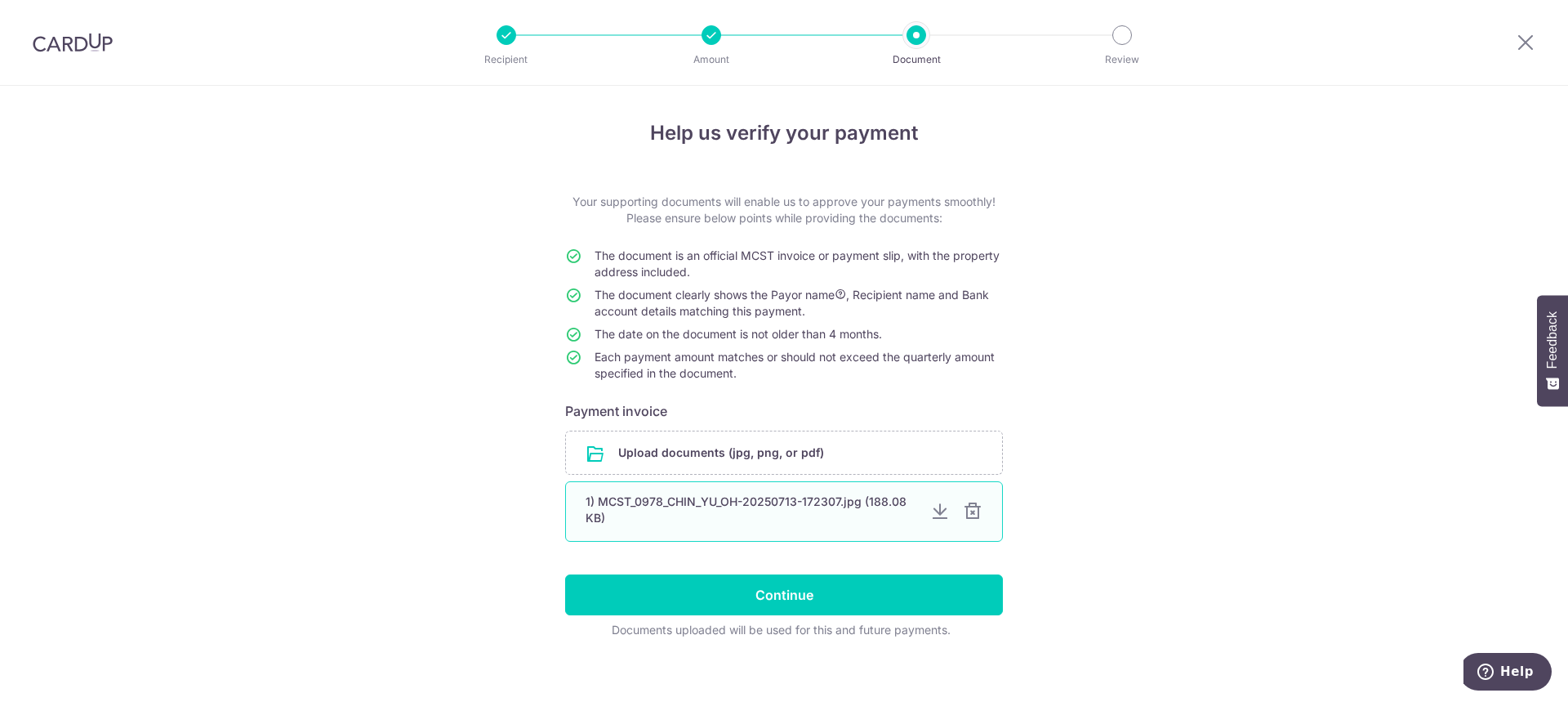
click at [932, 517] on div at bounding box center [939, 511] width 20 height 20
click at [970, 513] on div at bounding box center [972, 511] width 20 height 20
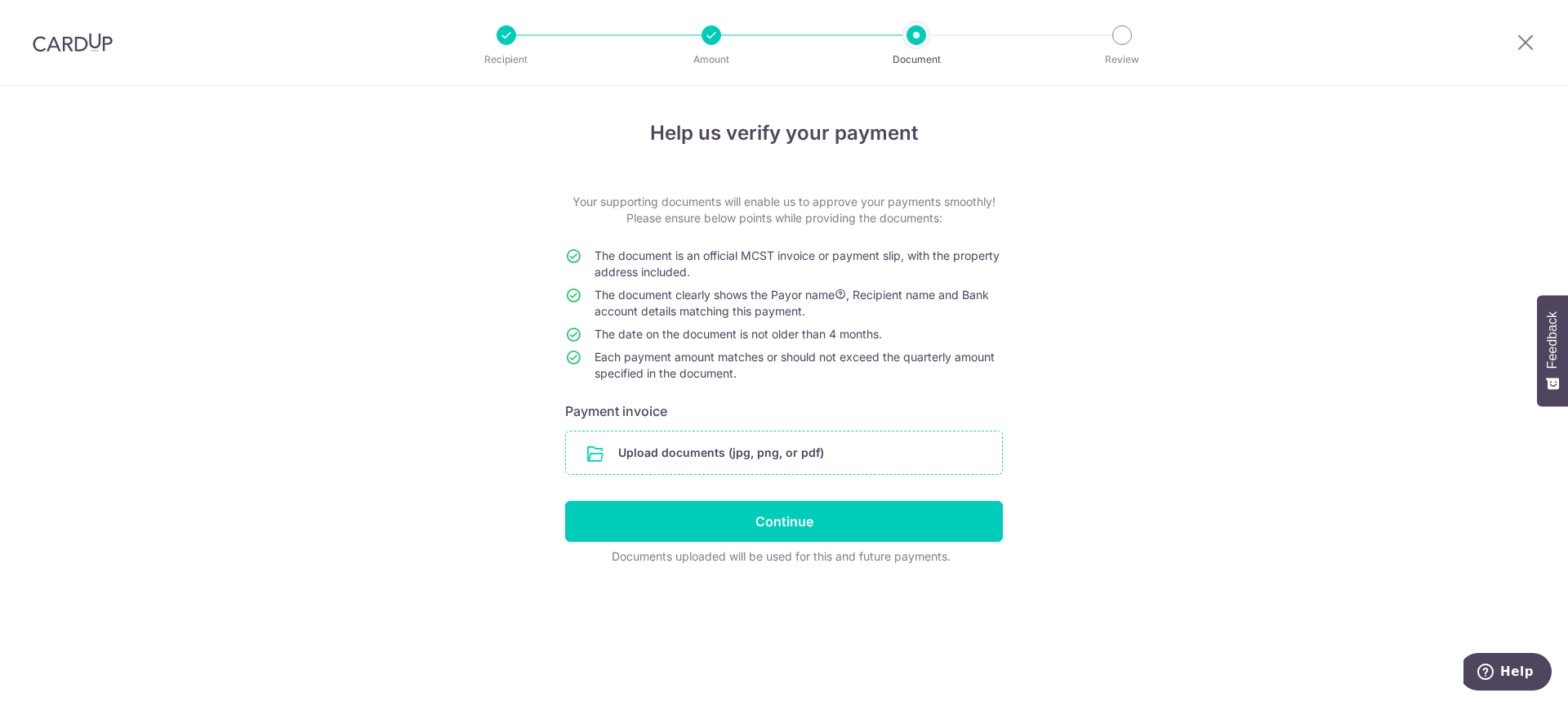
click at [693, 459] on input "file" at bounding box center [784, 453] width 436 height 43
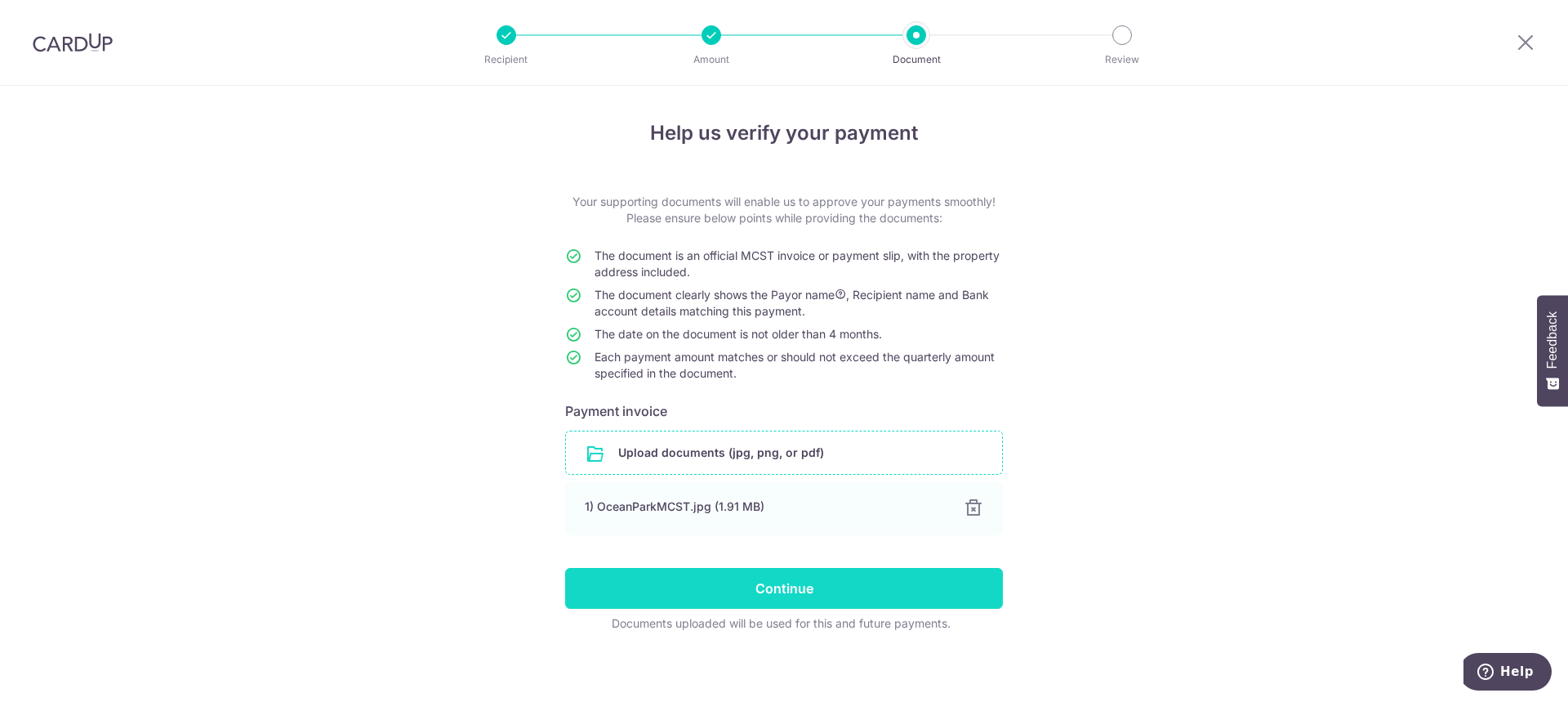
click at [775, 582] on input "Continue" at bounding box center [784, 588] width 438 height 41
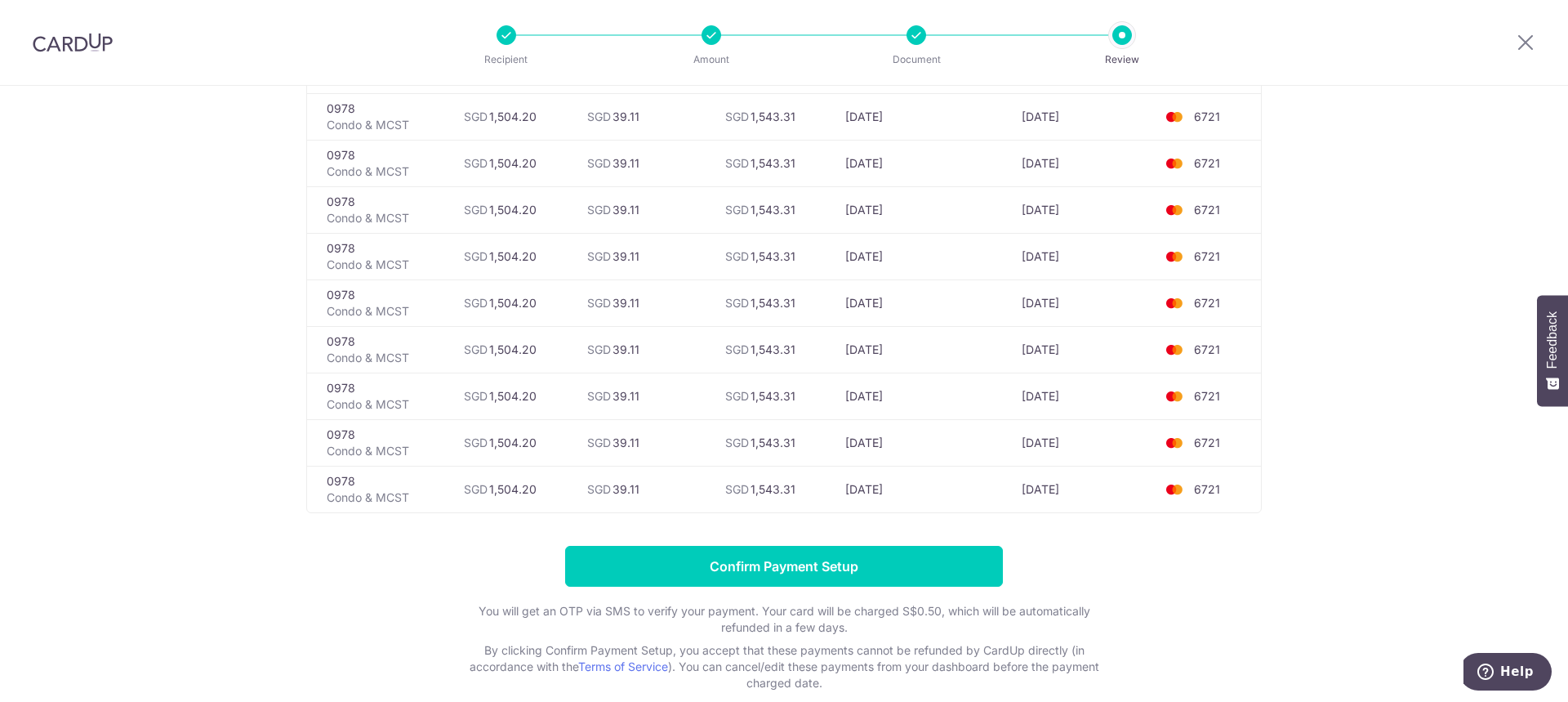
scroll to position [350, 0]
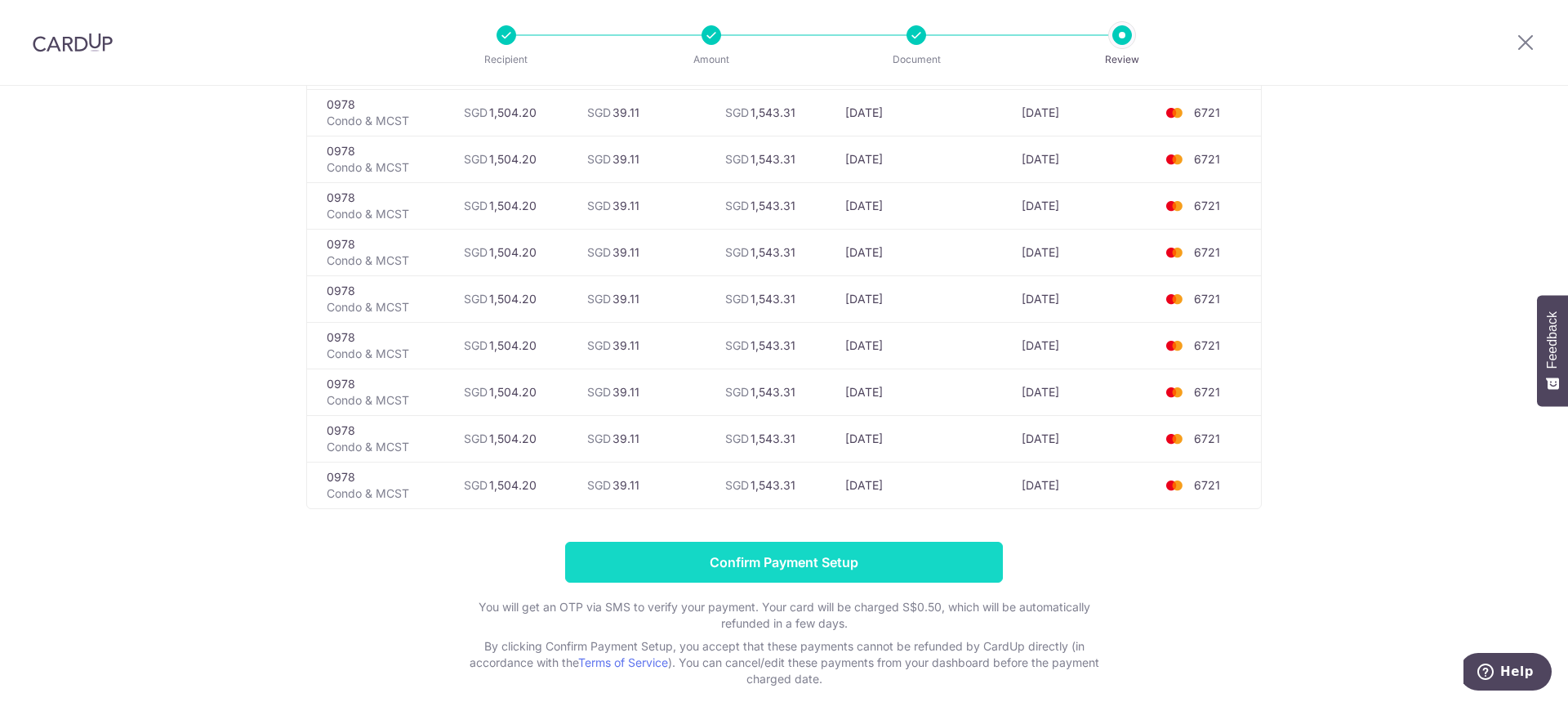
click at [761, 561] on input "Confirm Payment Setup" at bounding box center [784, 561] width 438 height 41
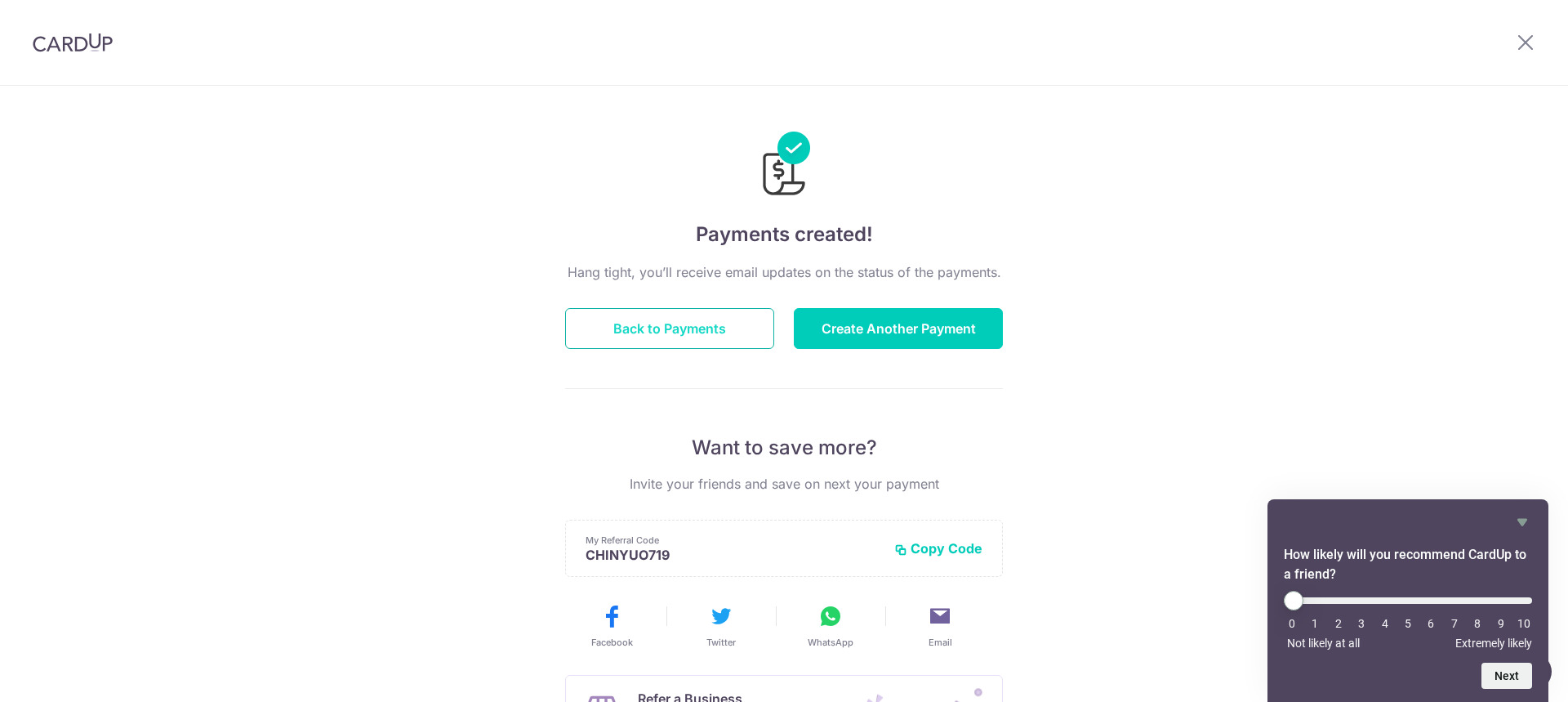
click at [645, 332] on button "Back to Payments" at bounding box center [669, 328] width 209 height 41
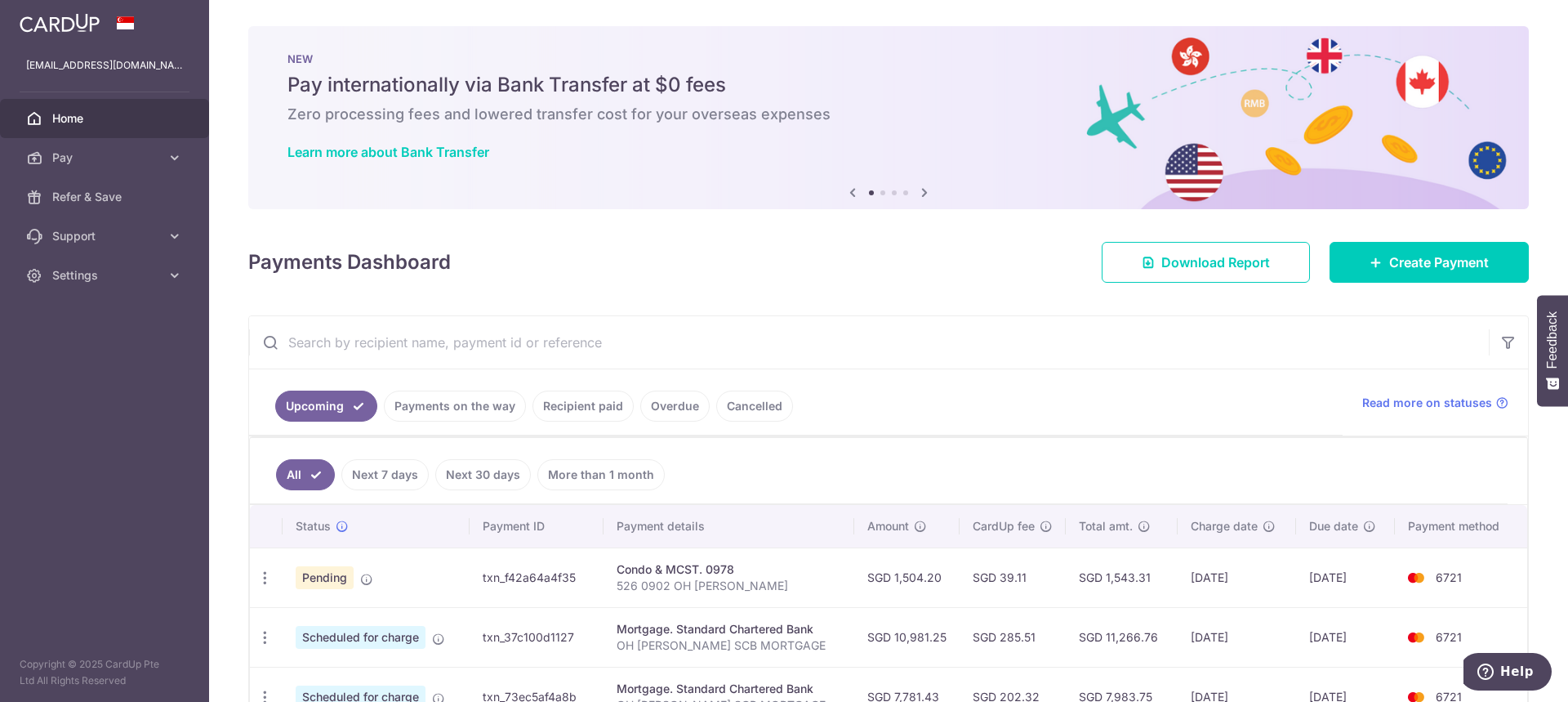
click at [746, 398] on link "Cancelled" at bounding box center [754, 407] width 76 height 31
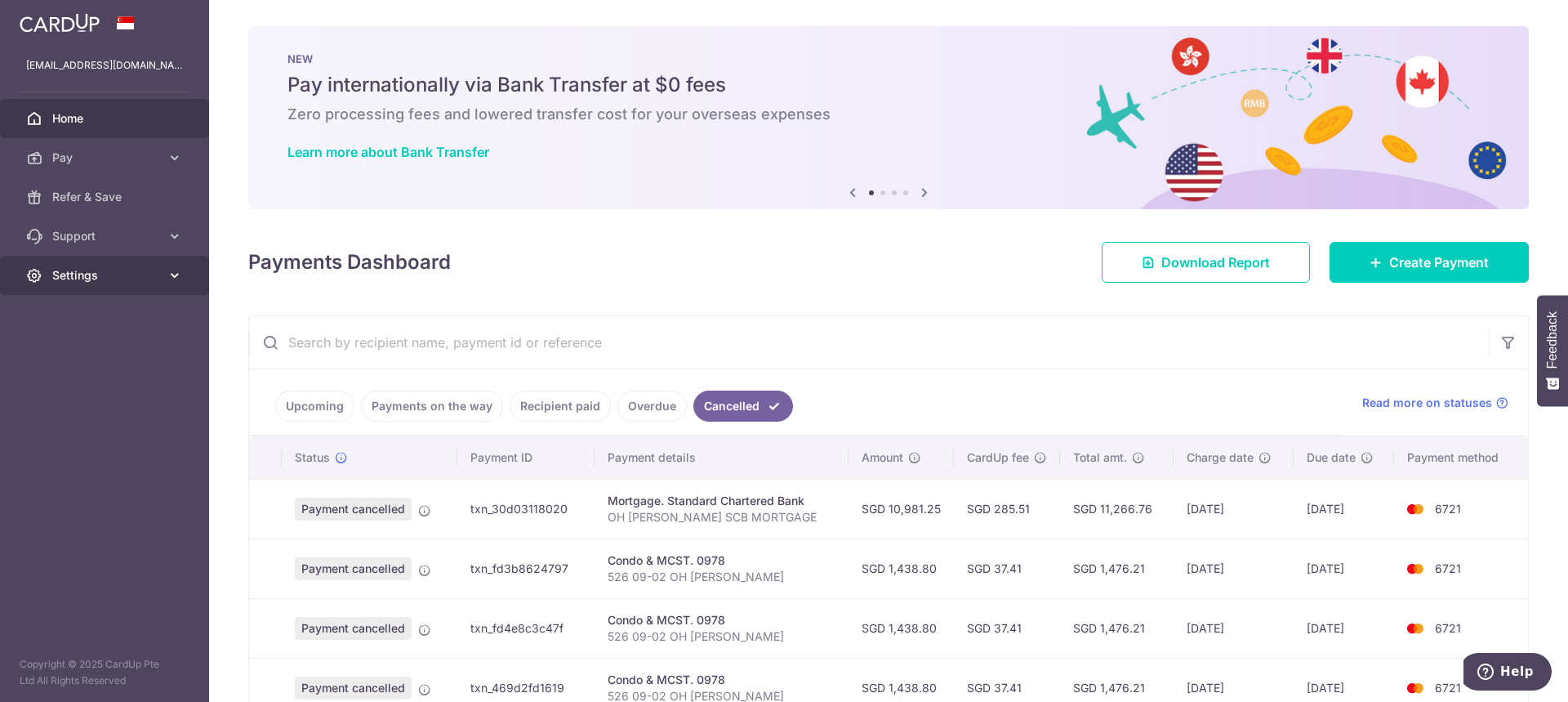
click at [191, 268] on link "Settings" at bounding box center [104, 275] width 209 height 39
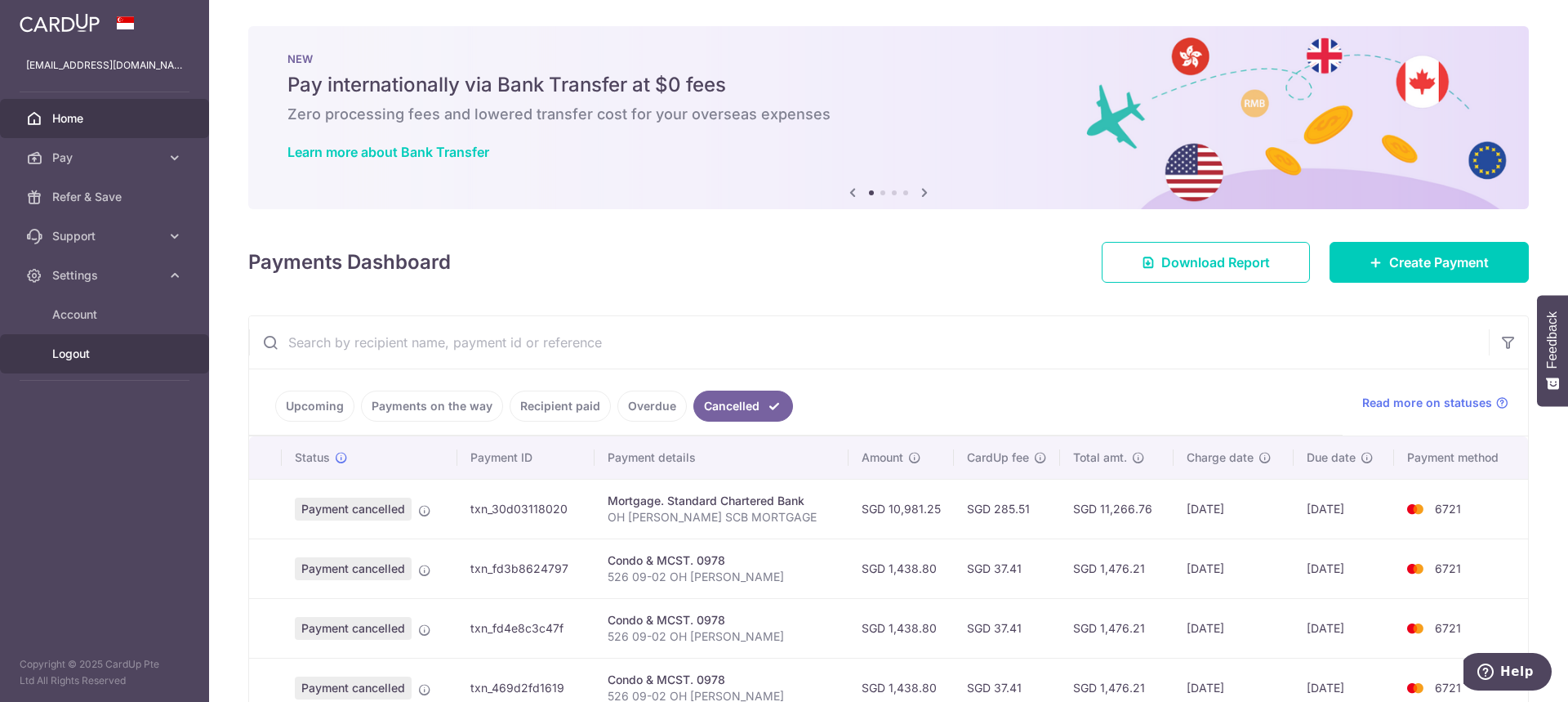
click at [146, 348] on span "Logout" at bounding box center [106, 354] width 108 height 17
